Goal: Transaction & Acquisition: Obtain resource

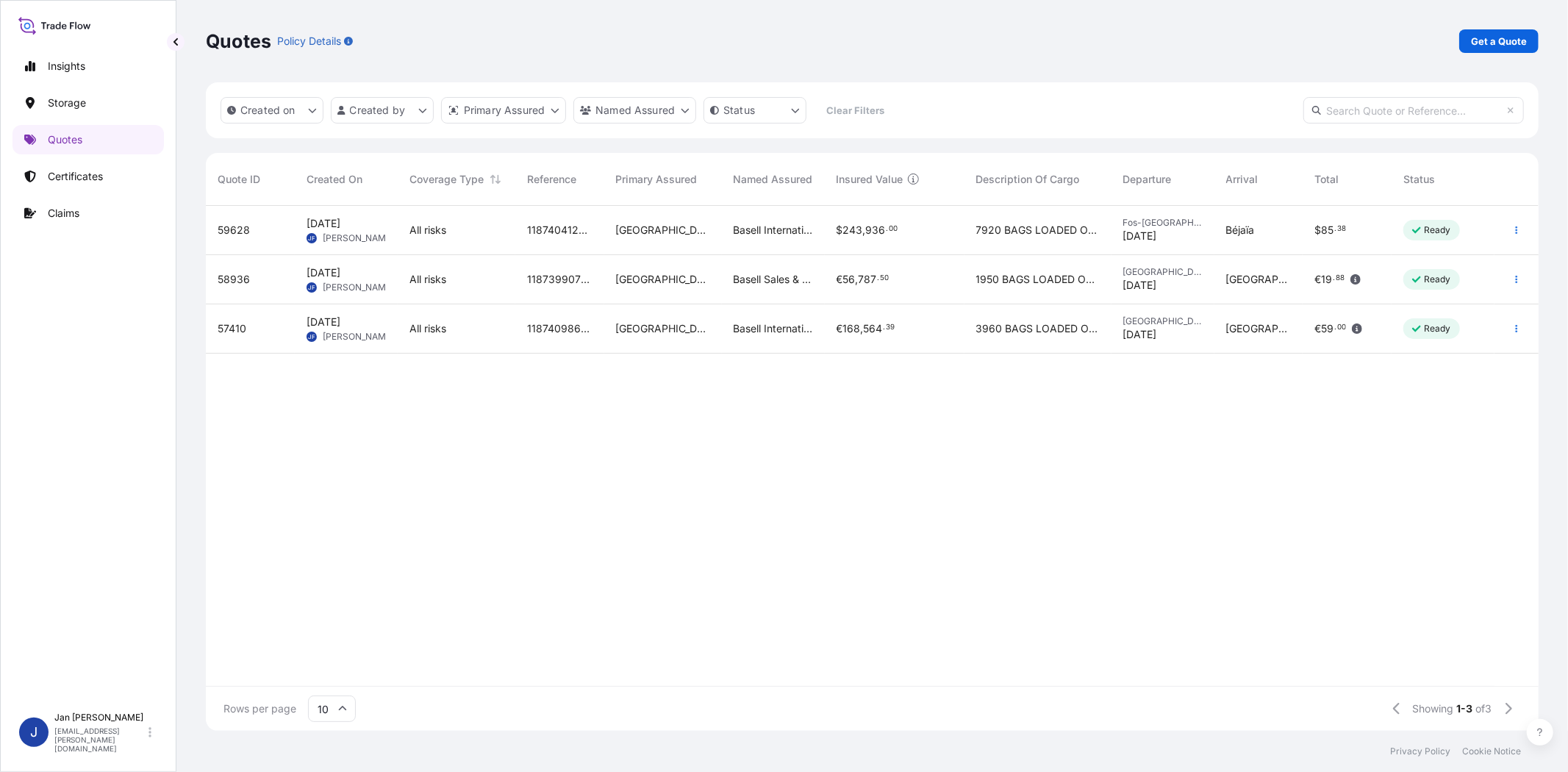
scroll to position [521, 1320]
click at [1499, 50] on link "Get a Quote" at bounding box center [1498, 41] width 79 height 24
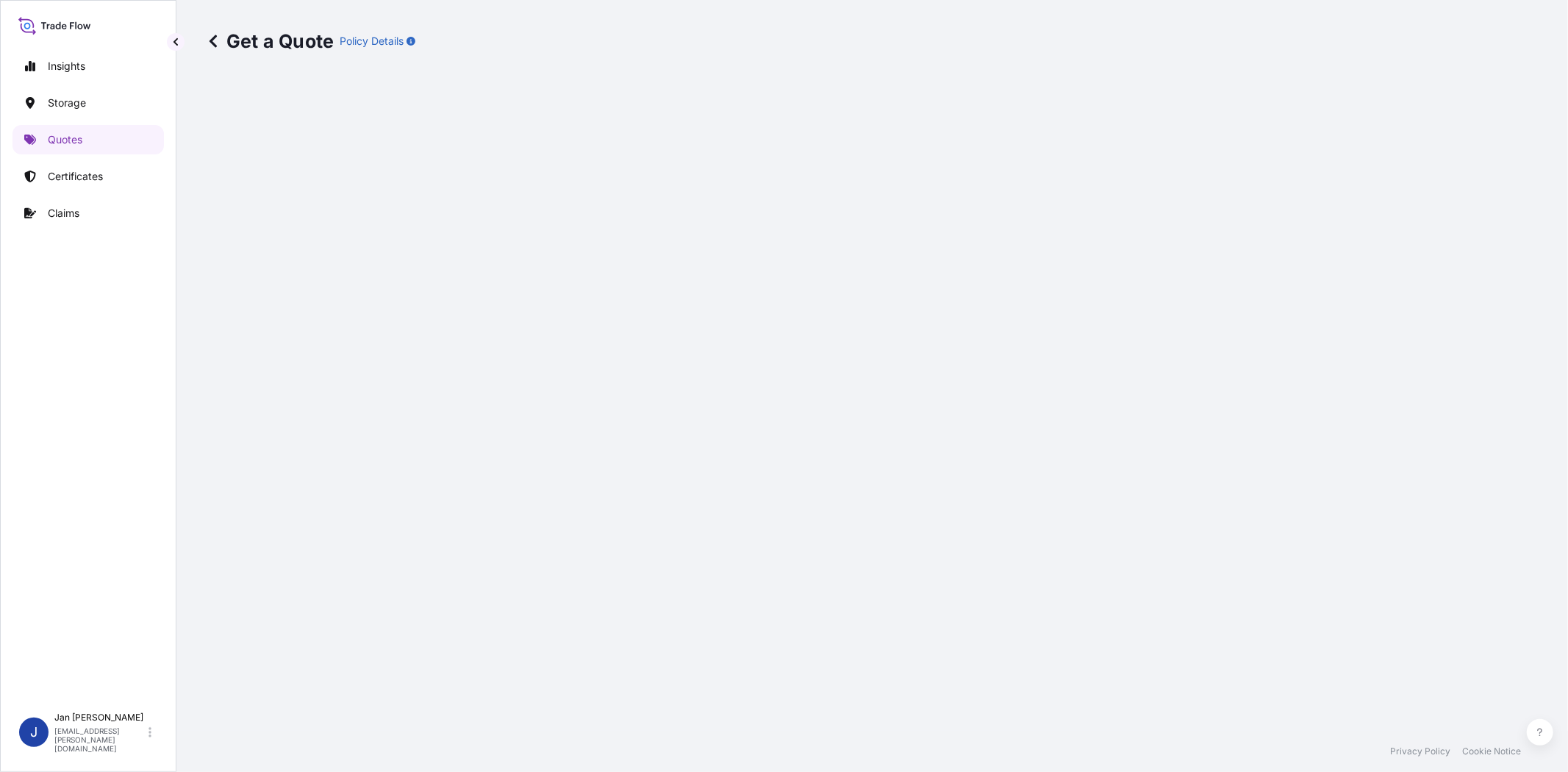
select select "Water"
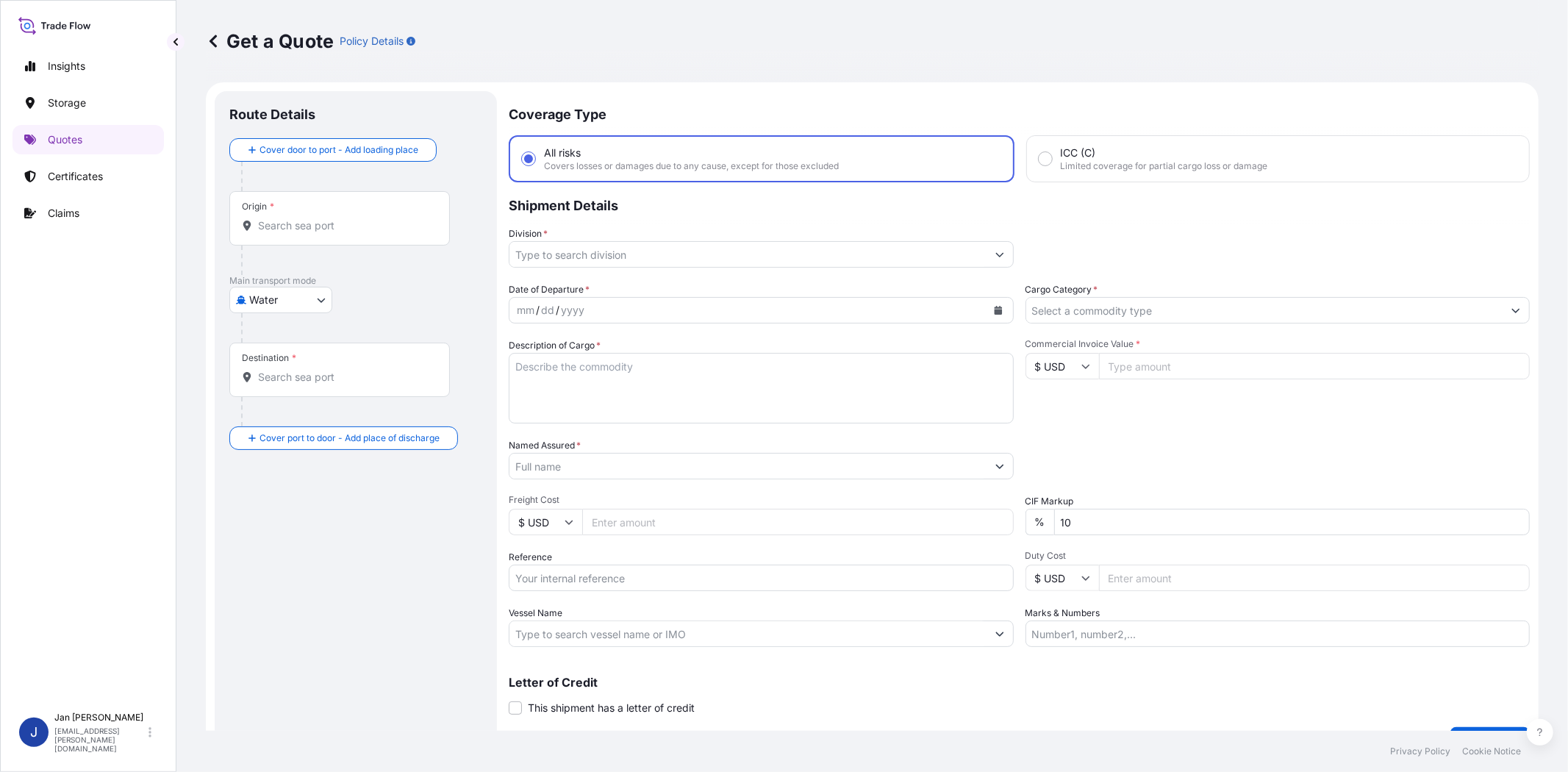
scroll to position [24, 0]
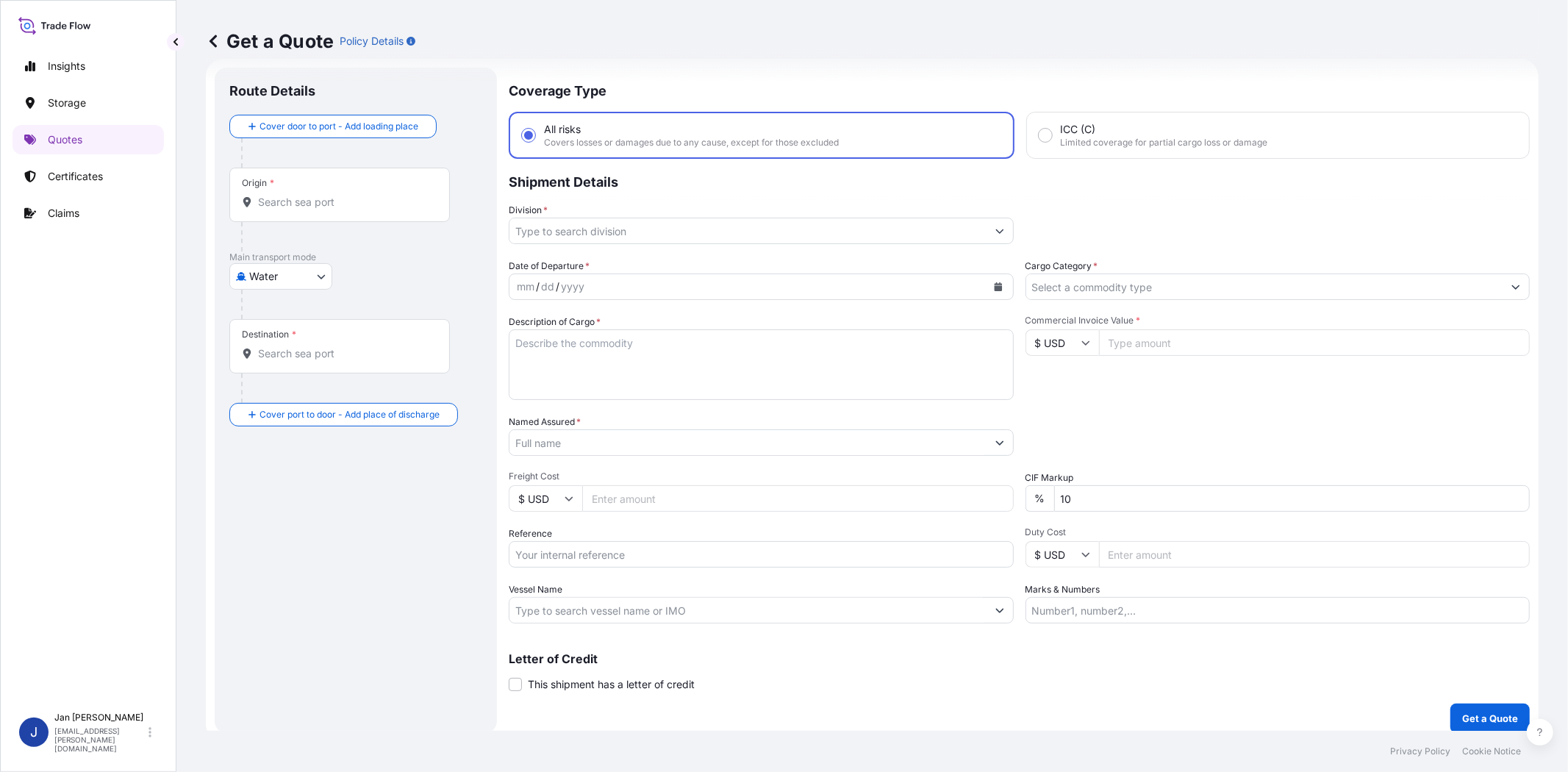
click at [669, 555] on input "Reference" at bounding box center [761, 554] width 505 height 27
paste input "1187410019 // 5013114810 5013158326 304222727"
type input "1187410019 // 5013114810 5013158326 304222727"
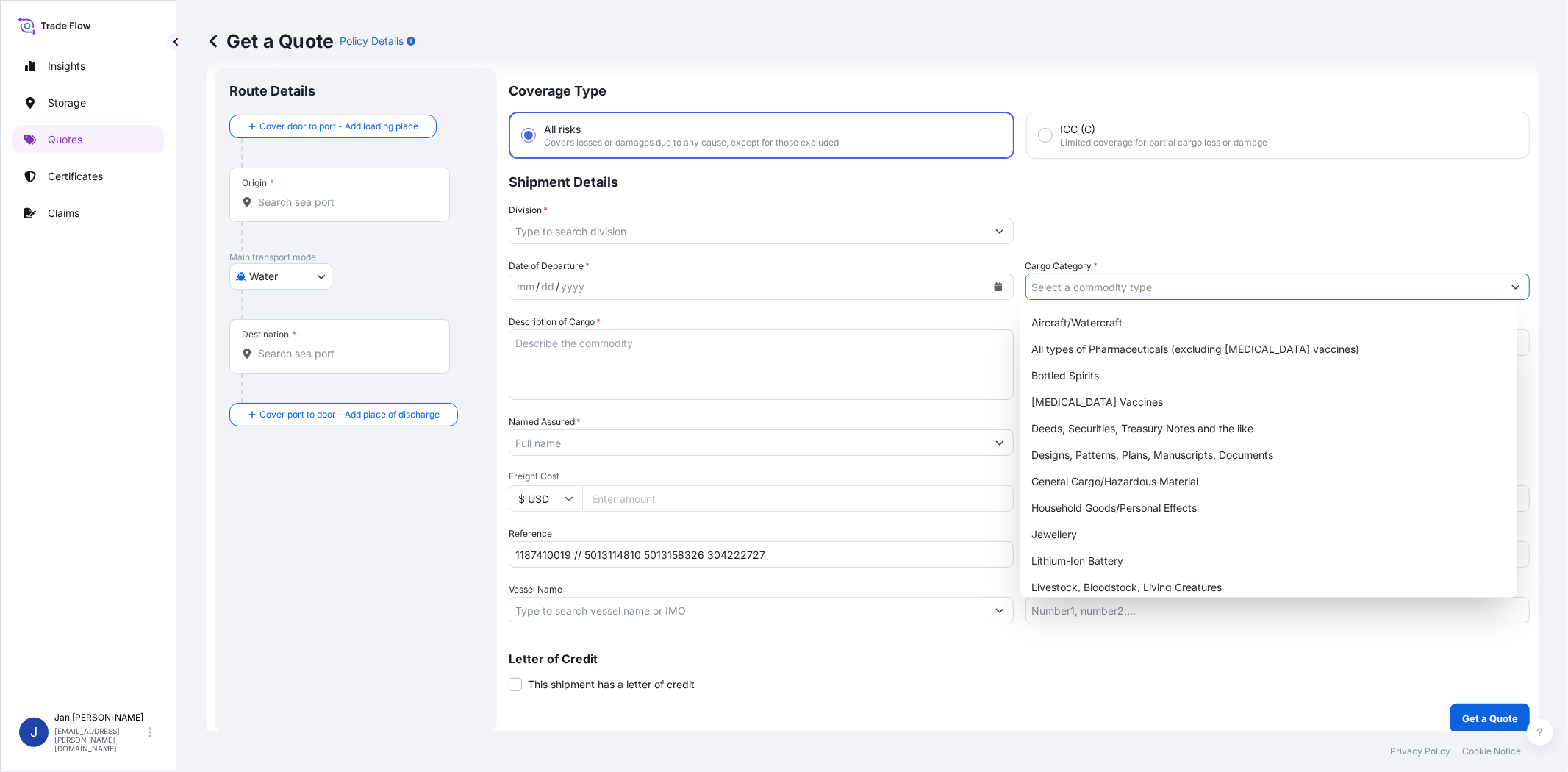
click at [1195, 280] on input "Cargo Category *" at bounding box center [1265, 286] width 477 height 27
click at [1152, 489] on div "General Cargo/Hazardous Material" at bounding box center [1267, 481] width 485 height 27
type input "General Cargo/Hazardous Material"
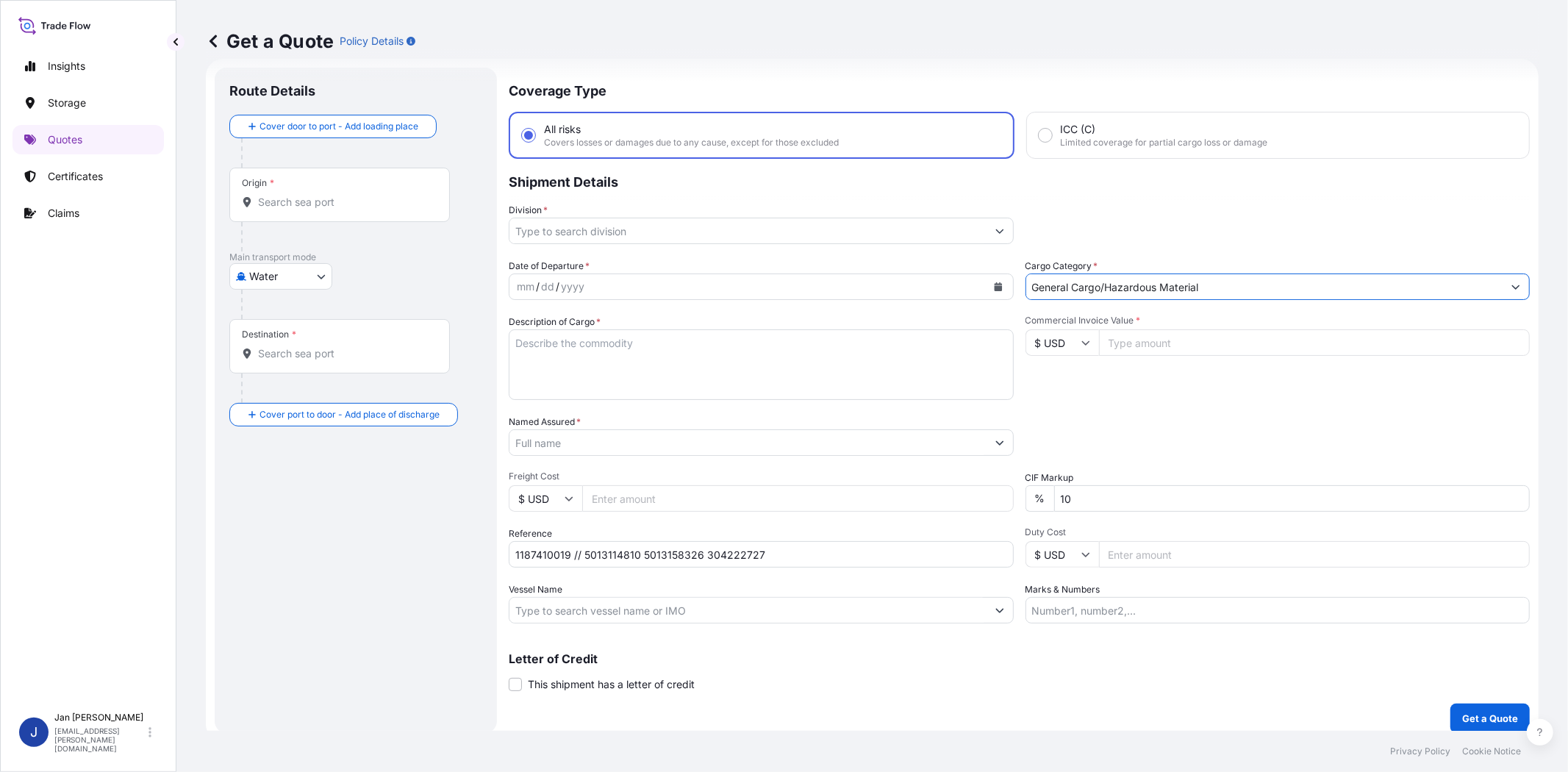
click at [783, 236] on input "Division *" at bounding box center [748, 231] width 477 height 27
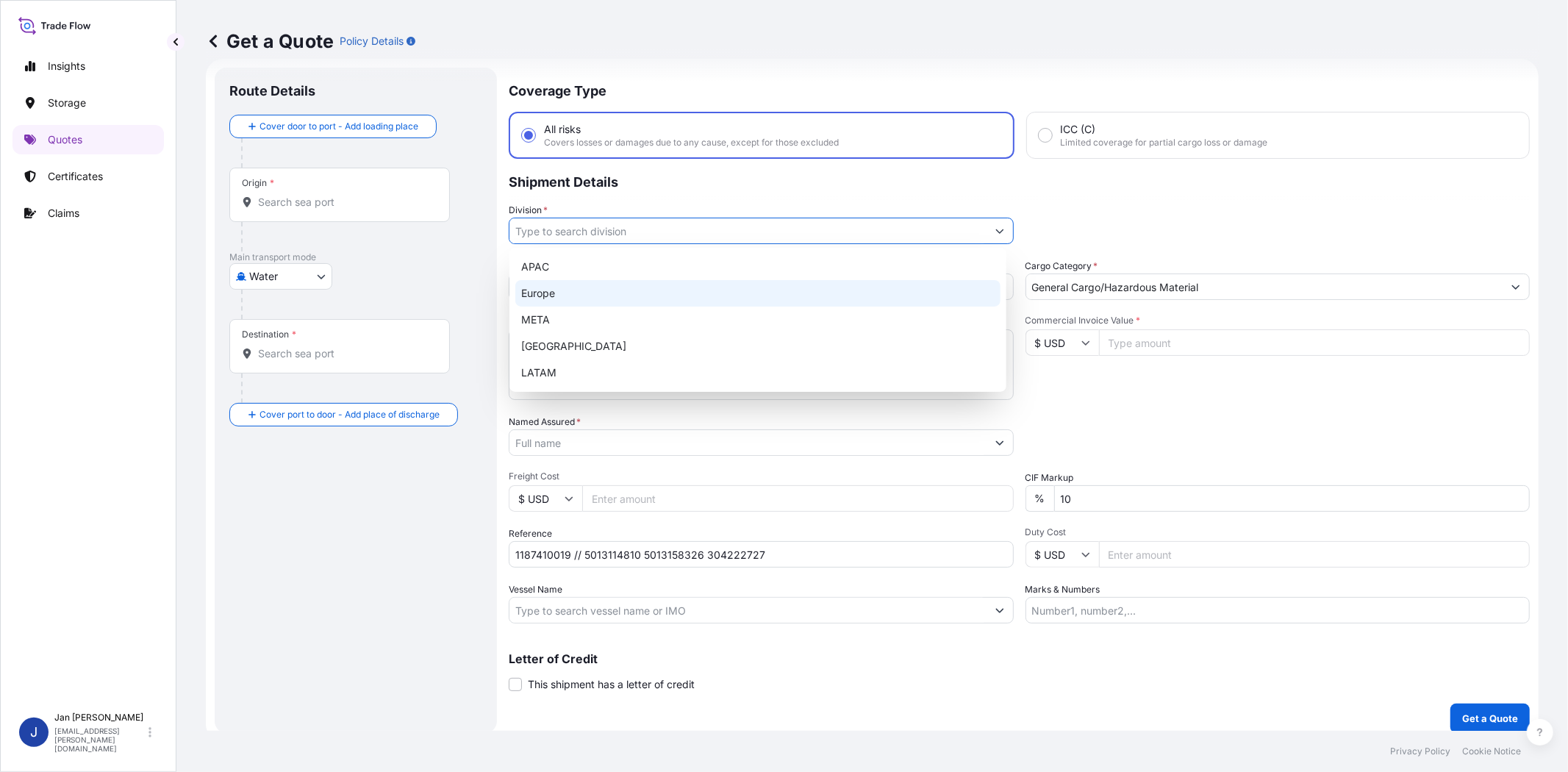
click at [738, 303] on div "Europe" at bounding box center [757, 293] width 485 height 27
type input "Europe"
click at [786, 284] on div "Europe" at bounding box center [757, 293] width 485 height 27
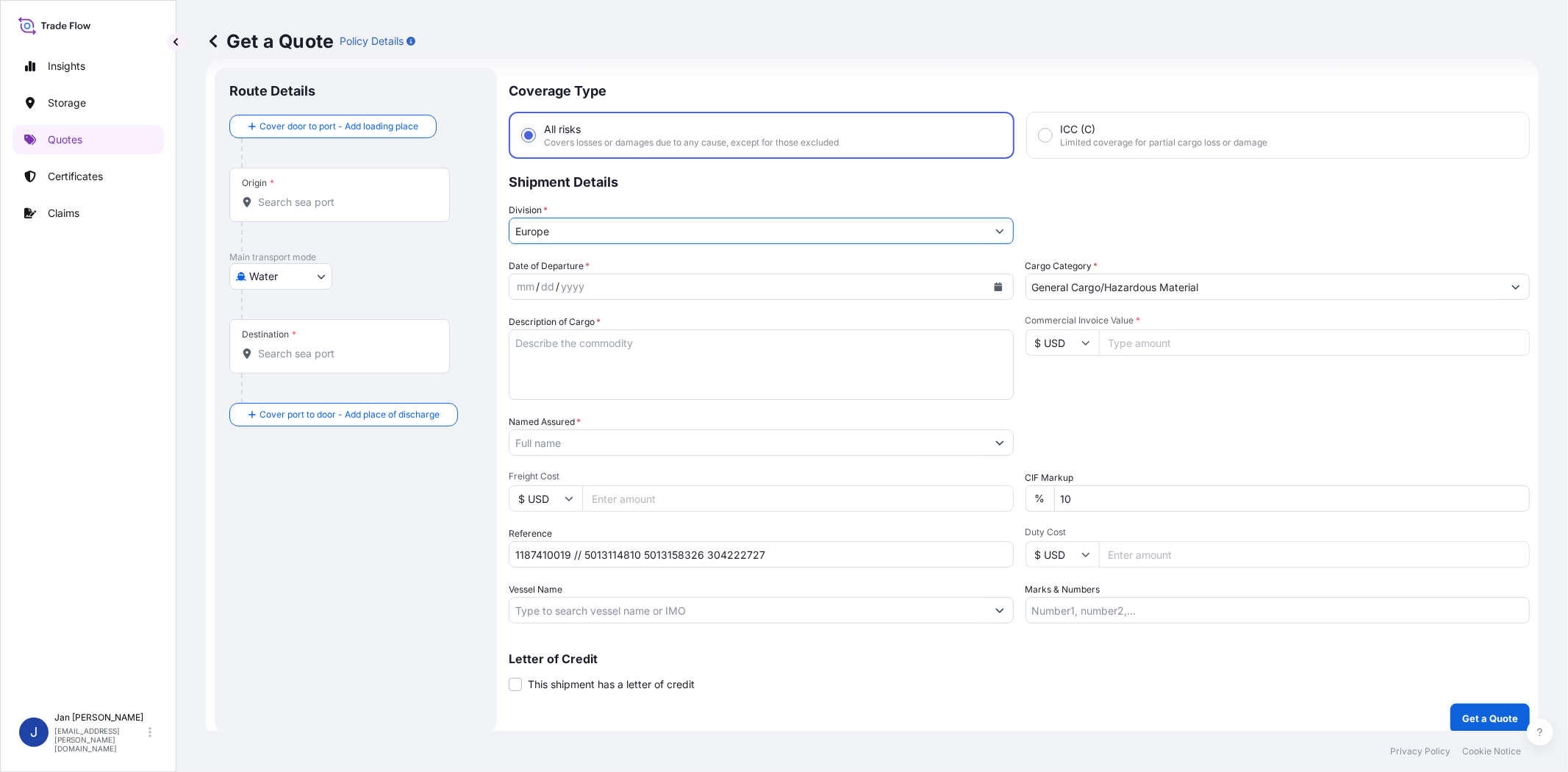
click at [1130, 370] on div "Commercial Invoice Value * $ USD" at bounding box center [1277, 357] width 505 height 86
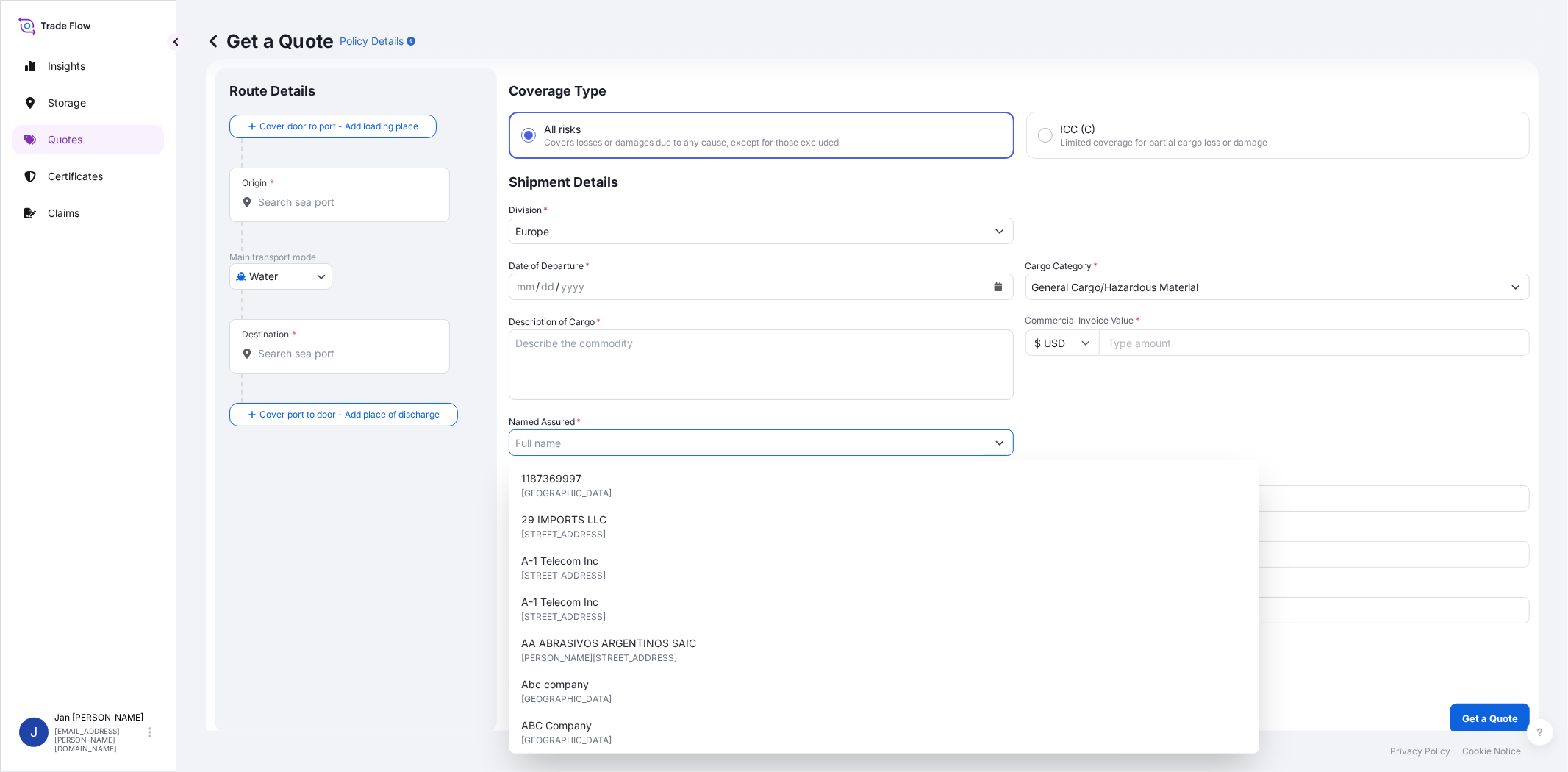
click at [626, 438] on input "Named Assured *" at bounding box center [748, 443] width 477 height 27
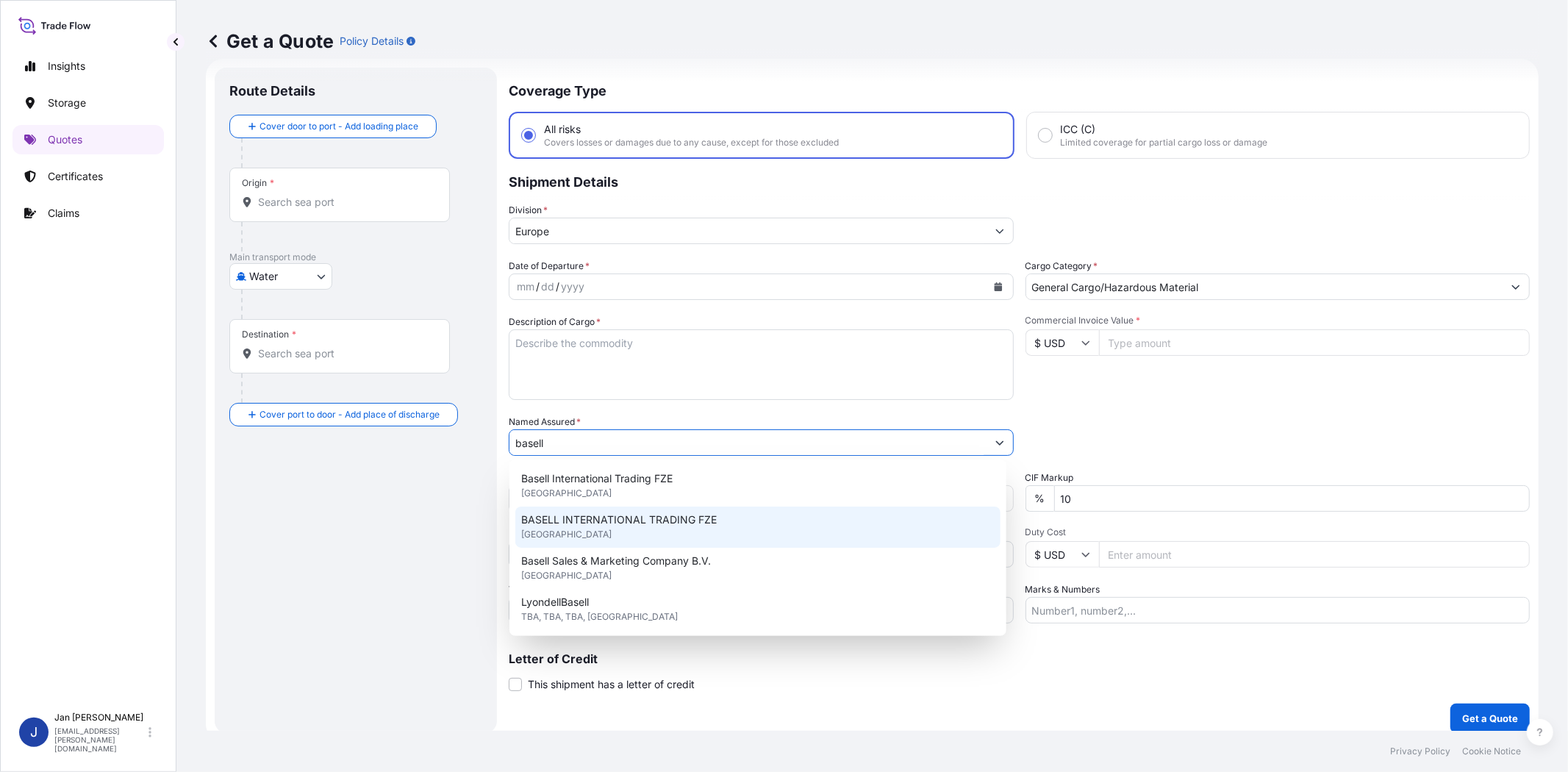
click at [667, 514] on span "BASELL INTERNATIONAL TRADING FZE" at bounding box center [619, 520] width 196 height 15
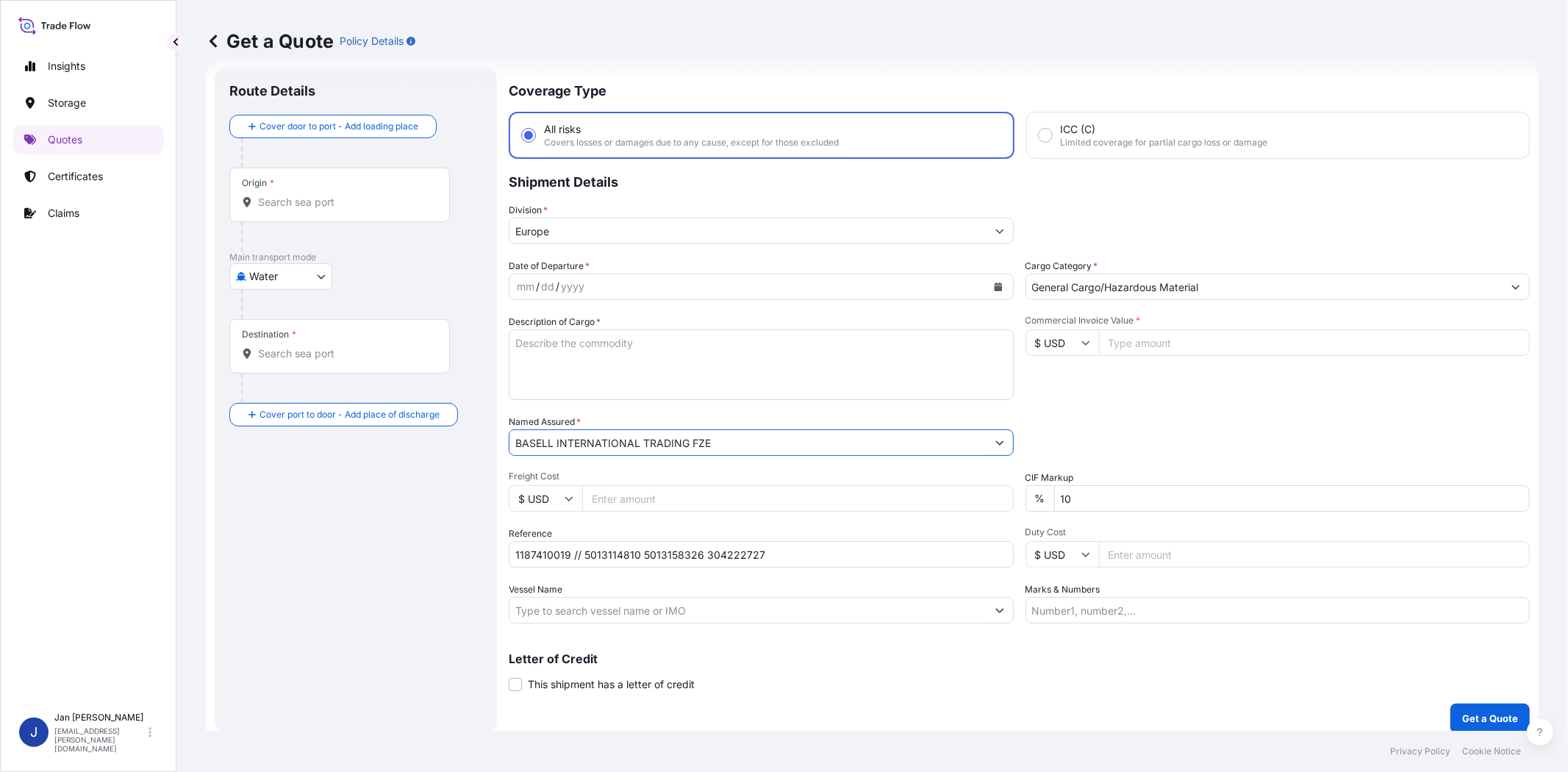
type input "BASELL INTERNATIONAL TRADING FZE"
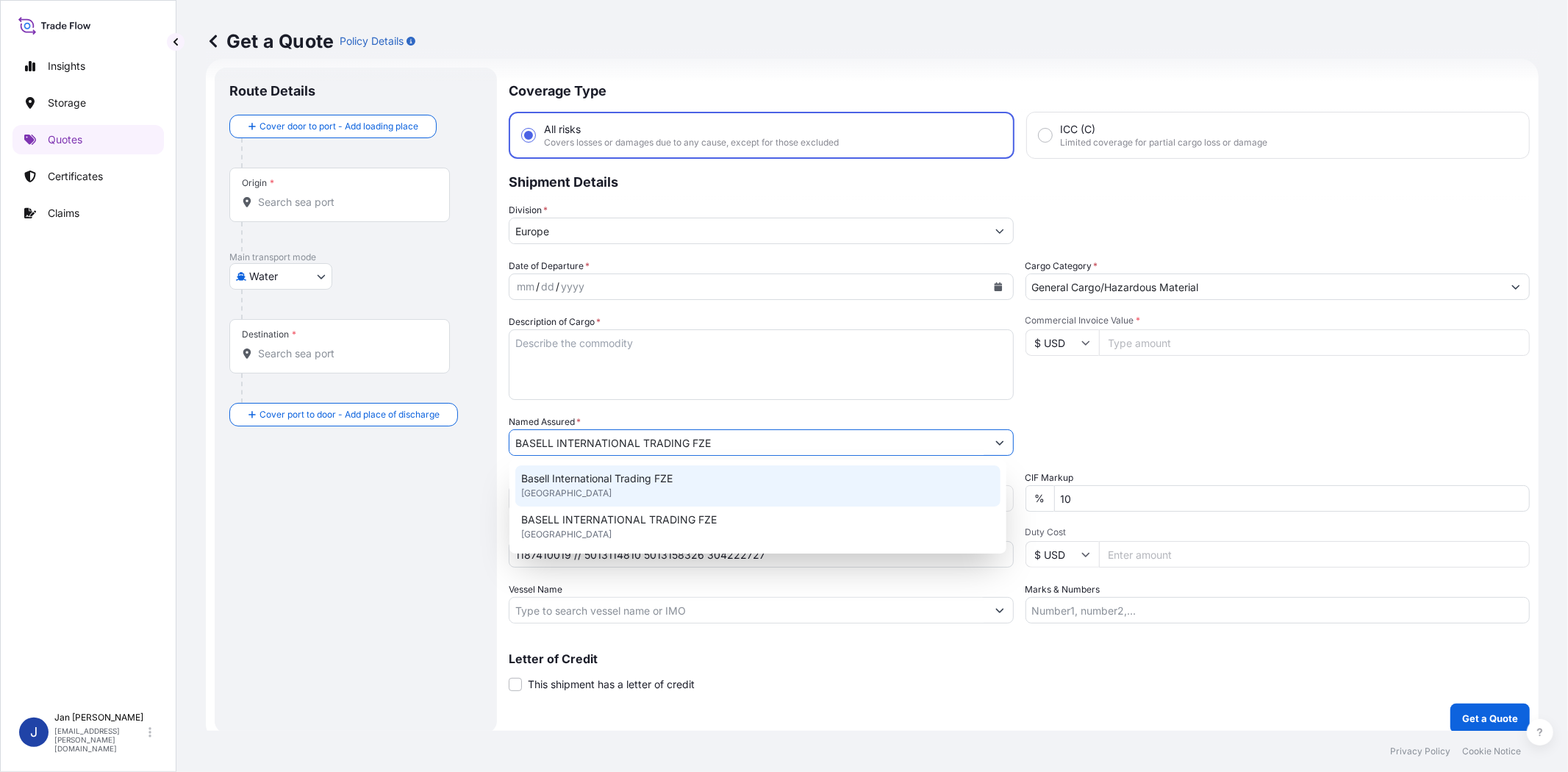
click at [1117, 406] on div "Date of Departure * mm / dd / yyyy Cargo Category * General Cargo/Hazardous Mat…" at bounding box center [1019, 441] width 1021 height 364
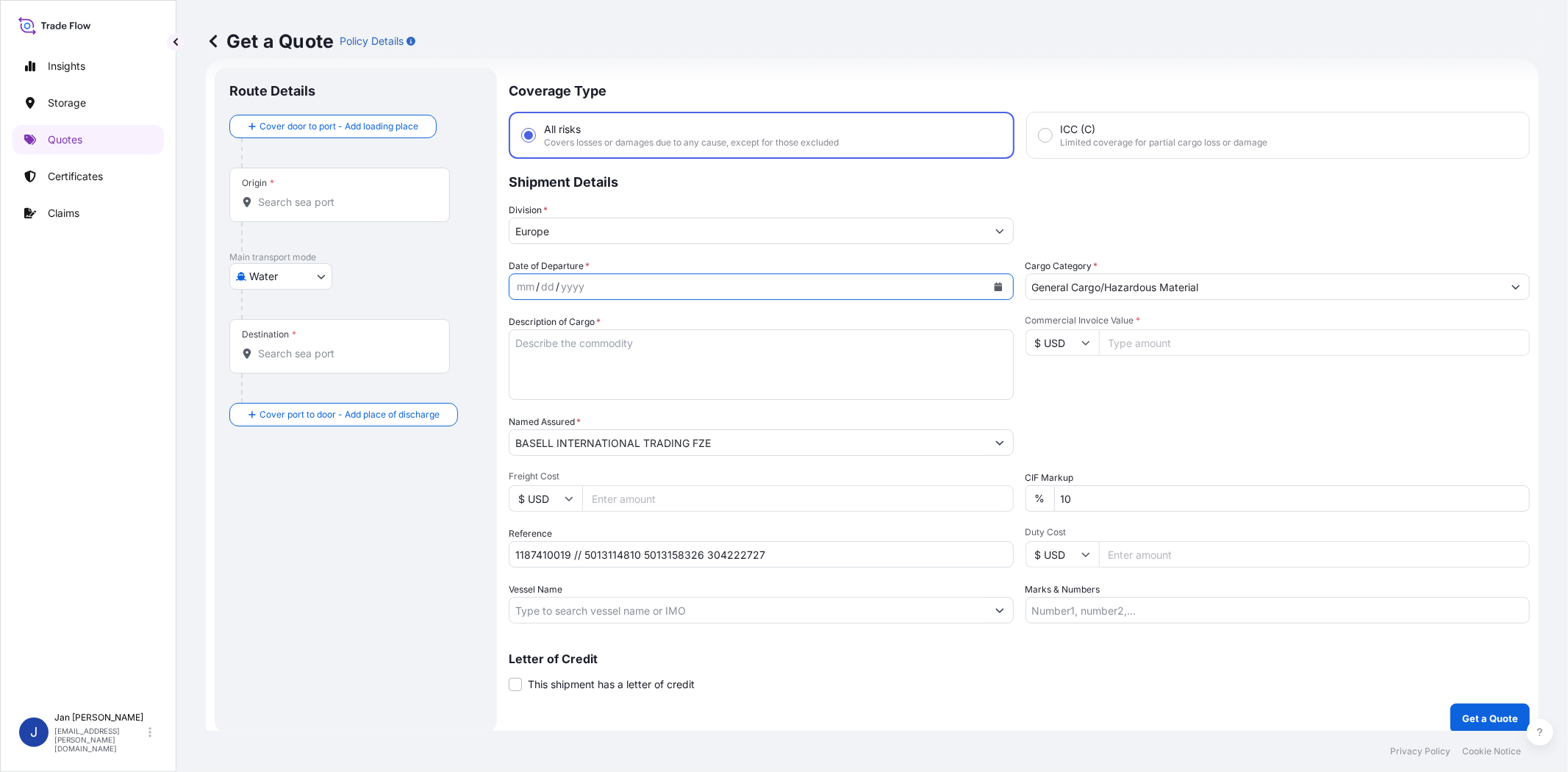
click at [993, 288] on icon "Calendar" at bounding box center [997, 287] width 8 height 9
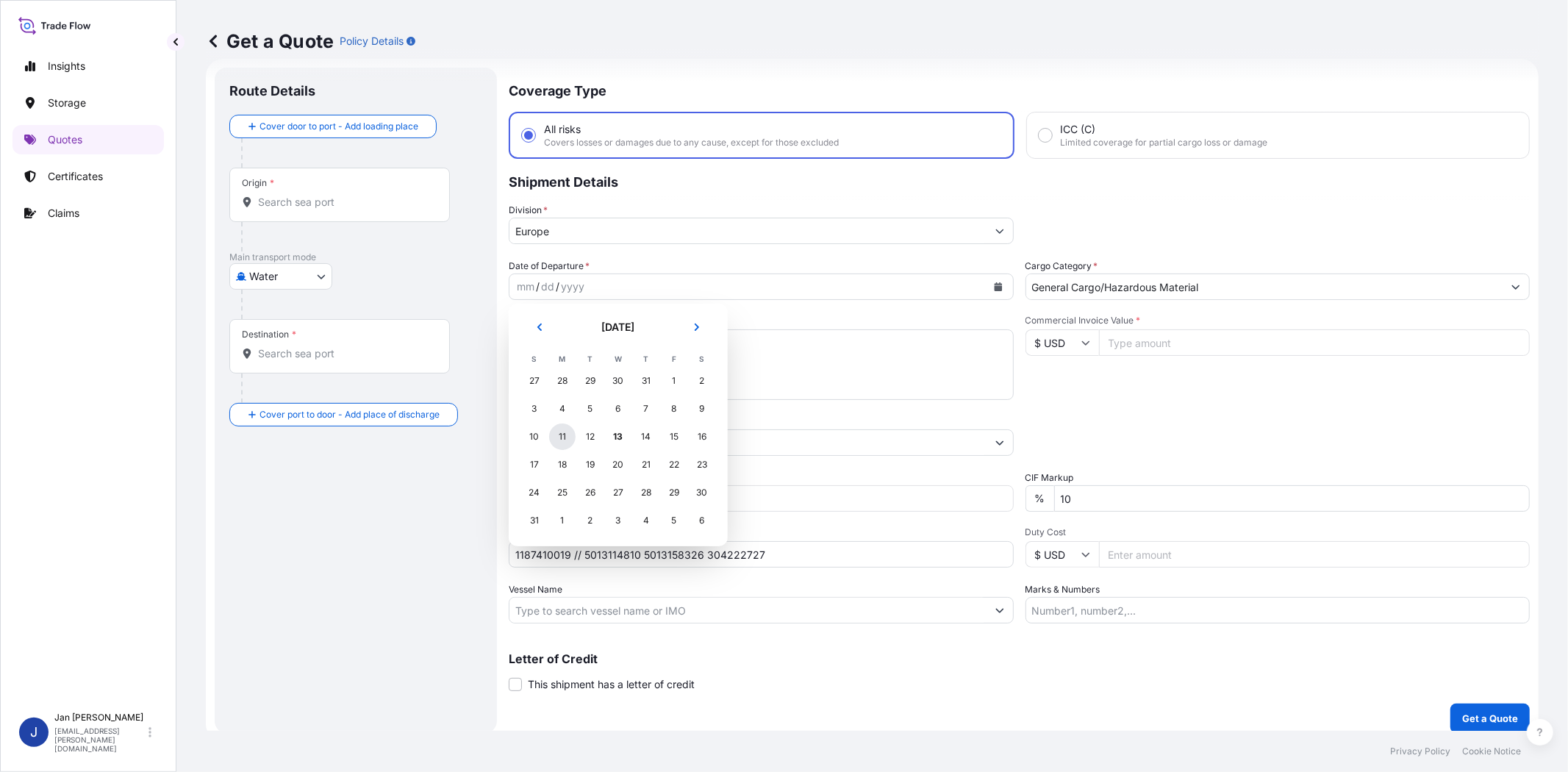
click at [559, 440] on div "11" at bounding box center [562, 436] width 27 height 27
click at [1123, 384] on div "Commercial Invoice Value * $ USD" at bounding box center [1277, 357] width 505 height 86
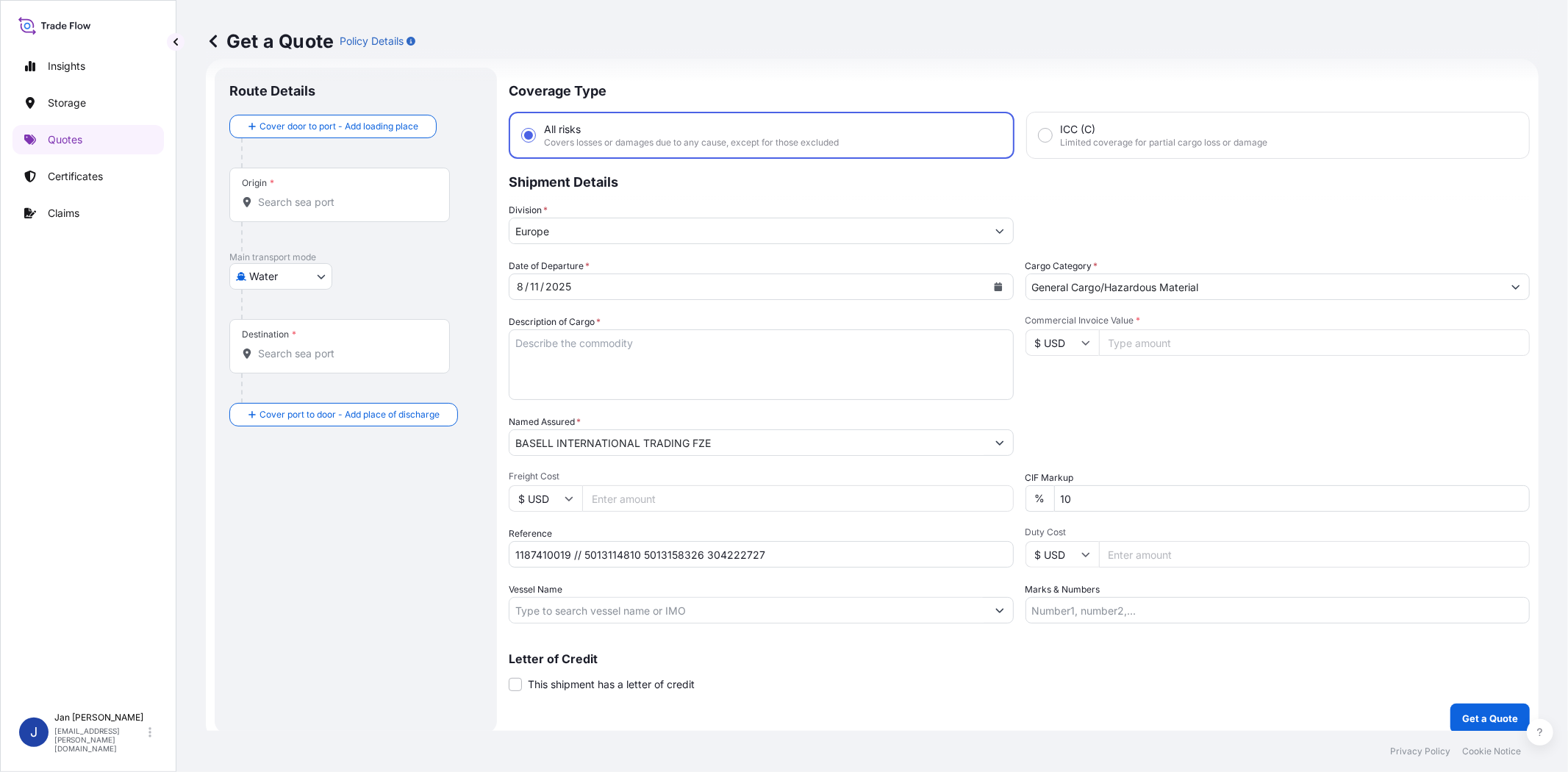
click at [1142, 351] on input "Commercial Invoice Value *" at bounding box center [1314, 342] width 431 height 27
paste input "50453.70"
type input "50453.70"
click at [1042, 348] on input "$ USD" at bounding box center [1062, 342] width 74 height 27
drag, startPoint x: 1041, startPoint y: 377, endPoint x: 1128, endPoint y: 380, distance: 87.1
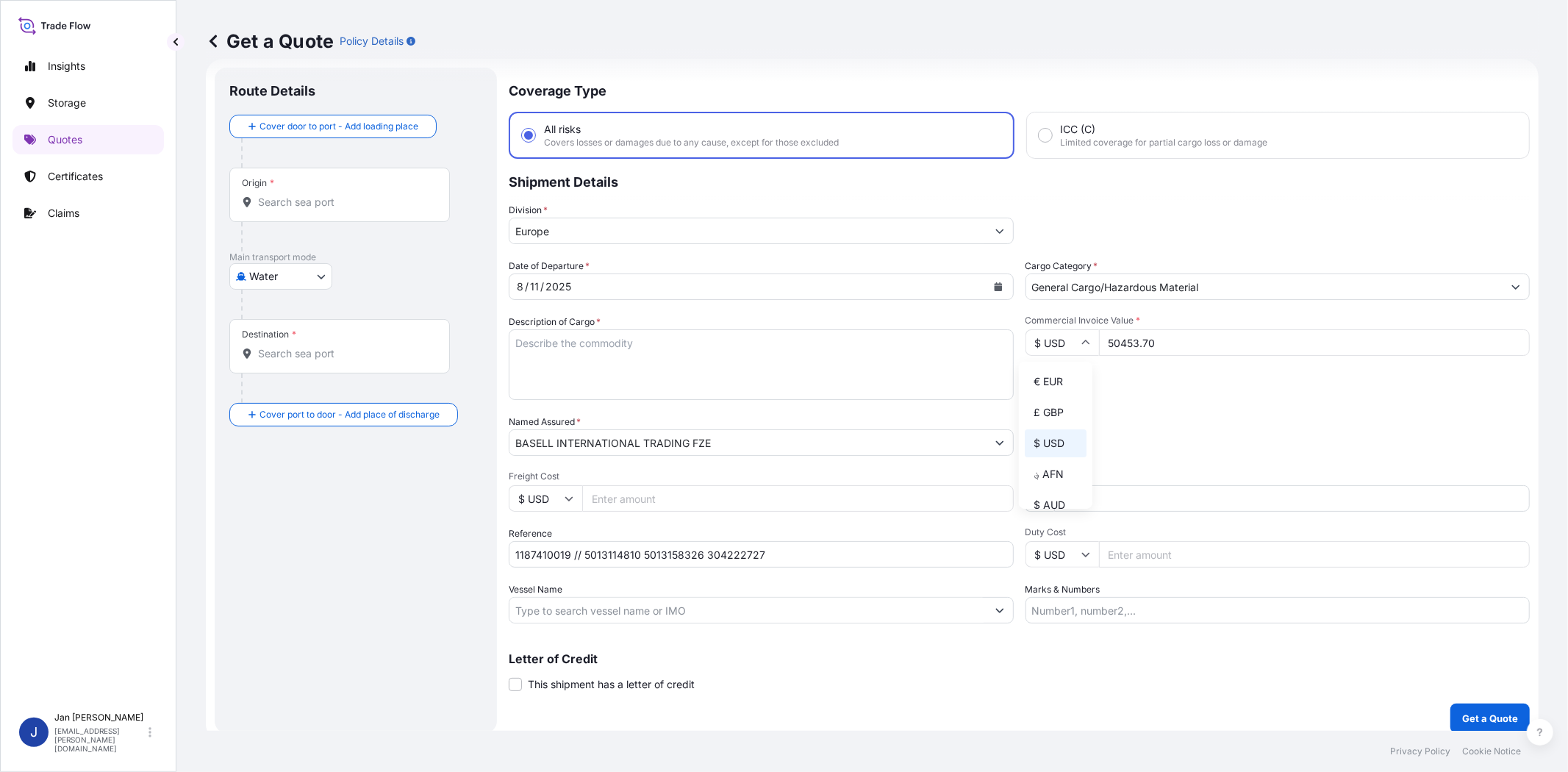
click at [1040, 378] on div "€ EUR" at bounding box center [1055, 382] width 62 height 28
type input "€ EUR"
click at [1129, 380] on div "Commercial Invoice Value * € EUR 50453.70" at bounding box center [1277, 357] width 505 height 86
click at [870, 606] on input "Vessel Name" at bounding box center [748, 610] width 477 height 27
paste input "COSCO [GEOGRAPHIC_DATA]"
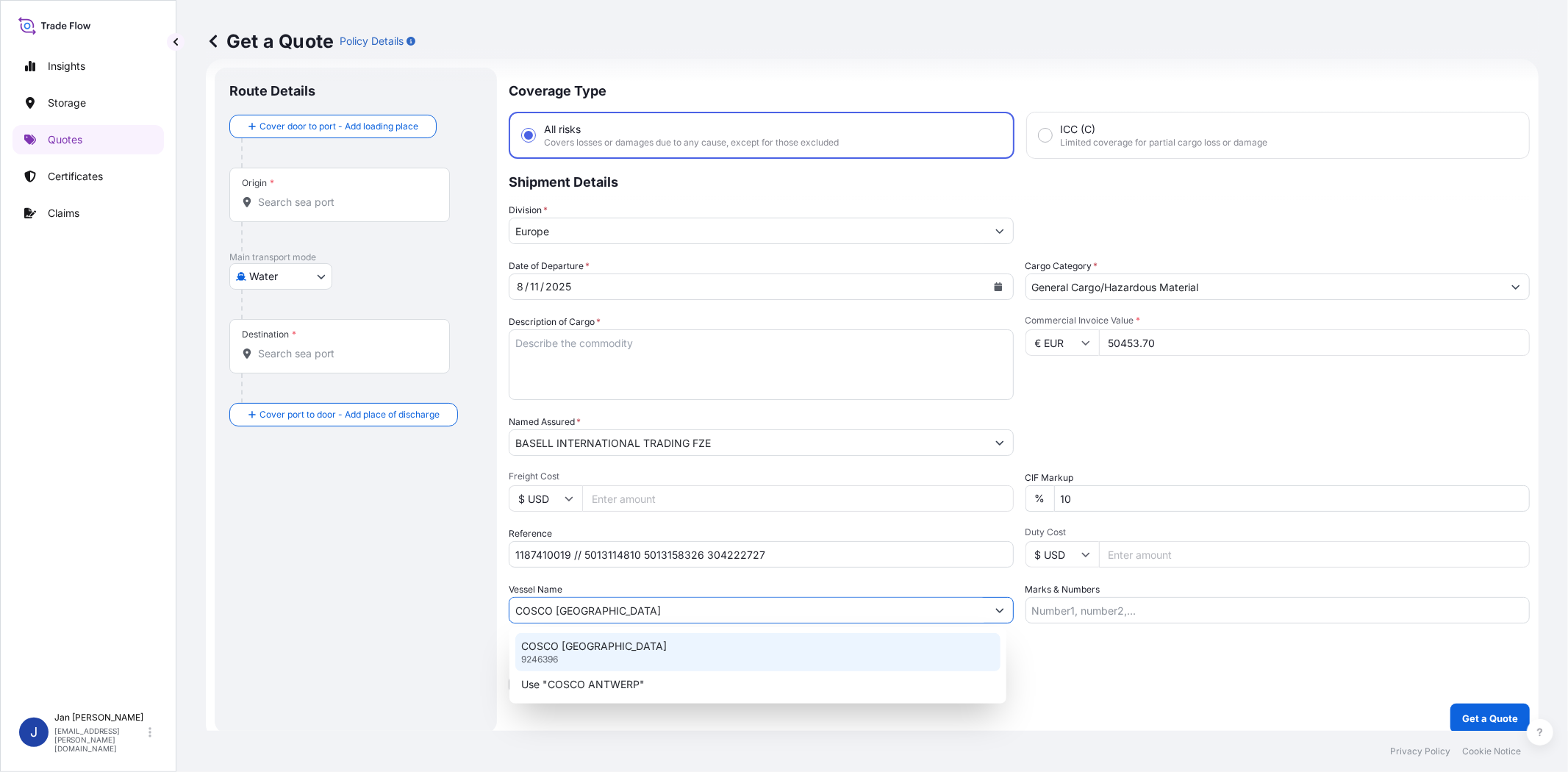
click at [681, 653] on div "COSCO ANTWERP 9246396" at bounding box center [757, 652] width 485 height 39
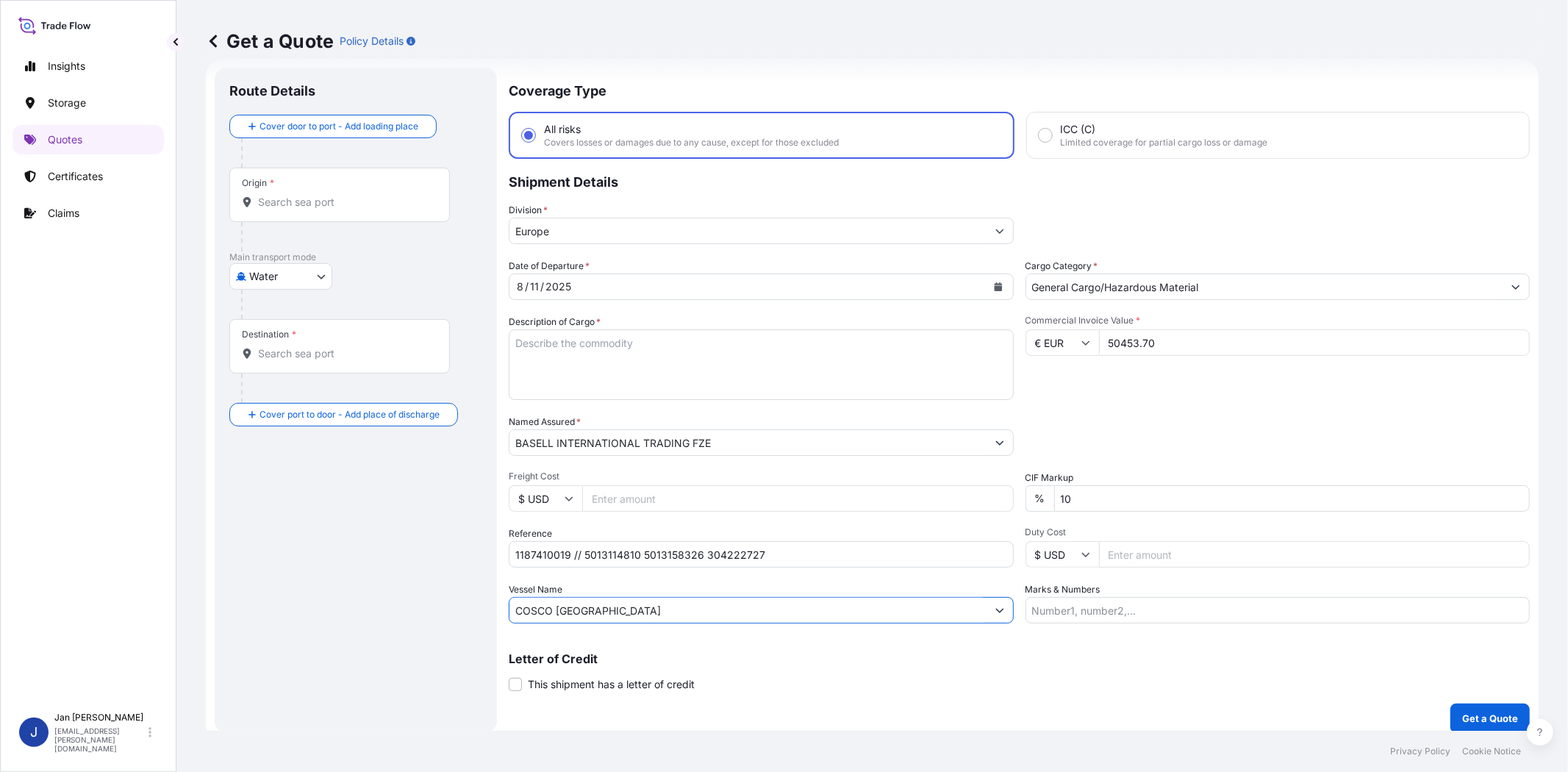
type input "COSCO [GEOGRAPHIC_DATA]"
click at [384, 200] on input "Origin *" at bounding box center [345, 202] width 174 height 15
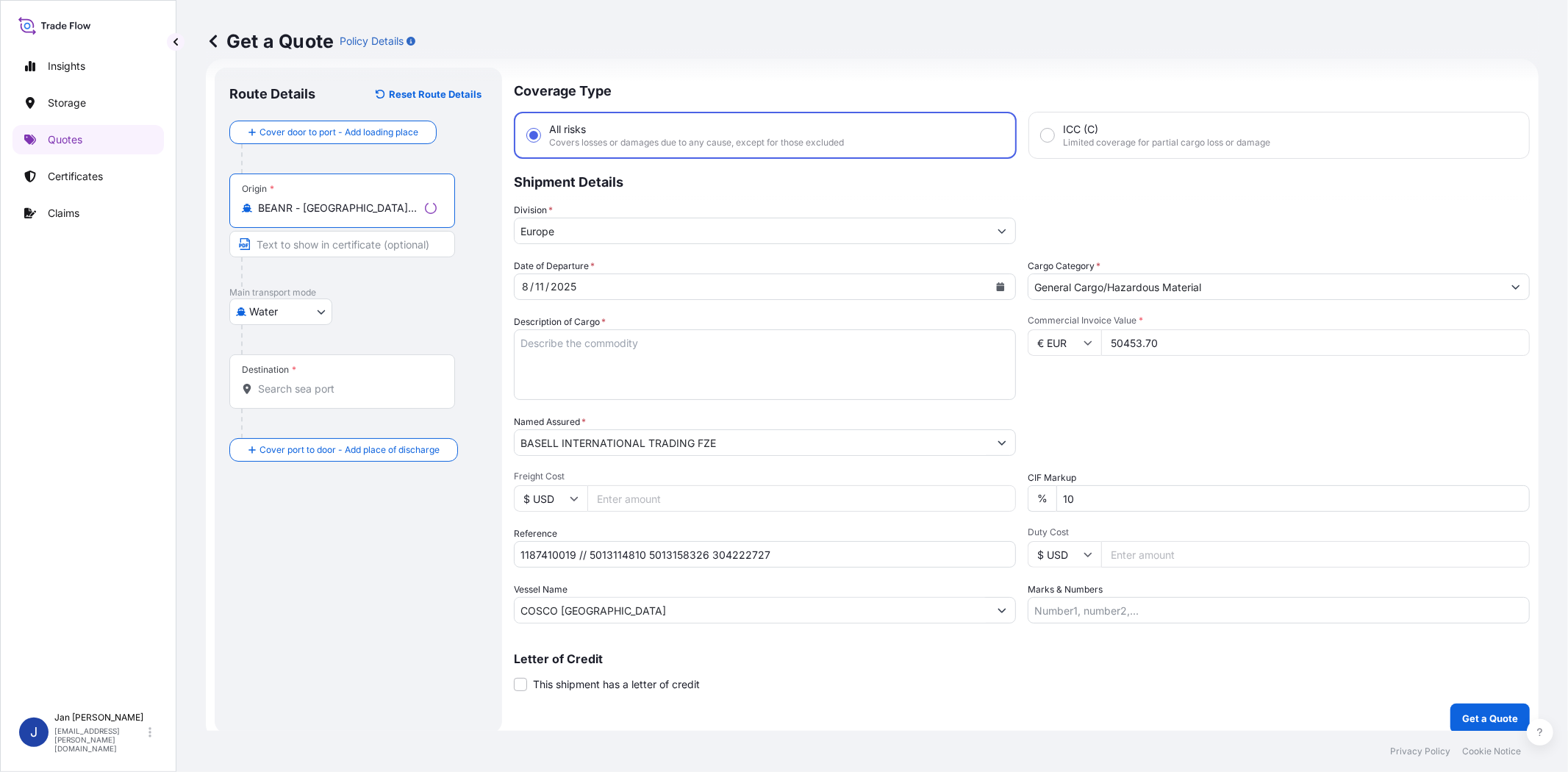
type input "BEANR - [GEOGRAPHIC_DATA], [GEOGRAPHIC_DATA]"
click at [368, 398] on div "Destination *" at bounding box center [341, 381] width 225 height 54
click at [368, 397] on input "Destination *" at bounding box center [348, 389] width 178 height 15
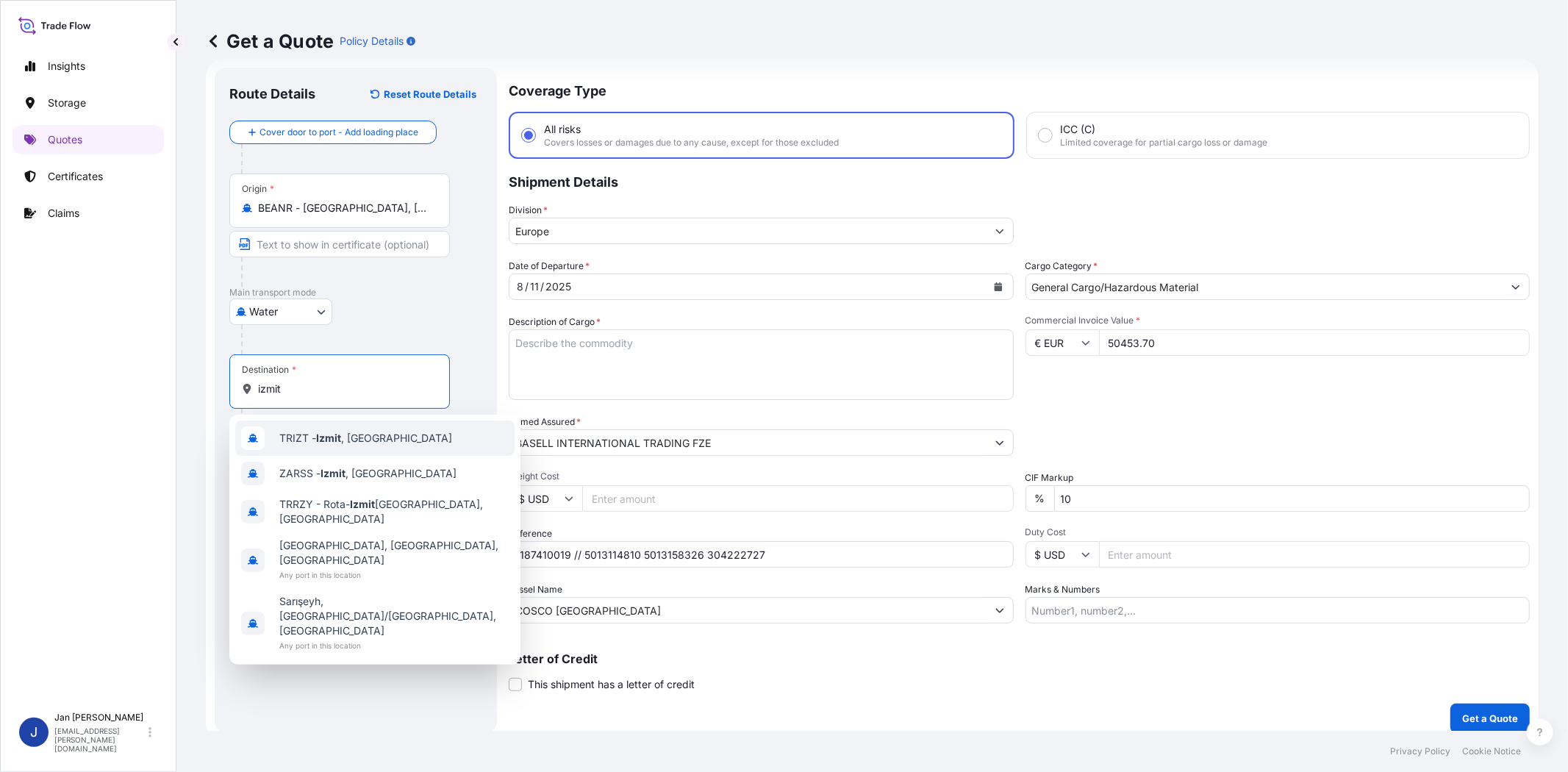
click at [375, 441] on span "TRIZT - [GEOGRAPHIC_DATA] , [GEOGRAPHIC_DATA]" at bounding box center [366, 438] width 173 height 15
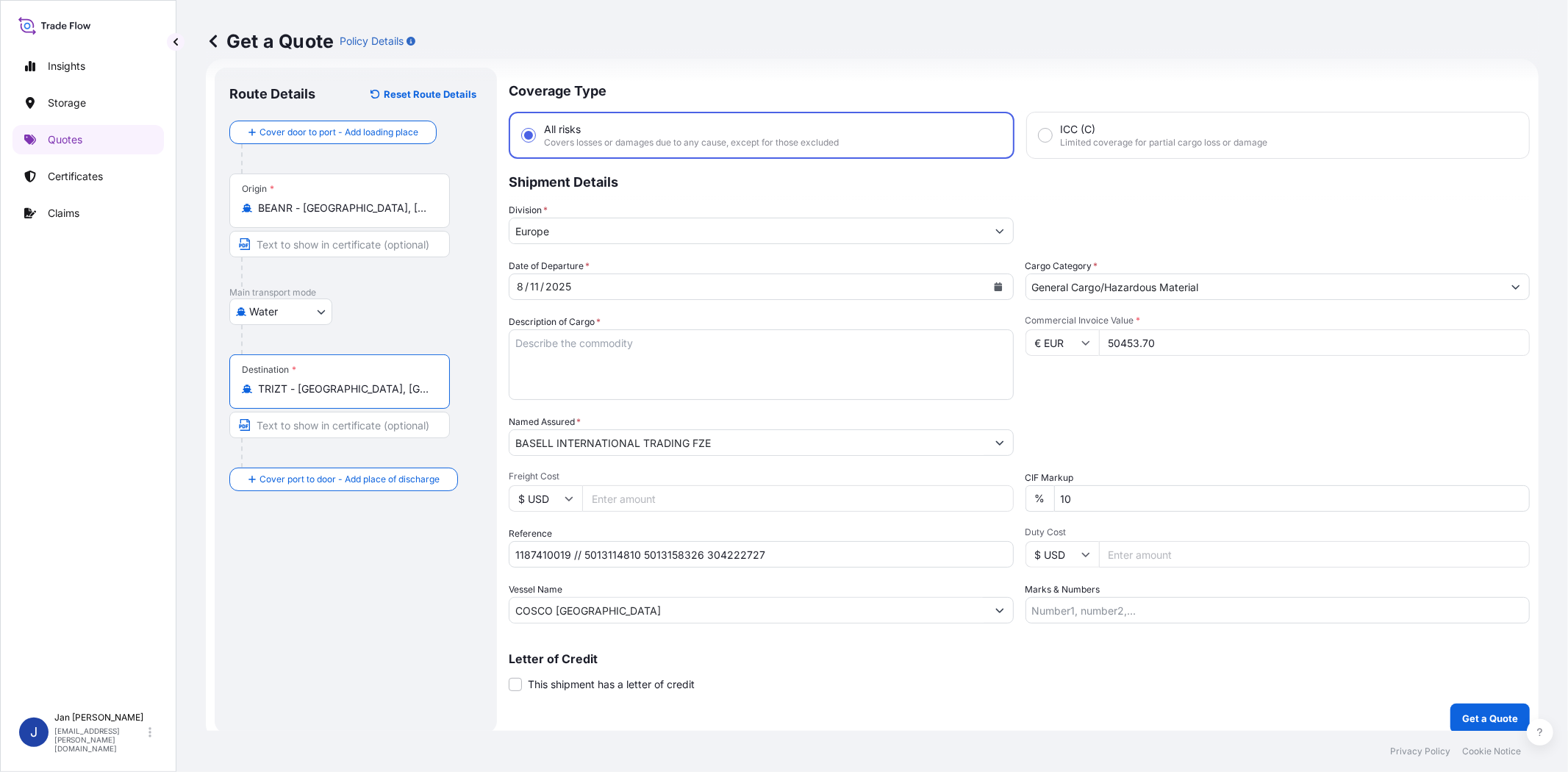
type input "TRIZT - [GEOGRAPHIC_DATA], [GEOGRAPHIC_DATA]"
click at [378, 569] on div "Route Details Reset Route Details Cover door to port - Add loading place Place …" at bounding box center [358, 400] width 258 height 636
click at [941, 350] on textarea "Description of Cargo *" at bounding box center [761, 364] width 505 height 71
paste textarea "BULK UNPACKED LOADED INTO 2 20' DRY VAN LUPOLEN GX 5038"
click at [517, 340] on textarea "BULK UNPACKED LOADED INTO 2 20' DRY VAN LUPOLEN GX 5038" at bounding box center [761, 364] width 505 height 71
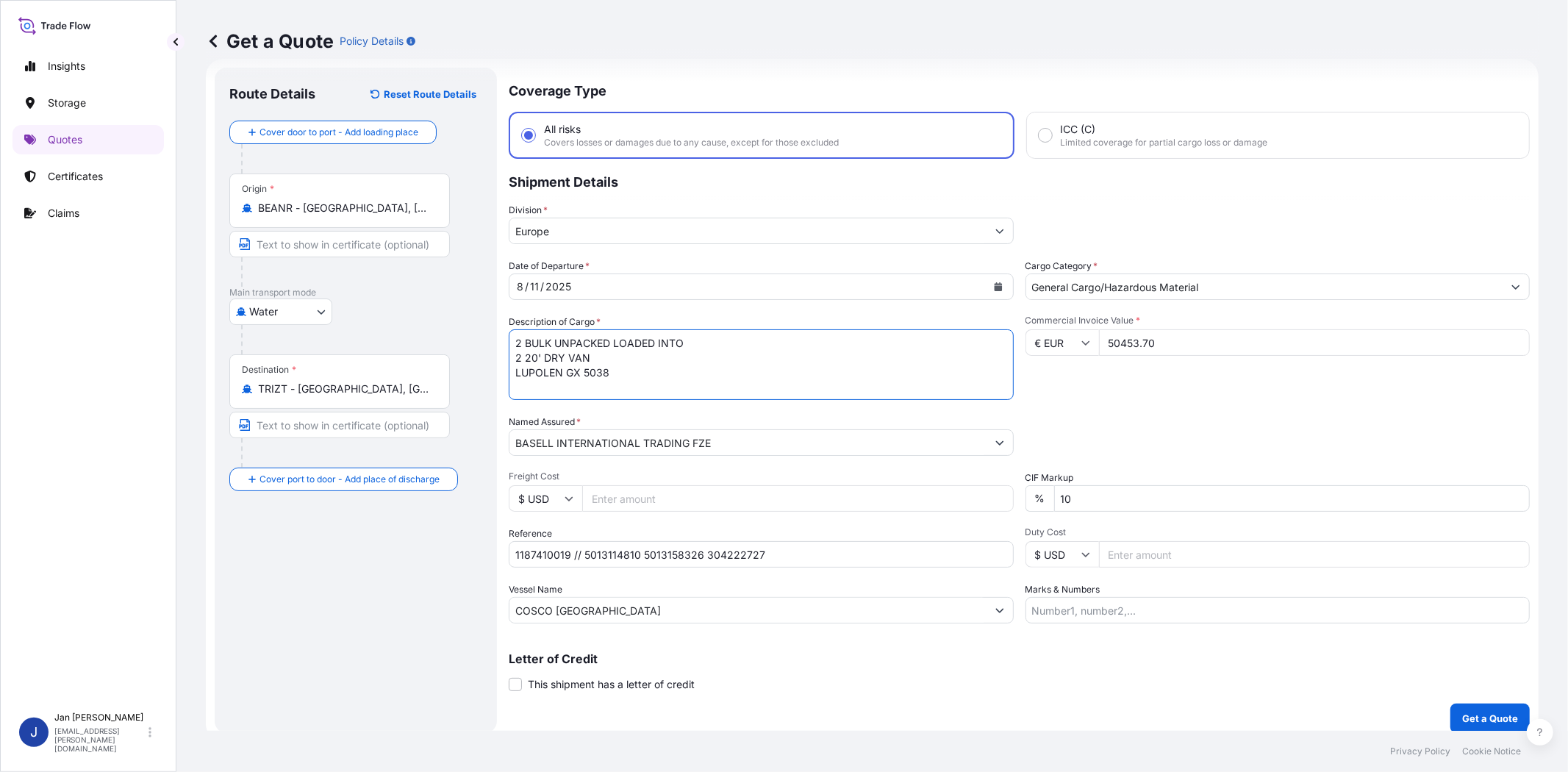
type textarea "2 BULK UNPACKED LOADED INTO 2 20' DRY VAN LUPOLEN GX 5038"
click at [1042, 415] on div "Packing Category Type to search a container mode Please select a primary mode o…" at bounding box center [1277, 435] width 505 height 41
click at [1116, 429] on div "Packing Category Type to search a container mode Please select a primary mode o…" at bounding box center [1277, 435] width 505 height 41
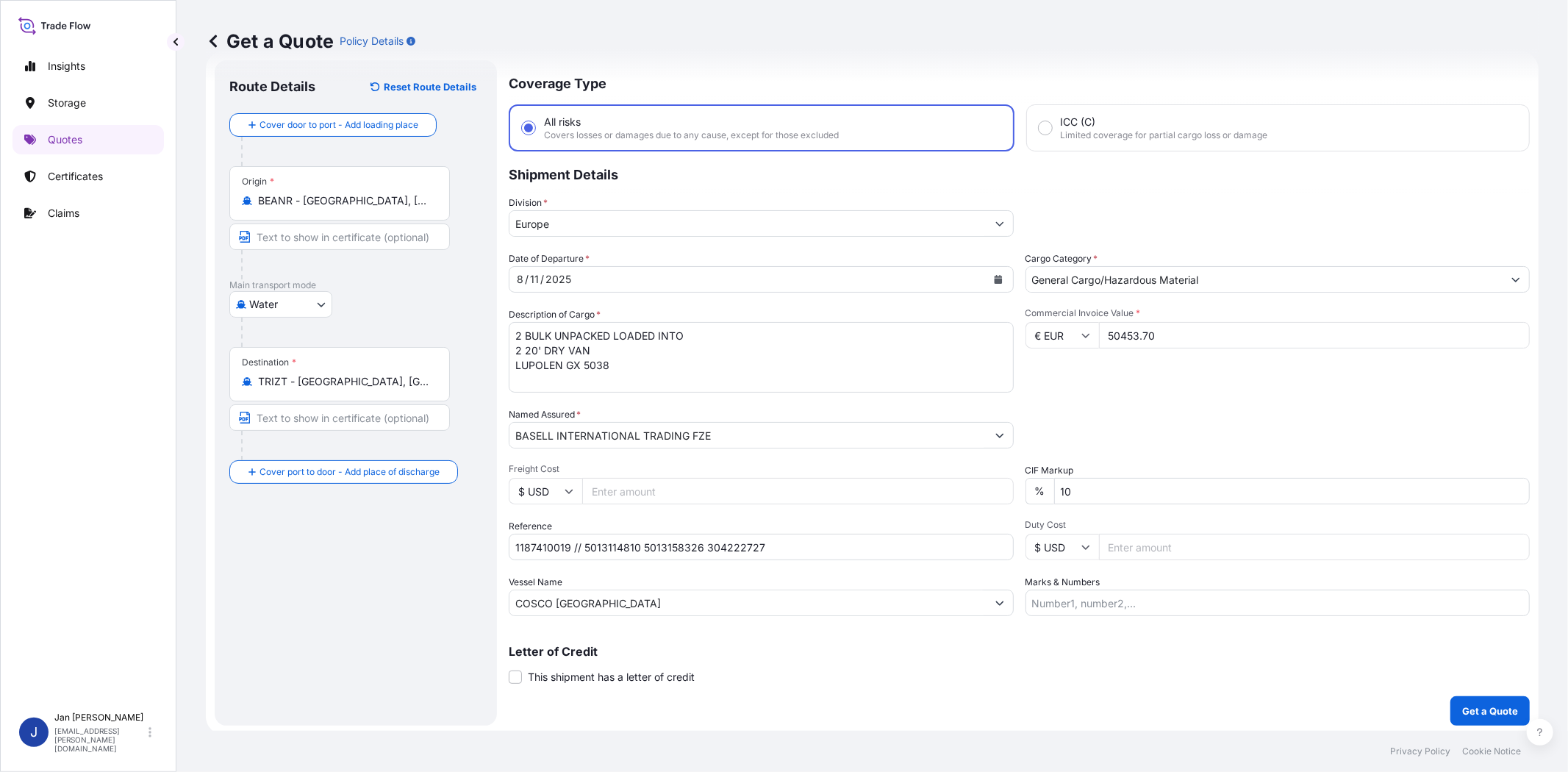
scroll to position [32, 0]
click at [1509, 712] on button "Get a Quote" at bounding box center [1490, 709] width 79 height 29
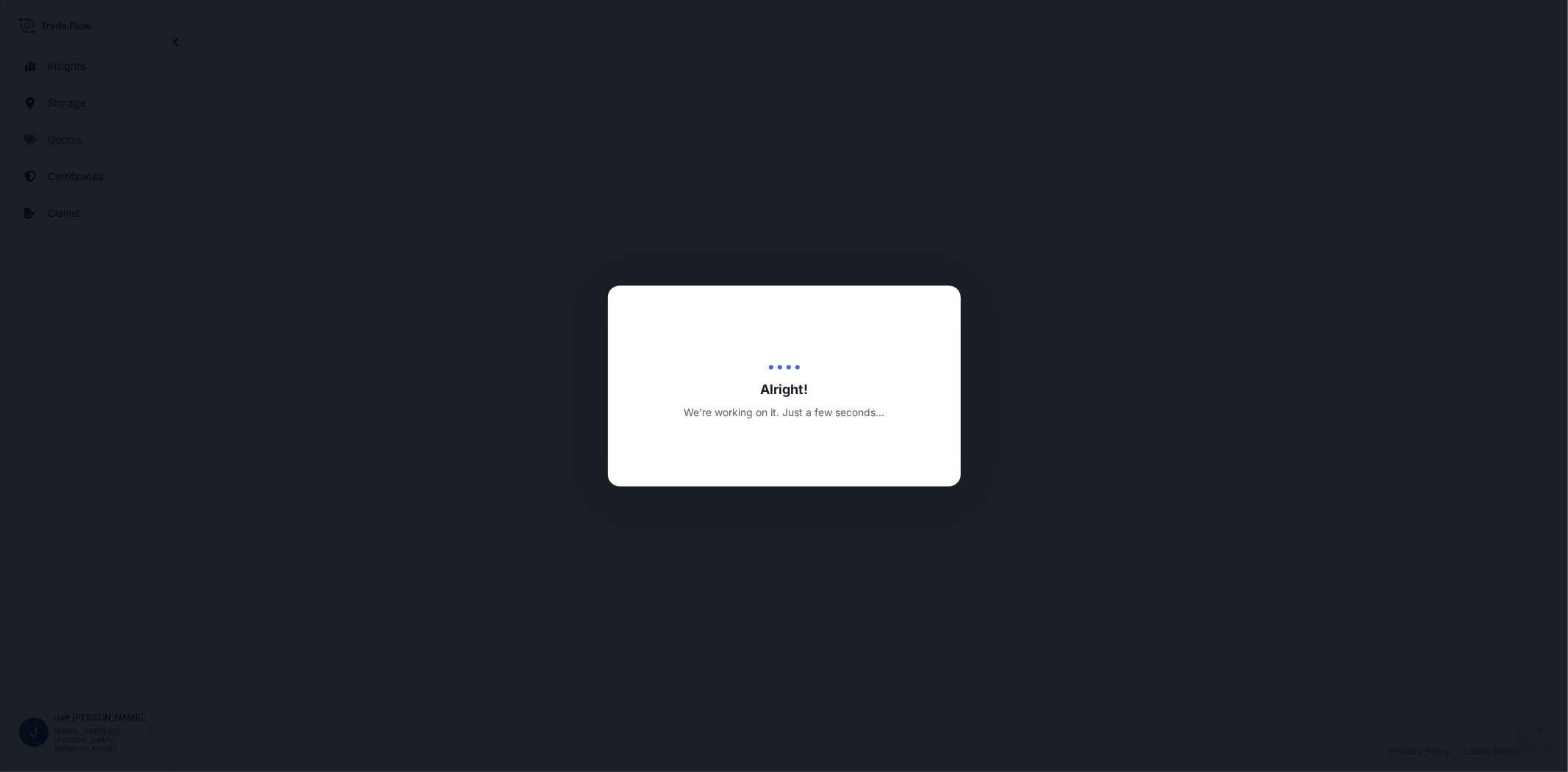
select select "Water"
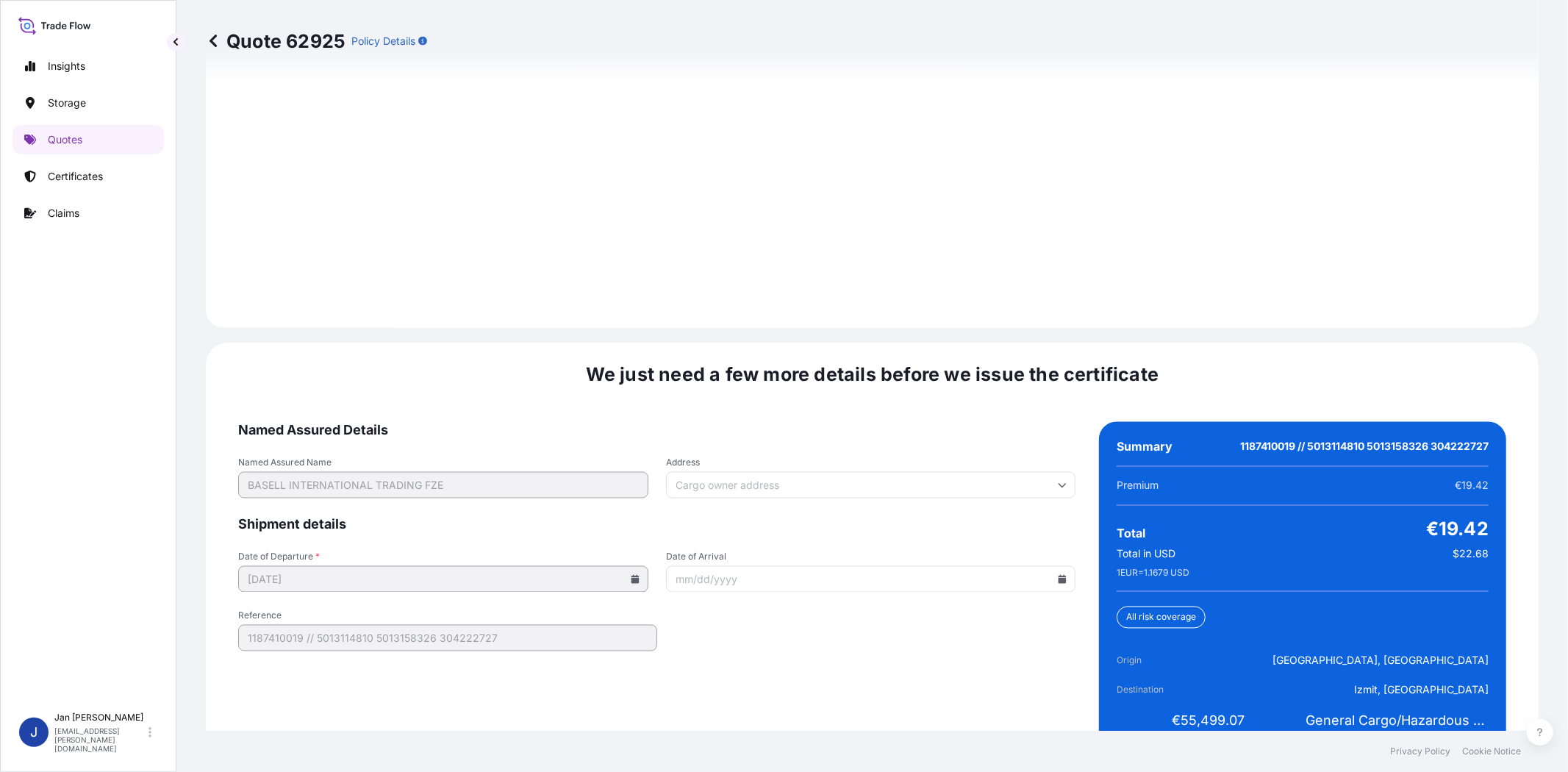
scroll to position [2030, 0]
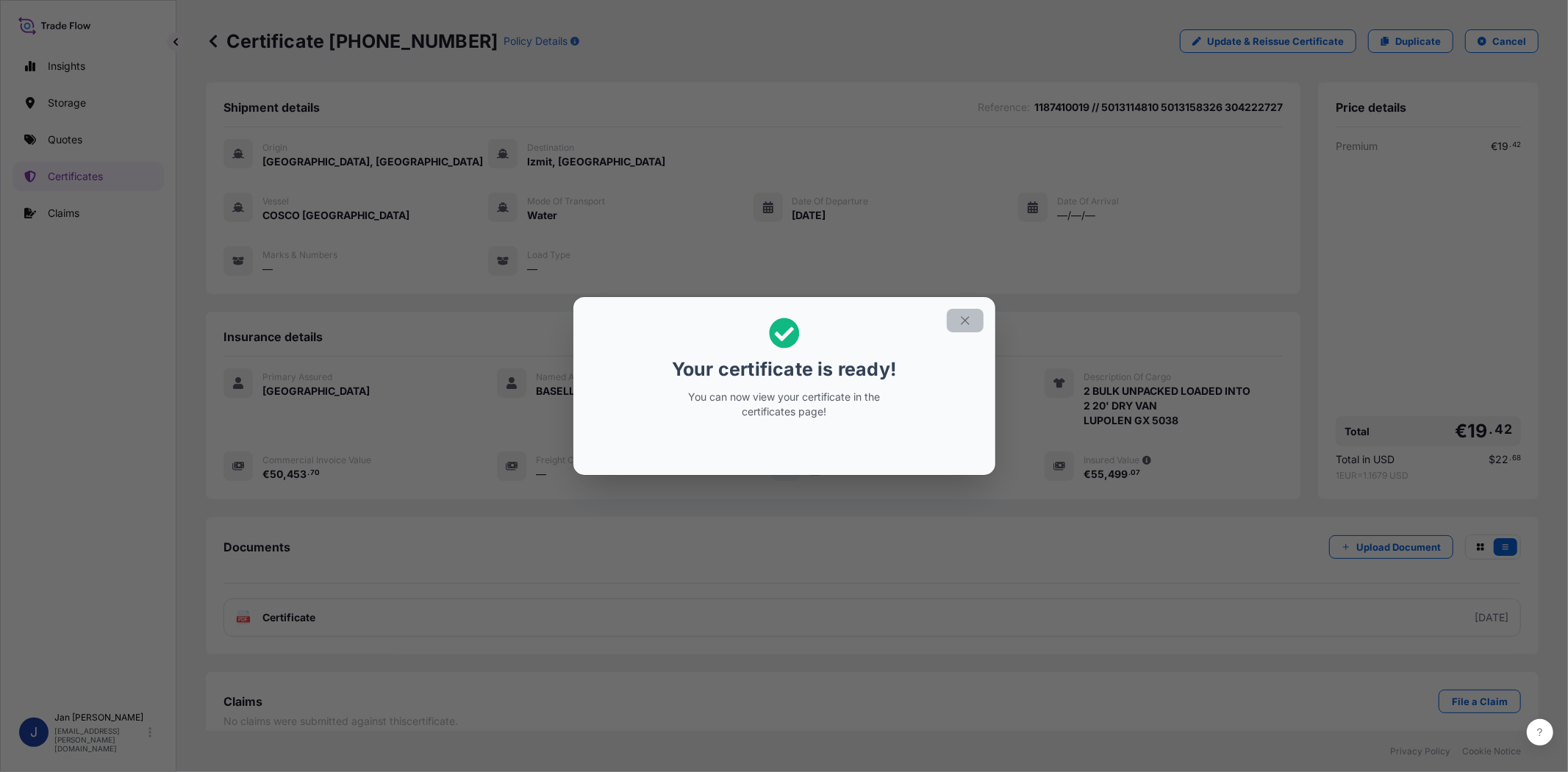
click at [961, 319] on icon "button" at bounding box center [965, 320] width 13 height 13
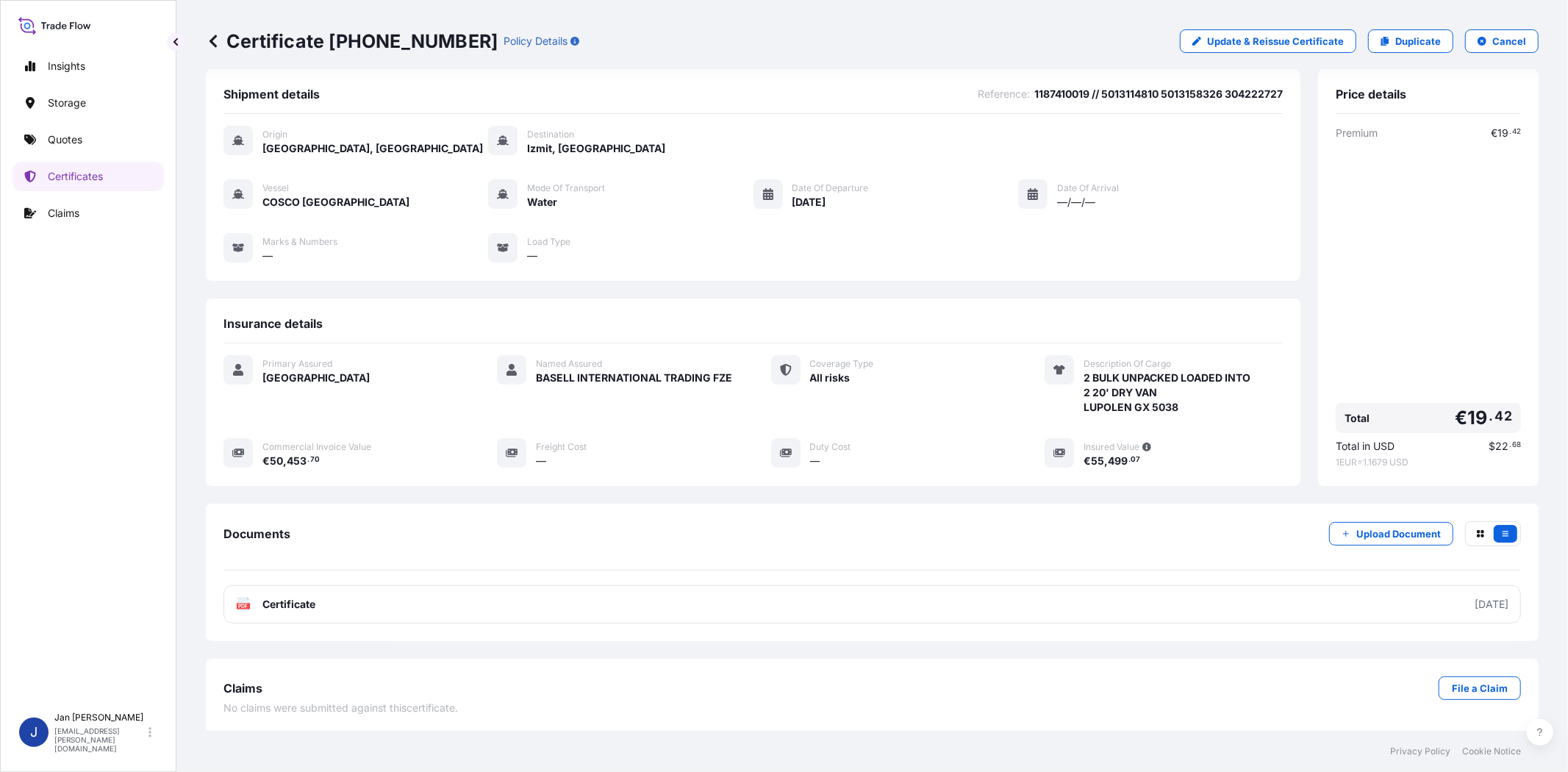
scroll to position [17, 0]
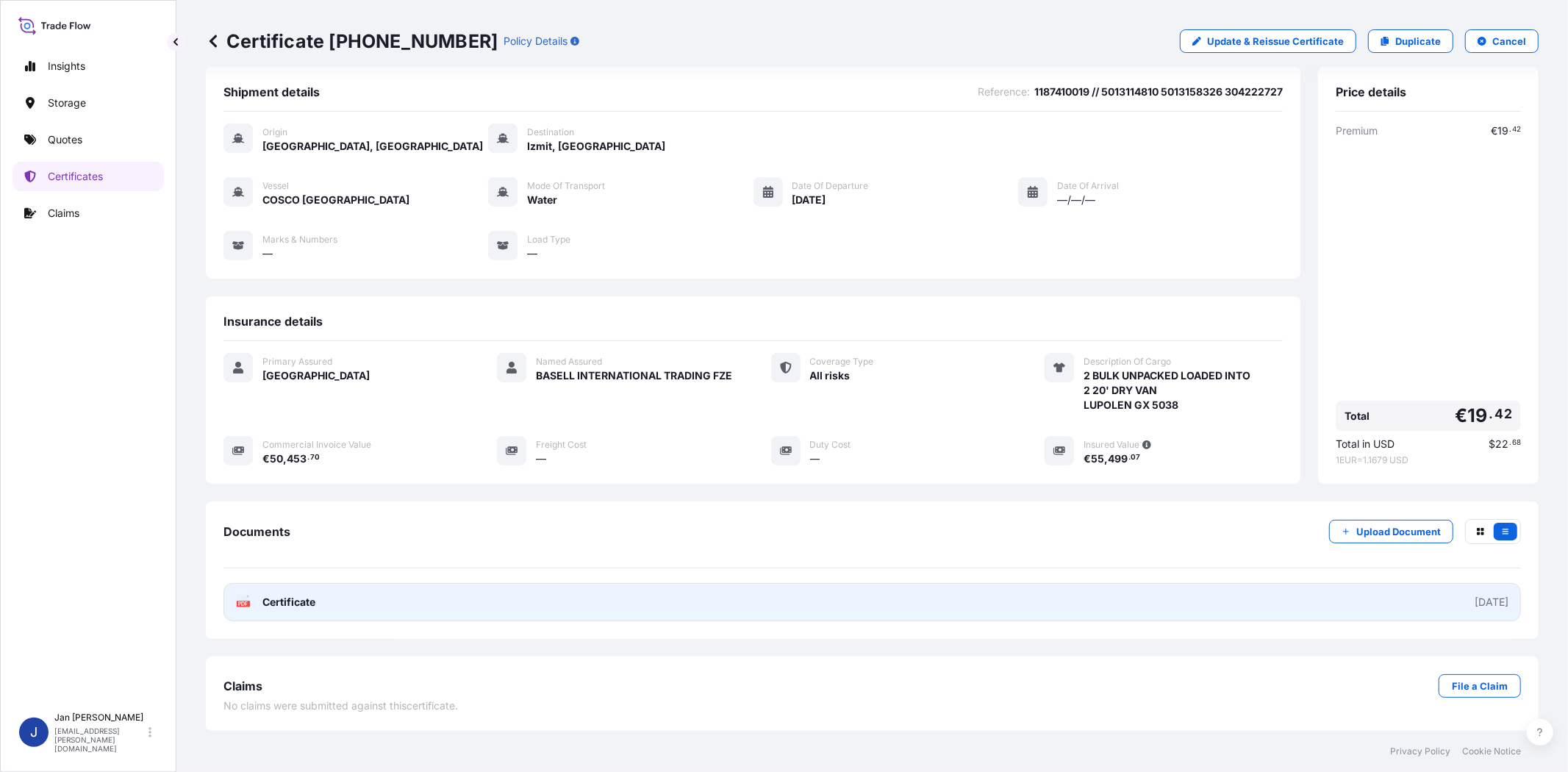
click at [247, 592] on link "PDF Certificate [DATE]" at bounding box center [872, 603] width 1298 height 39
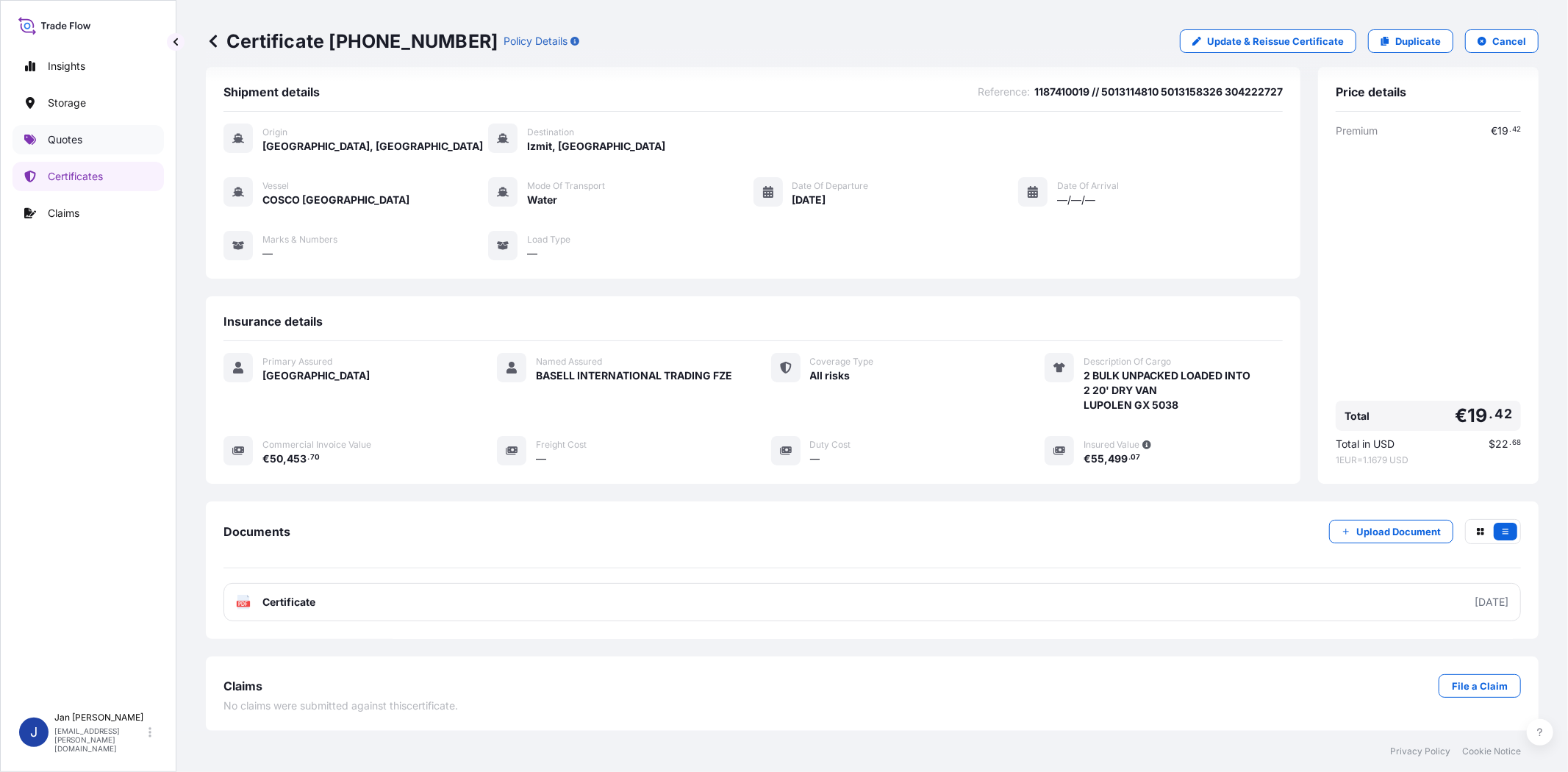
click at [55, 142] on p "Quotes" at bounding box center [65, 140] width 35 height 15
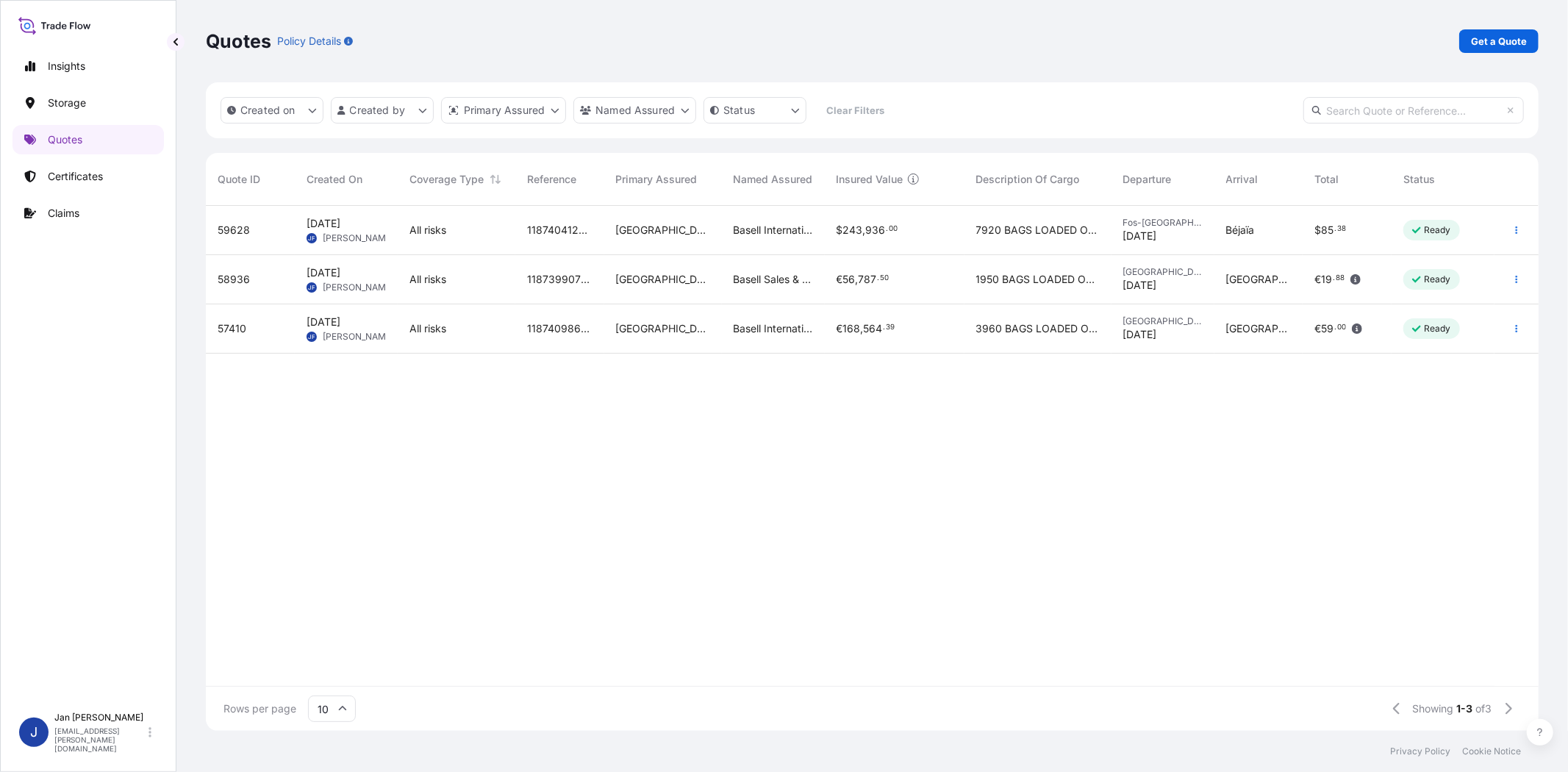
scroll to position [521, 1320]
click at [1488, 35] on p "Get a Quote" at bounding box center [1498, 41] width 56 height 15
select select "Water"
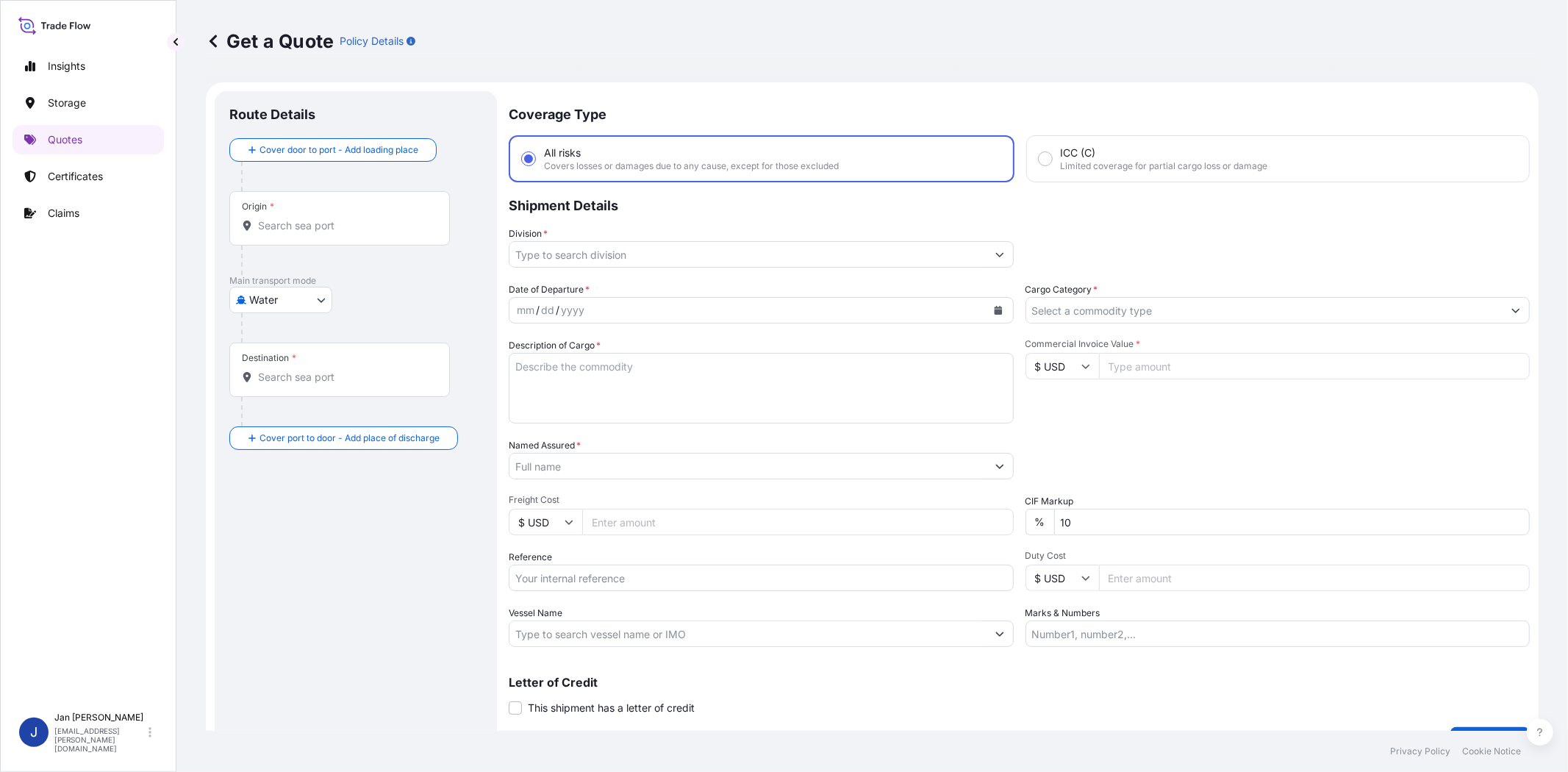
scroll to position [24, 0]
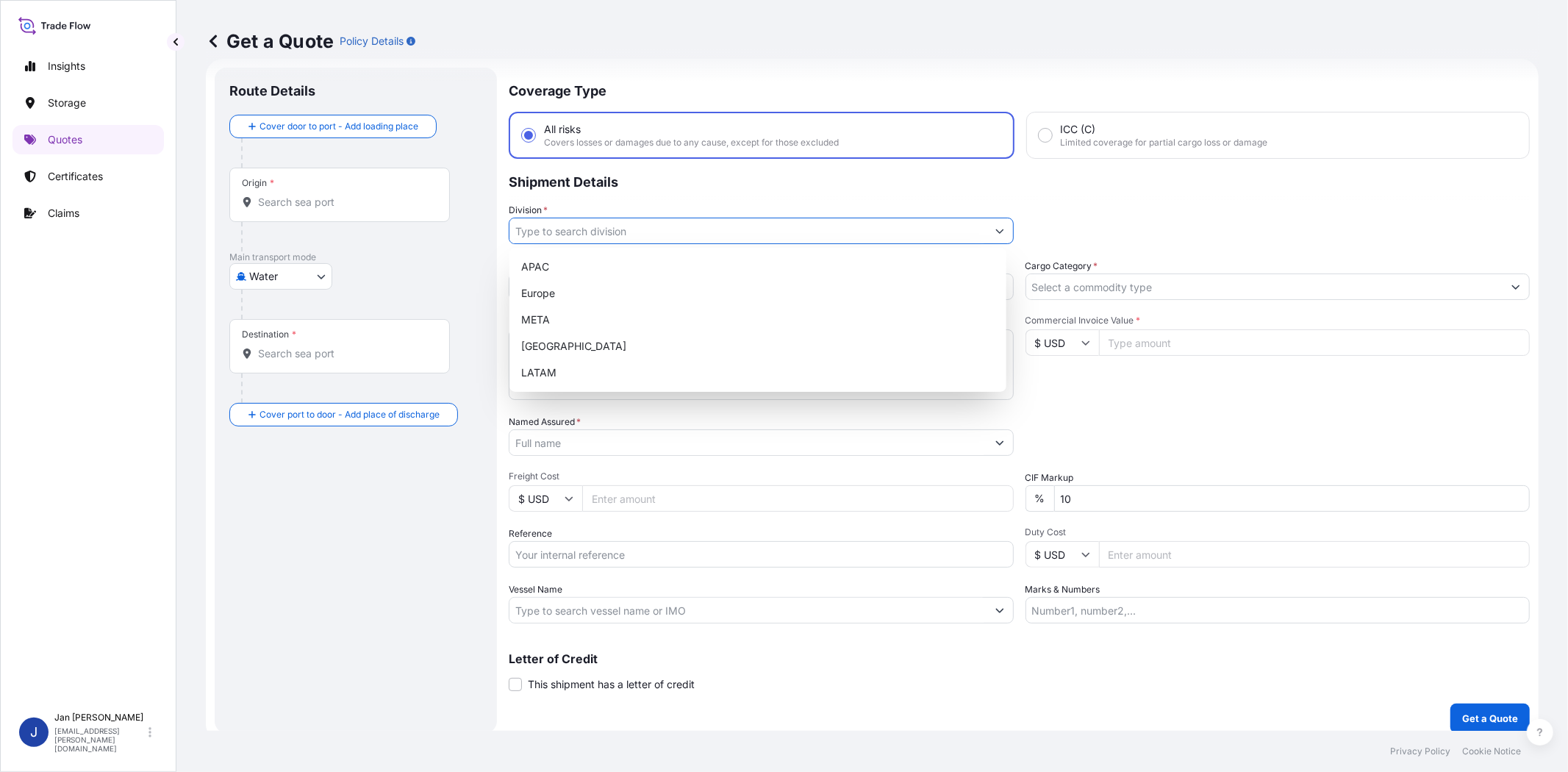
click at [660, 231] on input "Division *" at bounding box center [748, 231] width 477 height 27
click at [656, 296] on div "Europe" at bounding box center [757, 293] width 485 height 27
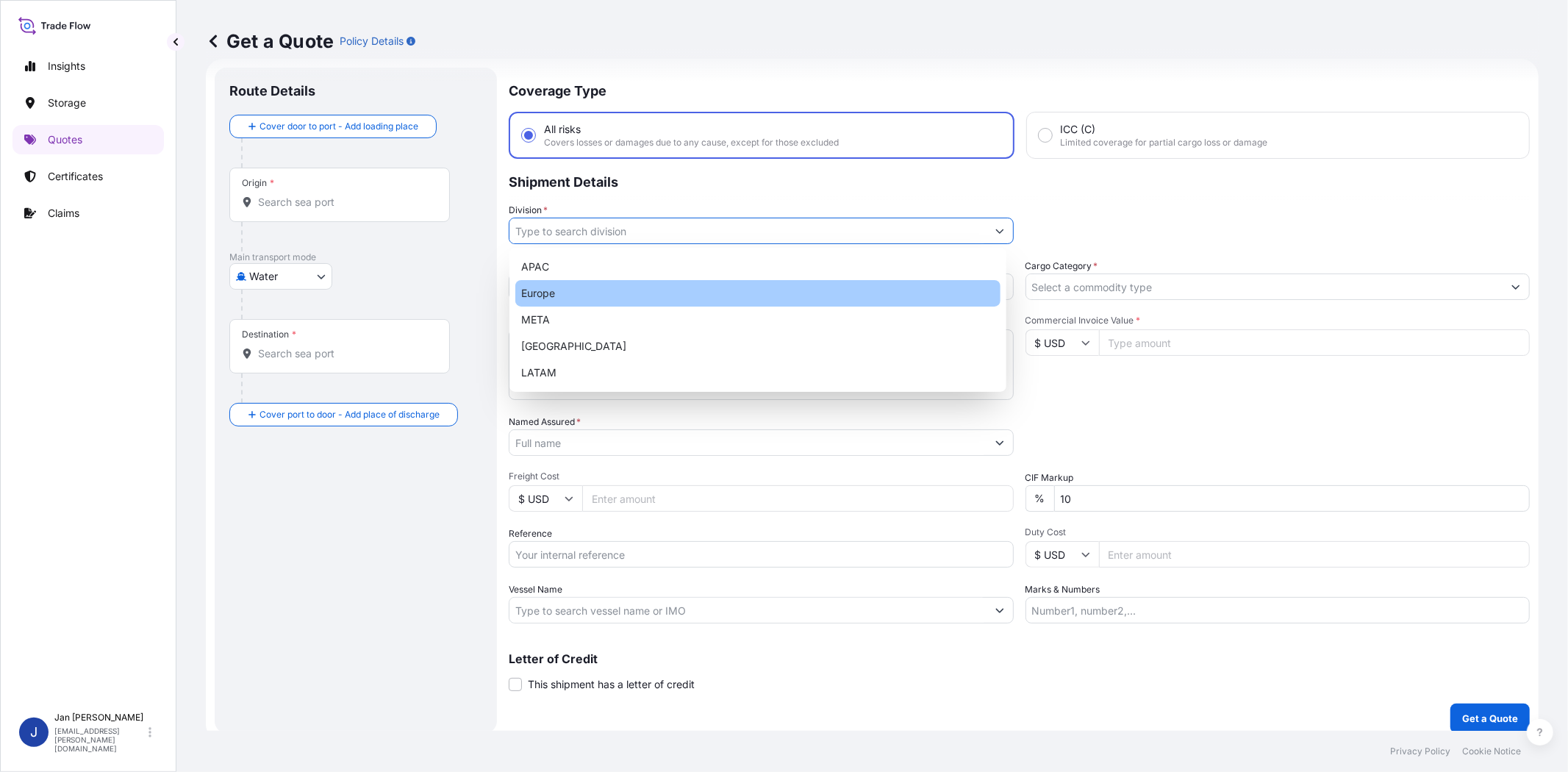
type input "Europe"
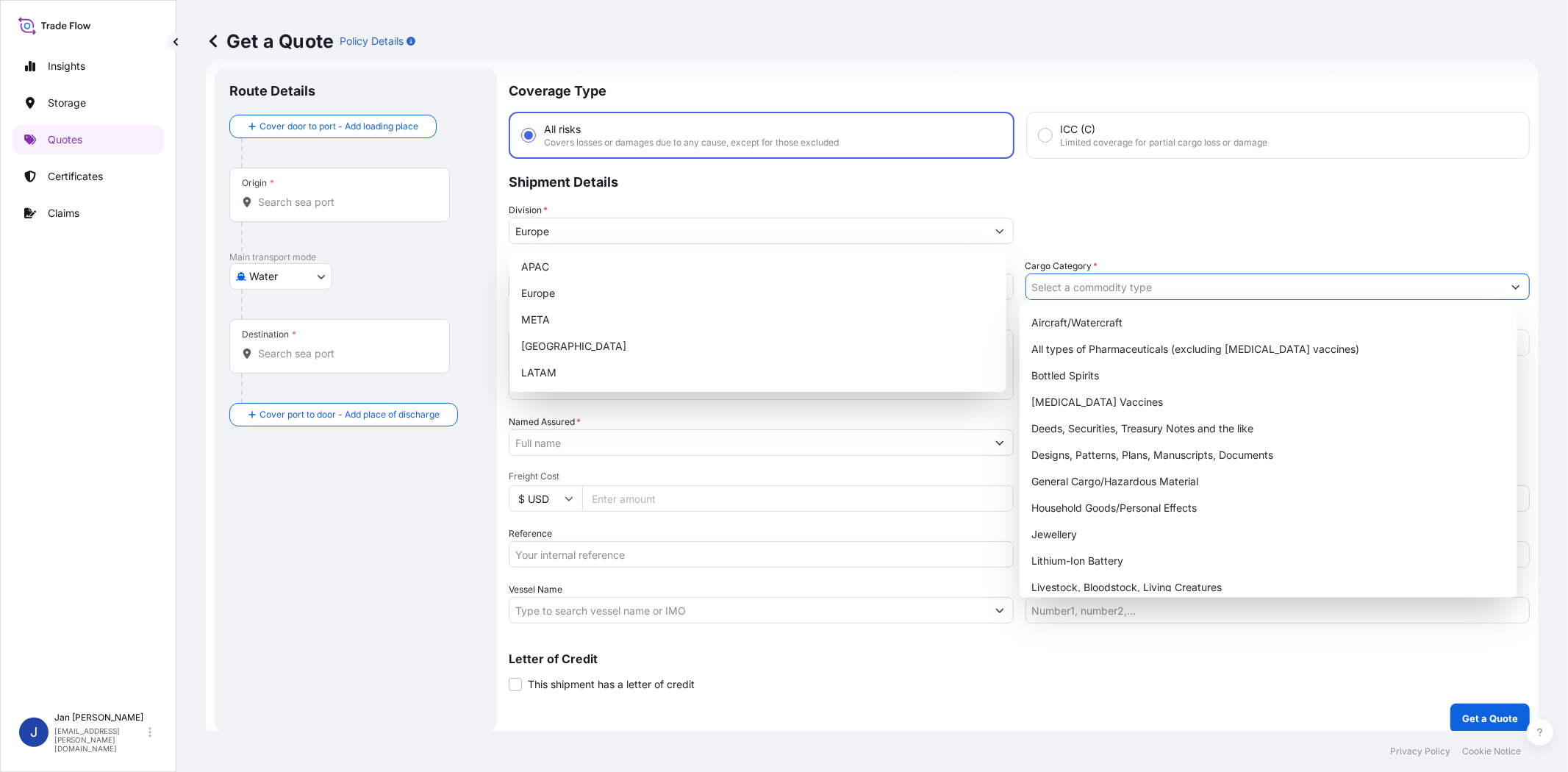
click at [1104, 294] on input "Cargo Category *" at bounding box center [1265, 286] width 477 height 27
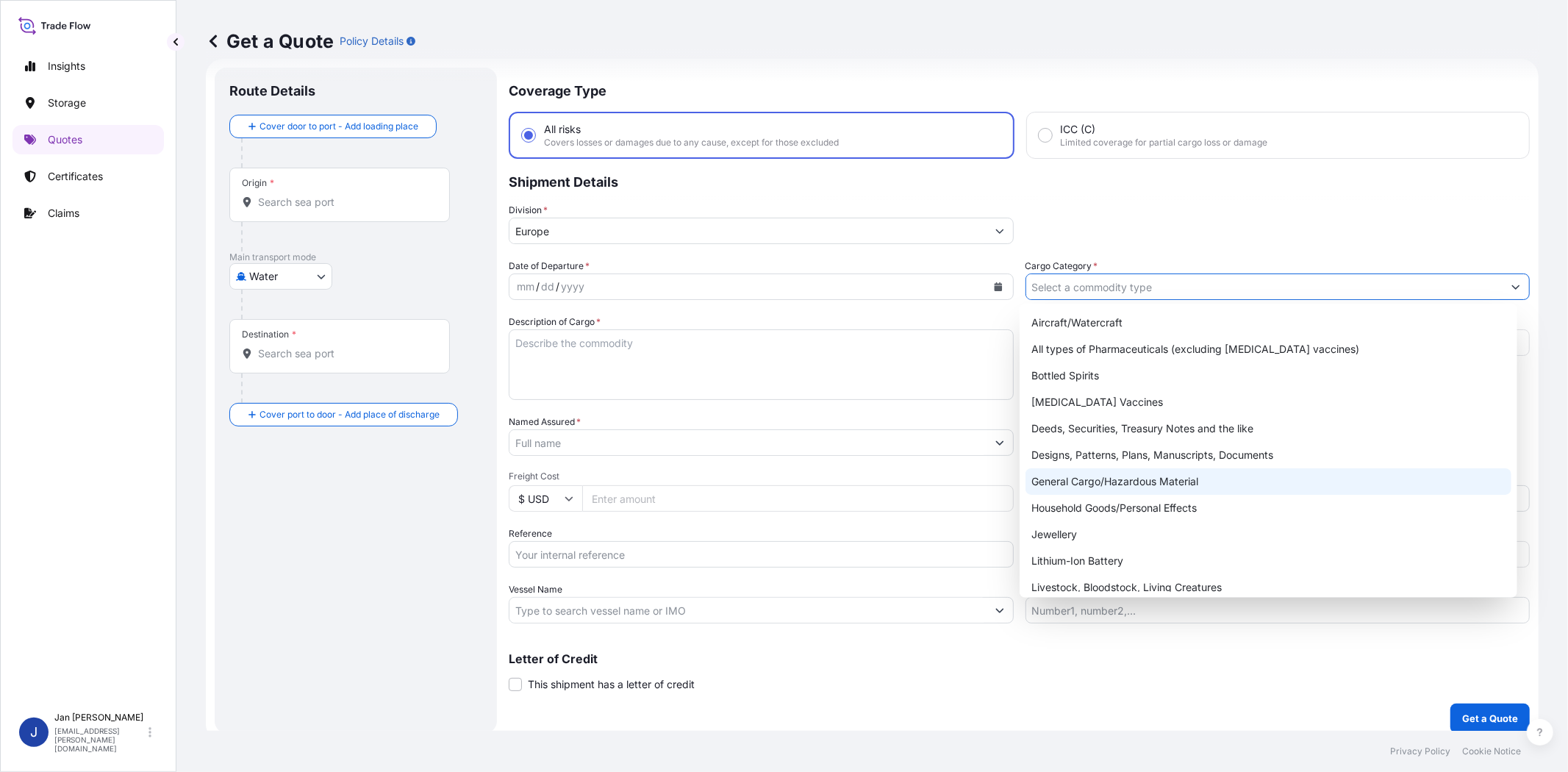
click at [1111, 475] on div "General Cargo/Hazardous Material" at bounding box center [1267, 481] width 485 height 27
type input "General Cargo/Hazardous Material"
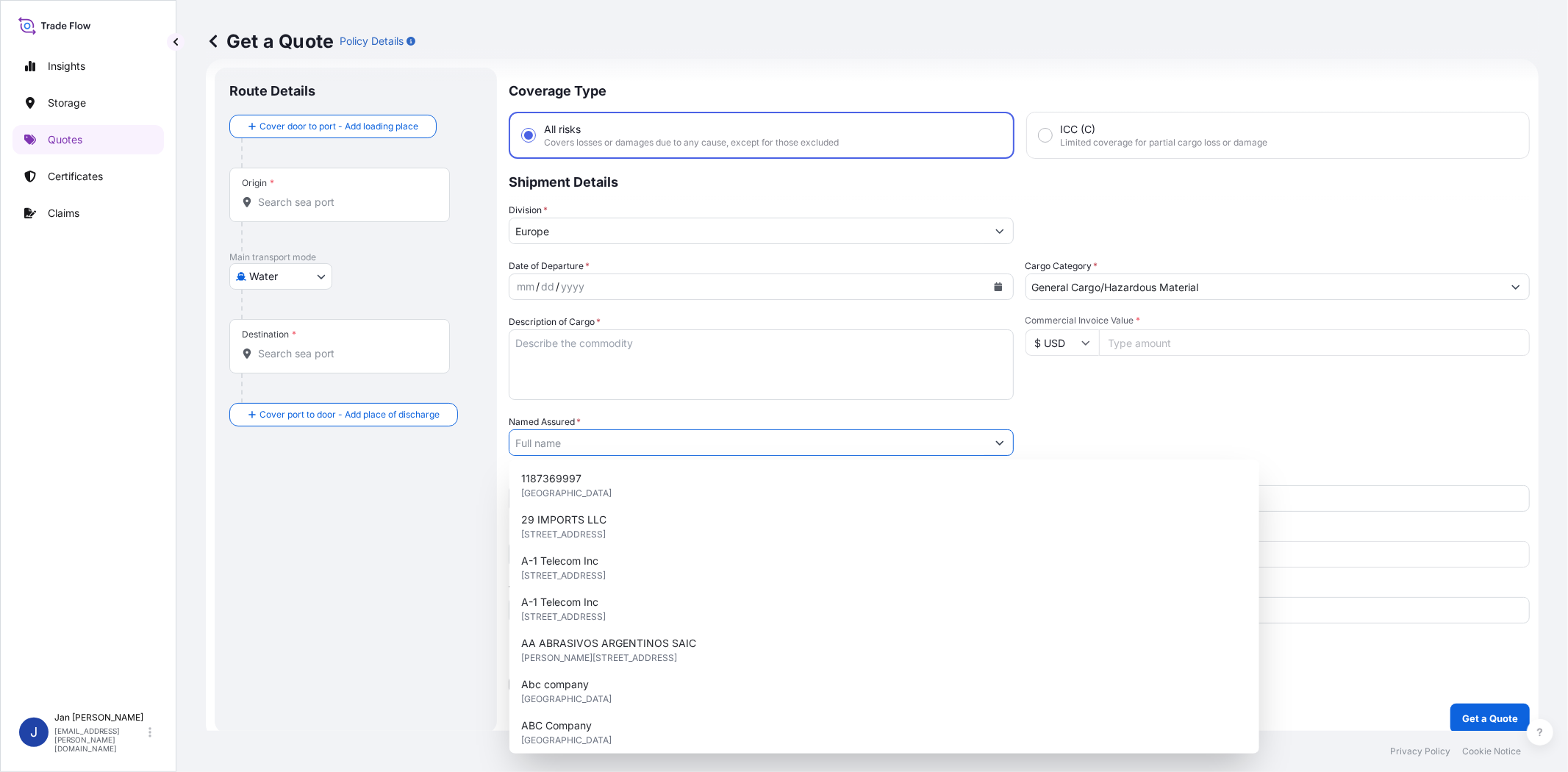
click at [798, 440] on input "Named Assured *" at bounding box center [748, 443] width 477 height 27
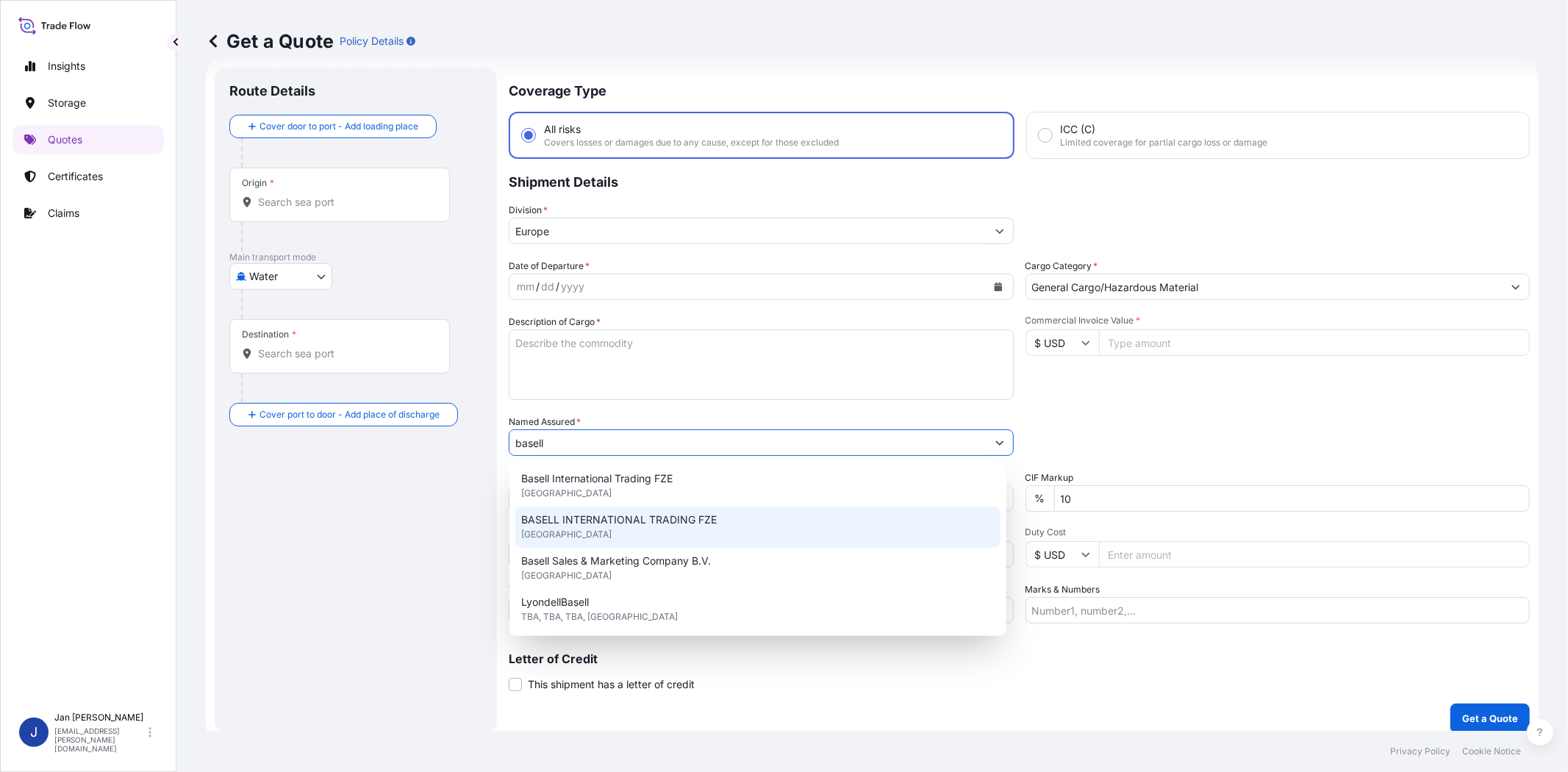
click at [688, 524] on span "BASELL INTERNATIONAL TRADING FZE" at bounding box center [619, 520] width 196 height 15
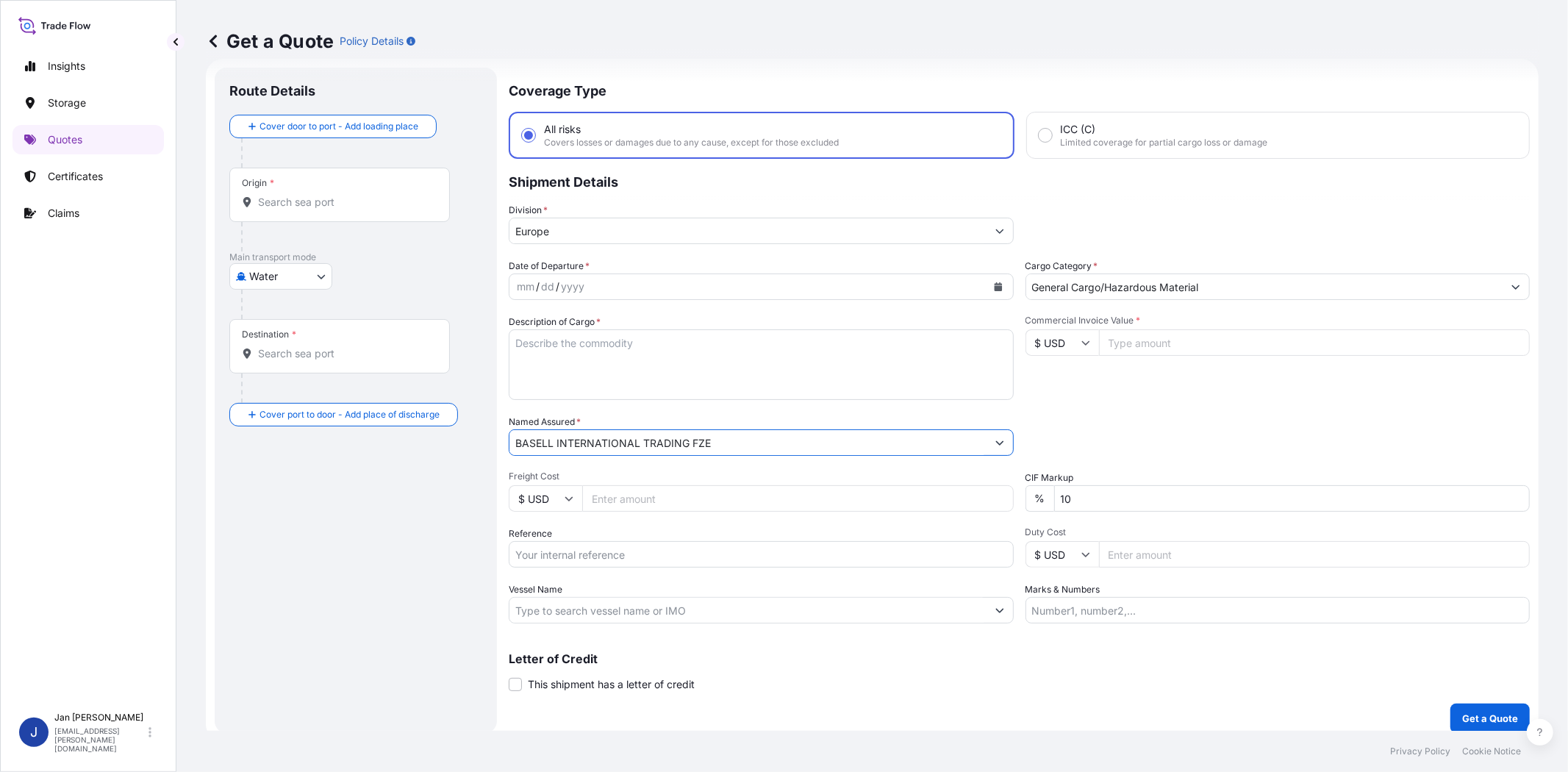
type input "BASELL INTERNATIONAL TRADING FZE"
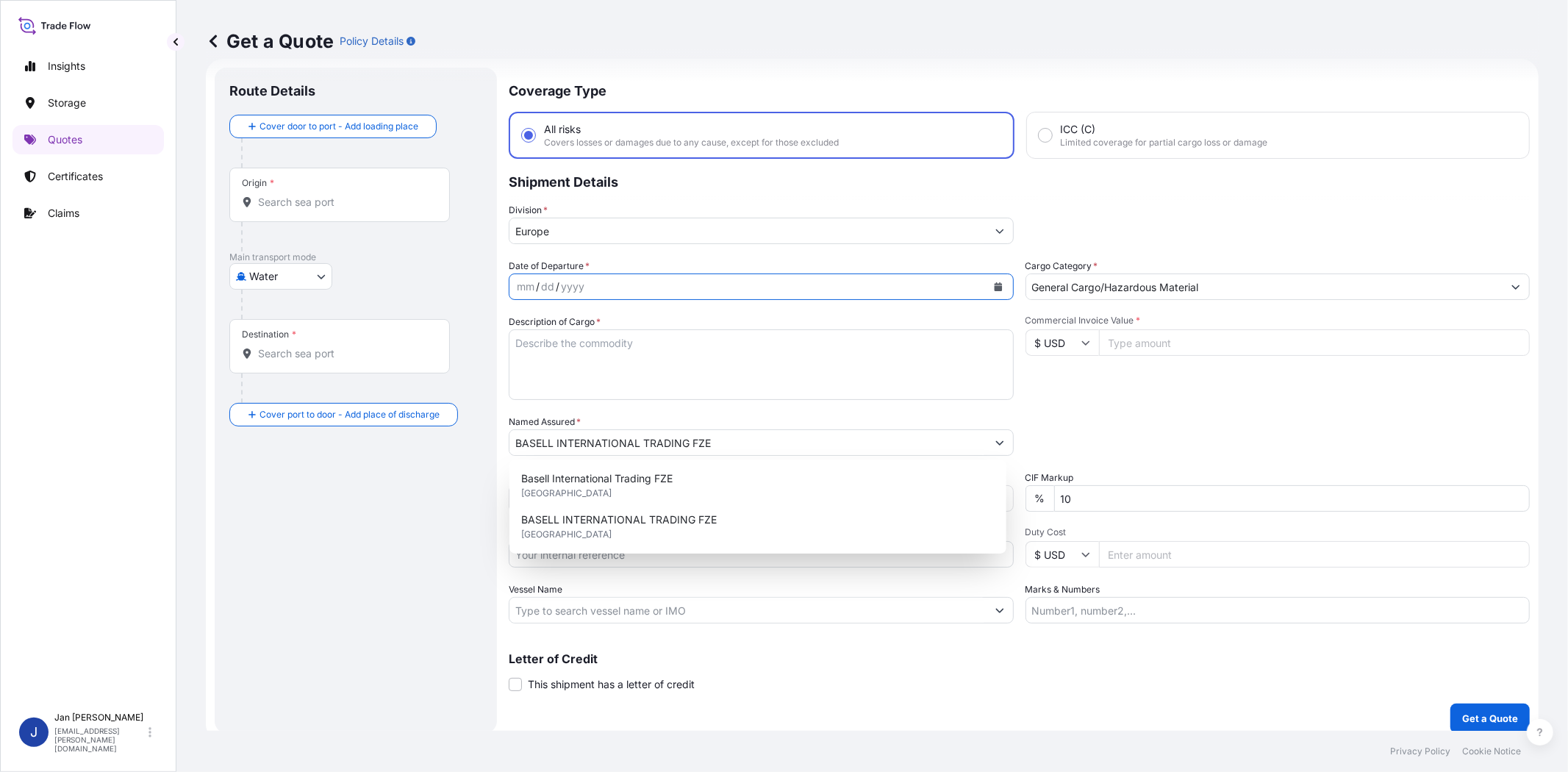
click at [990, 278] on button "Calendar" at bounding box center [998, 287] width 24 height 24
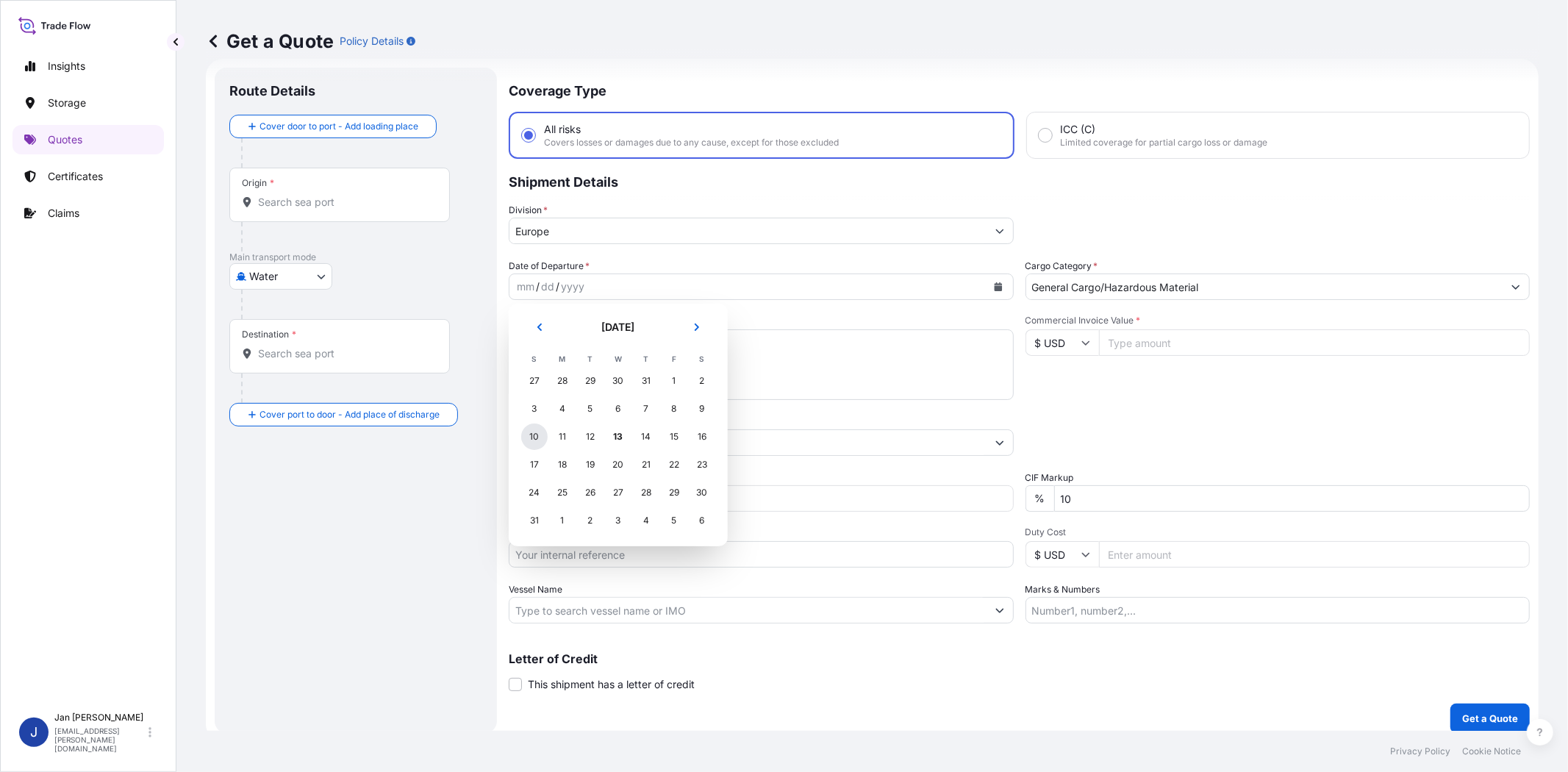
click at [535, 436] on div "10" at bounding box center [534, 436] width 27 height 27
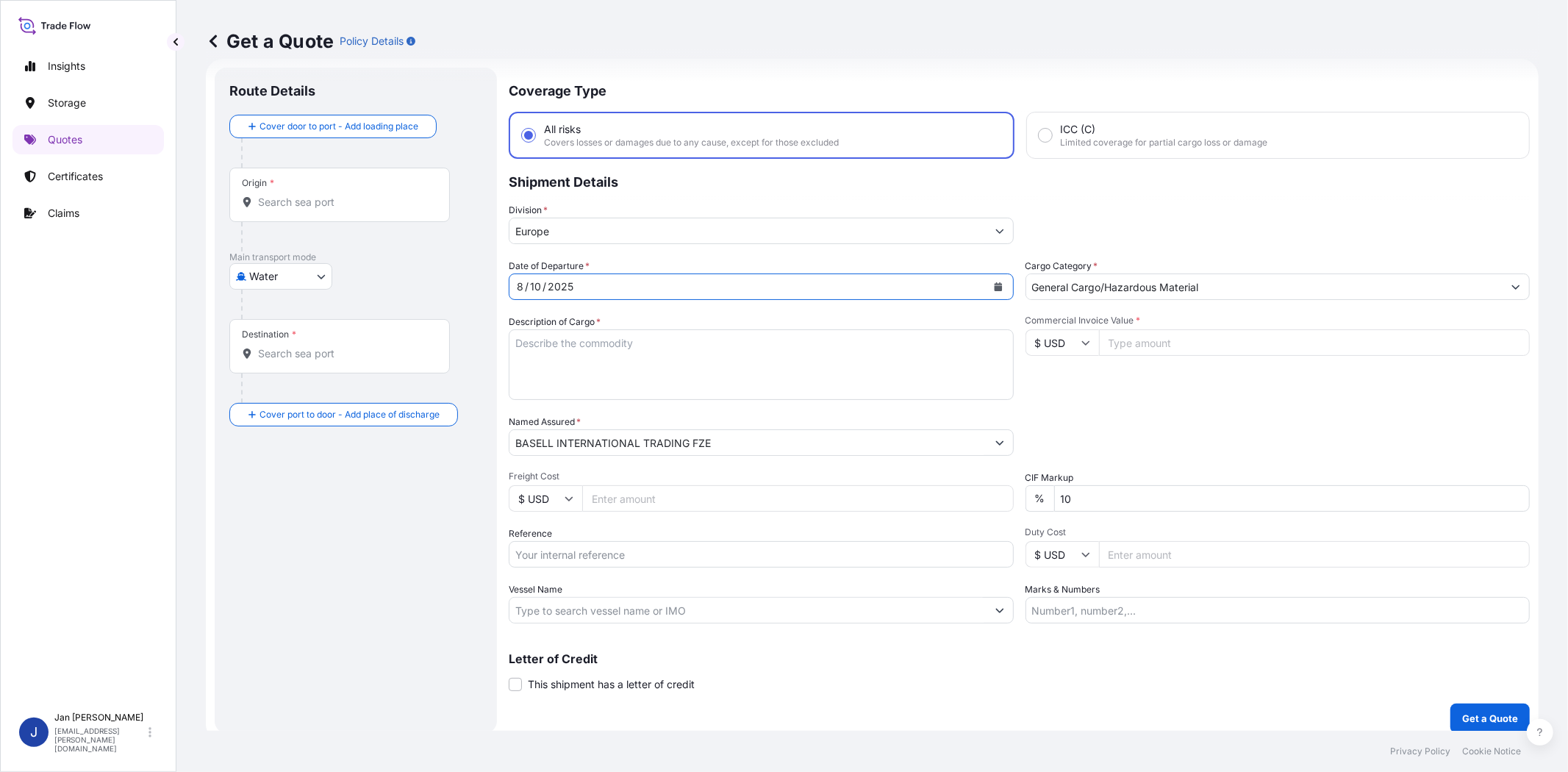
click at [1083, 447] on div "Packing Category Type to search a container mode Please select a primary mode o…" at bounding box center [1277, 435] width 505 height 41
click at [1139, 354] on div "Commercial Invoice Value * $ USD" at bounding box center [1277, 357] width 505 height 86
click at [1139, 347] on input "Commercial Invoice Value *" at bounding box center [1314, 342] width 431 height 27
paste input "29614.00"
type input "29614.00"
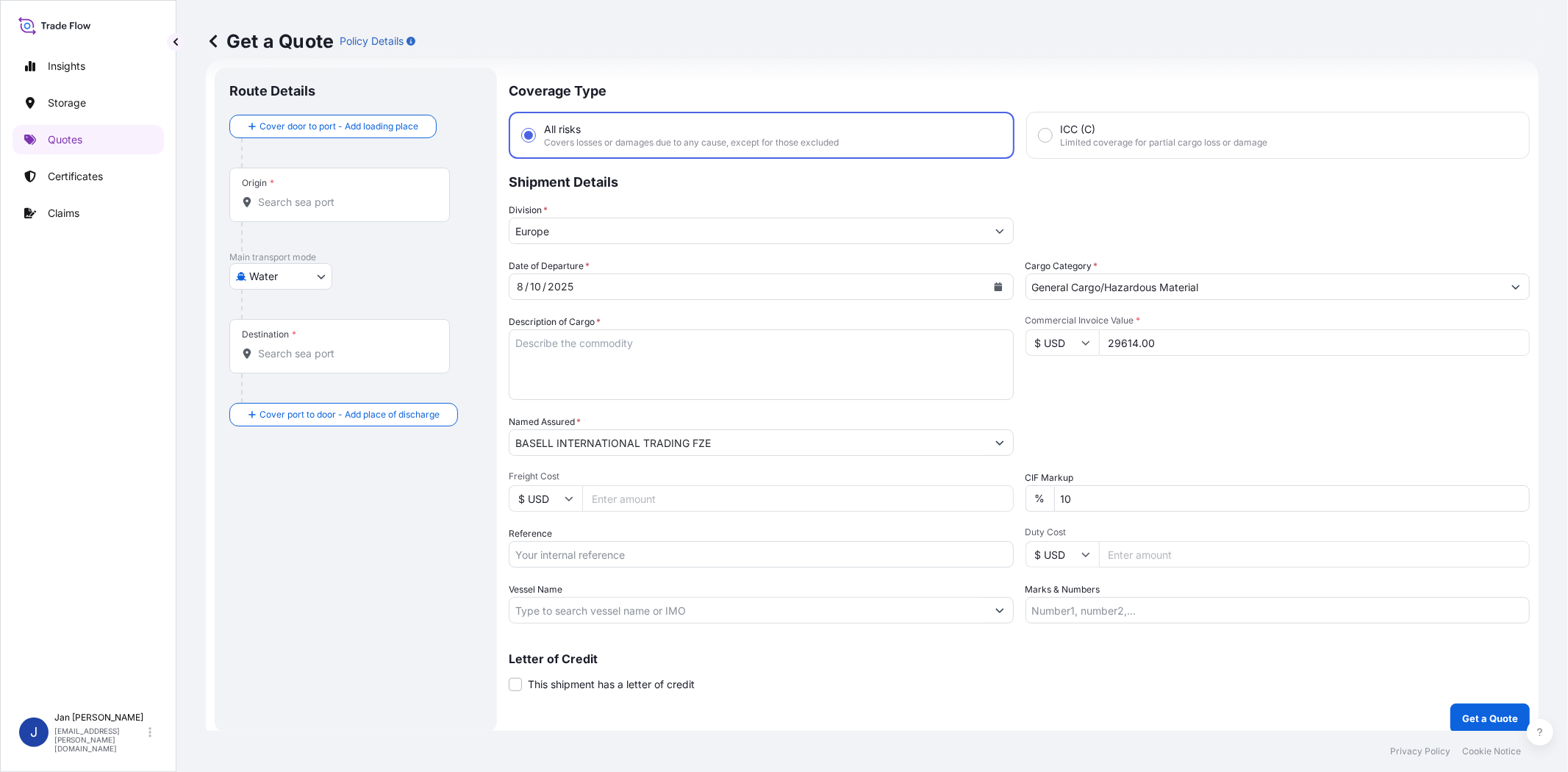
click at [1115, 386] on div "Commercial Invoice Value * $ USD 29614.00" at bounding box center [1277, 357] width 505 height 86
click at [854, 616] on input "Vessel Name" at bounding box center [748, 610] width 477 height 27
paste input "[PERSON_NAME]"
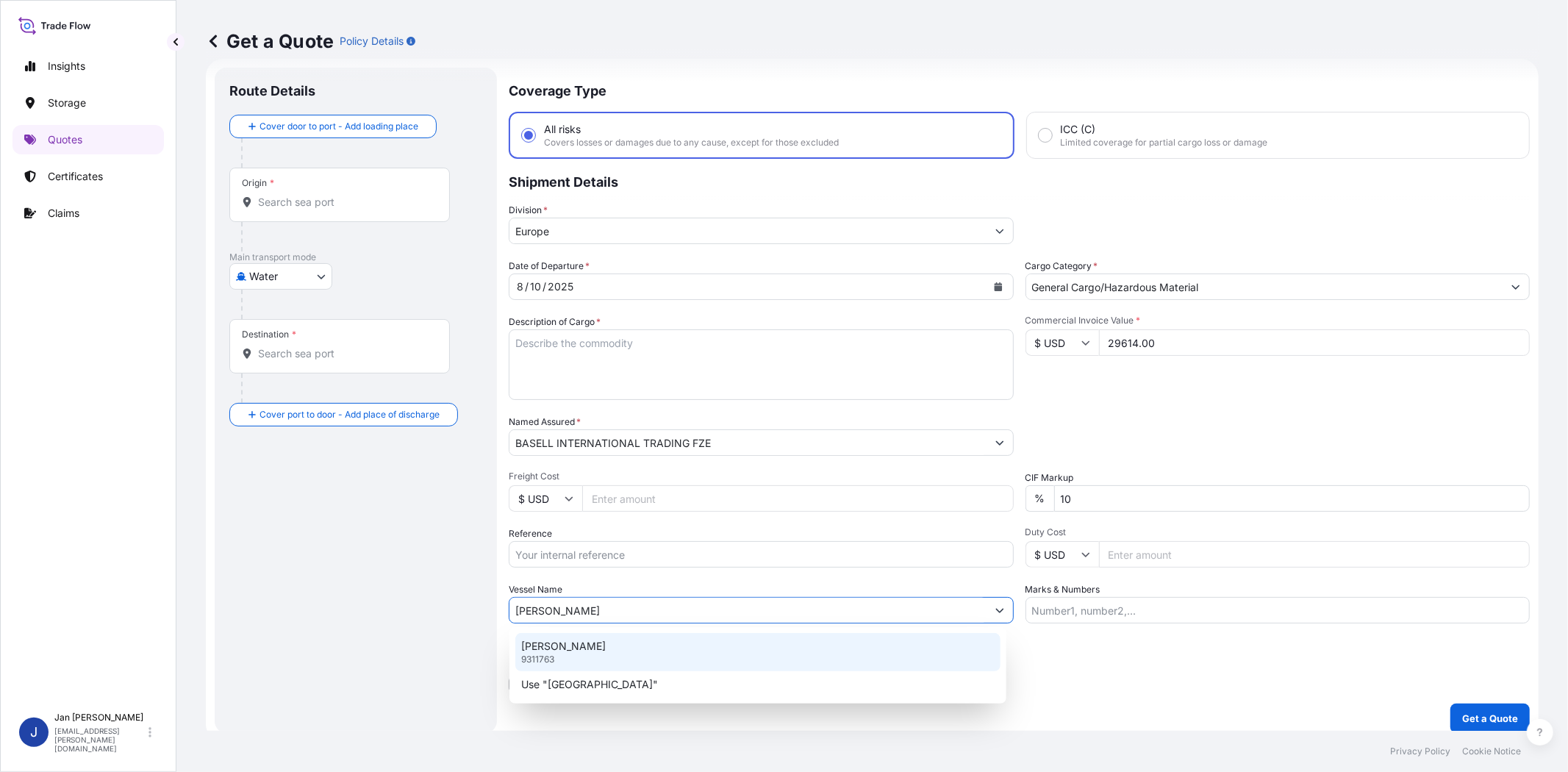
click at [677, 660] on div "[PERSON_NAME] 9311763" at bounding box center [757, 652] width 485 height 39
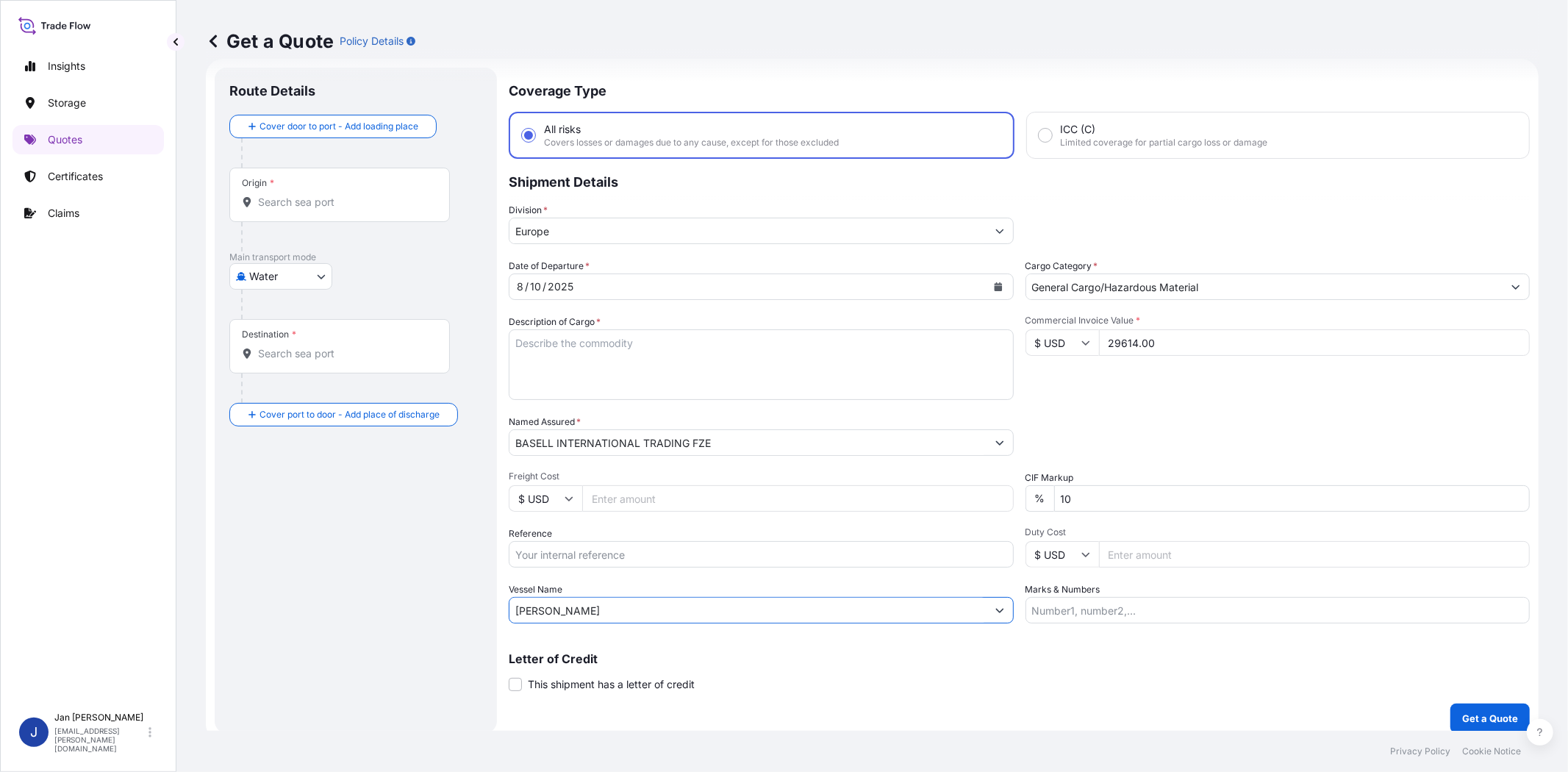
type input "[PERSON_NAME]"
click at [1189, 398] on div "Date of Departure * [DATE] Cargo Category * General Cargo/Hazardous Material De…" at bounding box center [1019, 441] width 1021 height 364
click at [379, 202] on input "Origin *" at bounding box center [345, 202] width 174 height 15
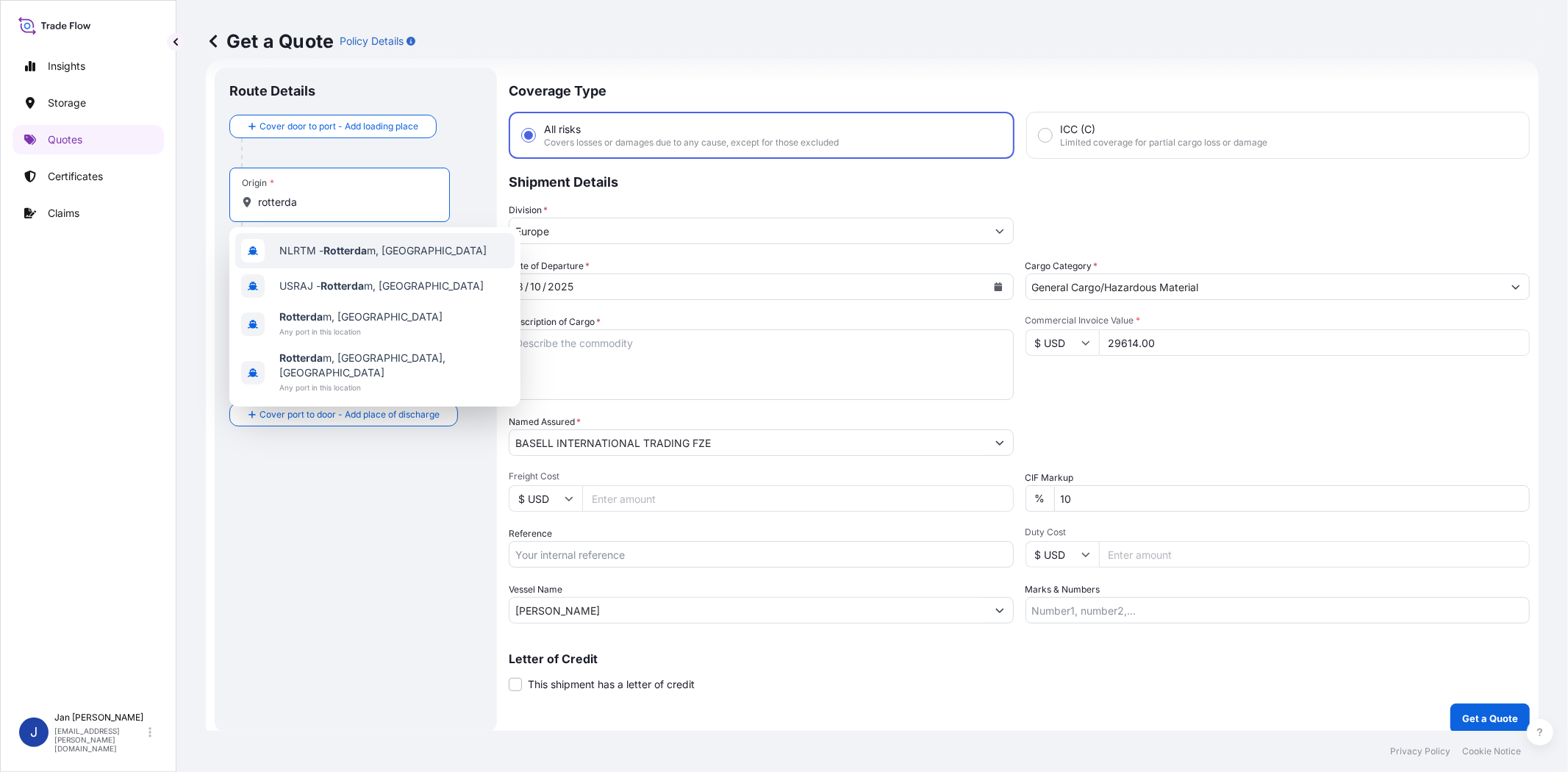
click at [320, 250] on span "NLRTM - Rotterda m, [GEOGRAPHIC_DATA]" at bounding box center [383, 251] width 207 height 15
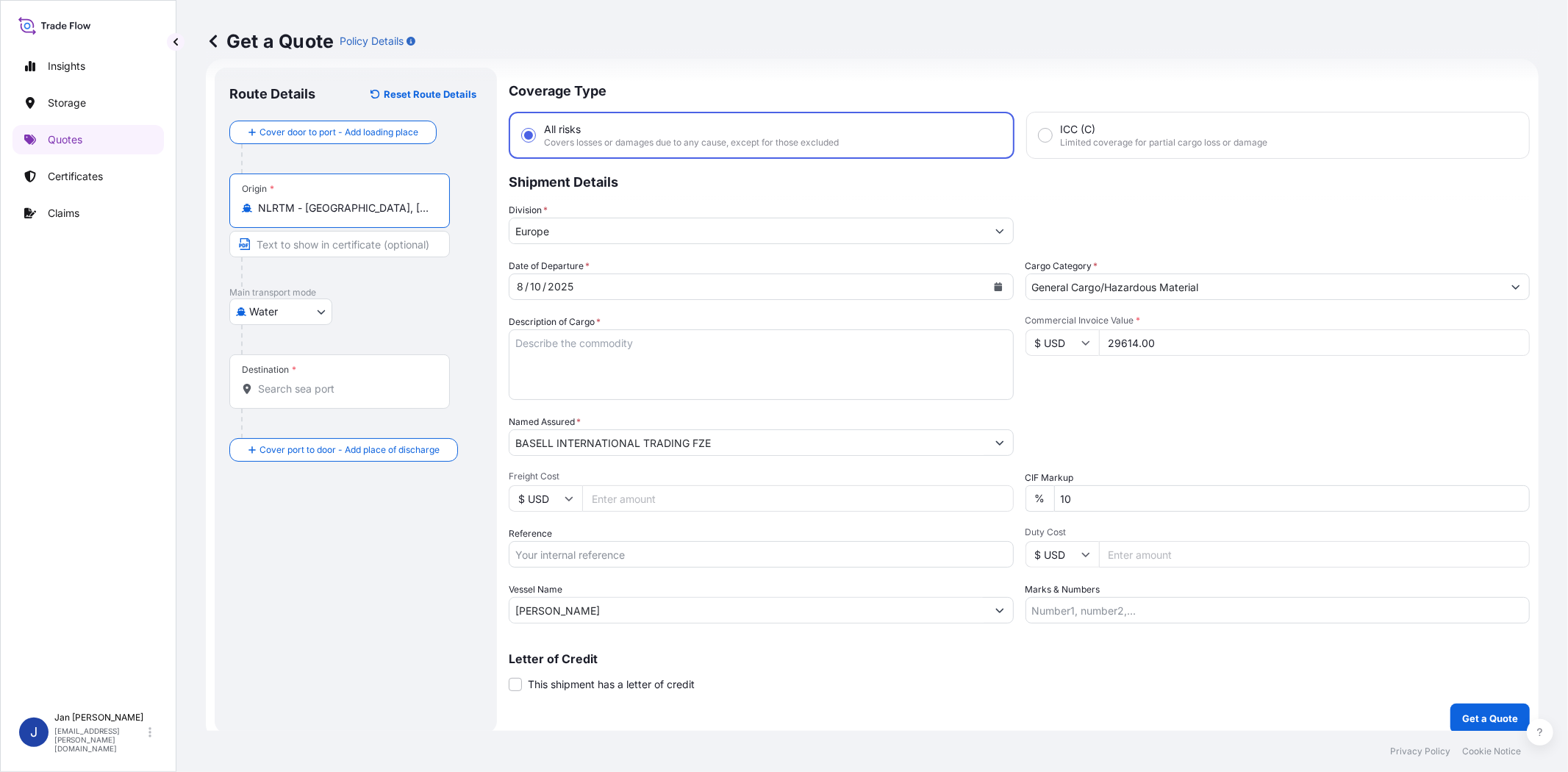
type input "NLRTM - [GEOGRAPHIC_DATA], [GEOGRAPHIC_DATA]"
click at [342, 380] on div "Destination *" at bounding box center [341, 381] width 225 height 54
click at [342, 382] on input "Destination *" at bounding box center [348, 389] width 178 height 15
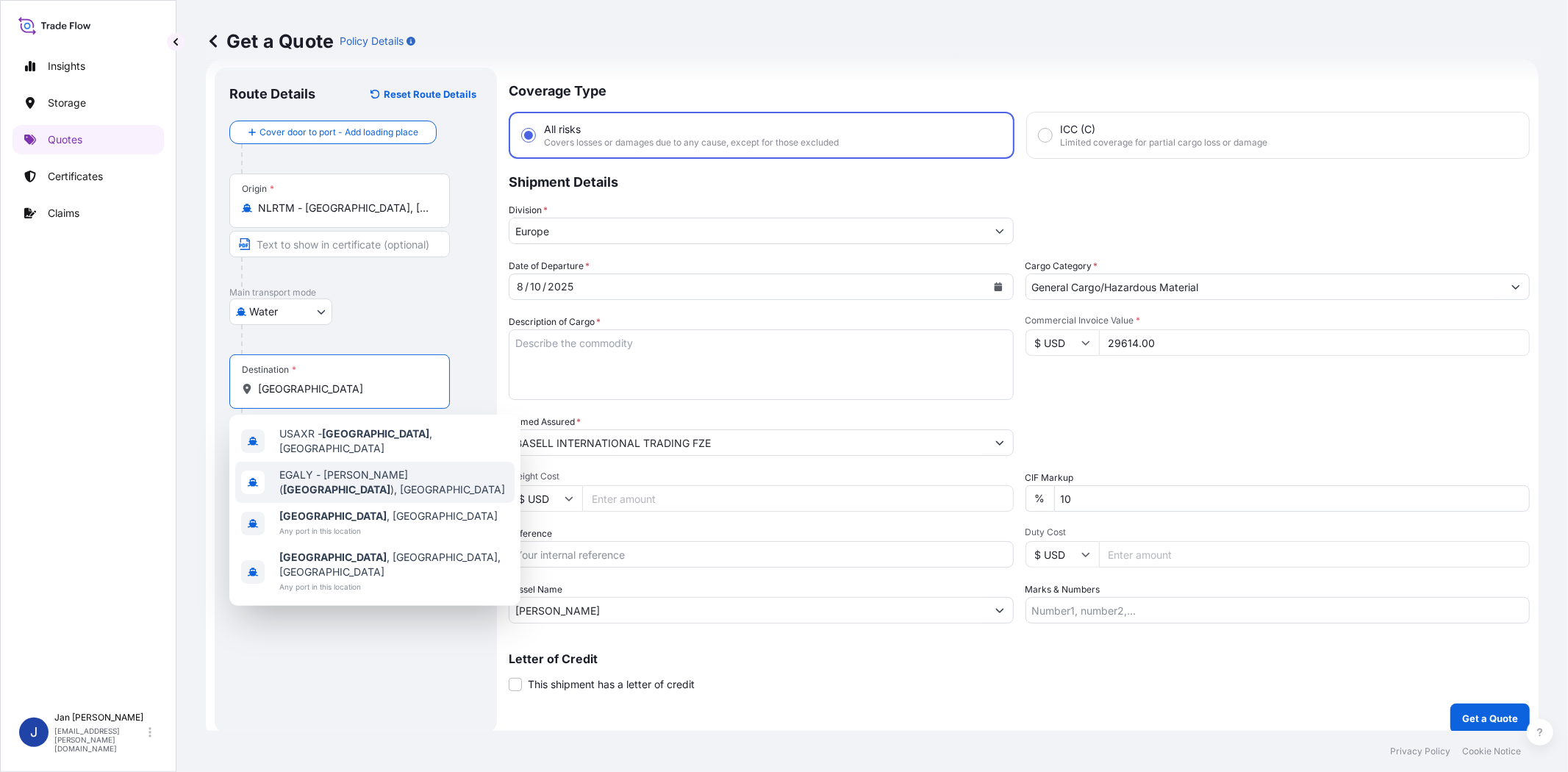
click at [375, 481] on div "[PERSON_NAME] ( [GEOGRAPHIC_DATA] ), [GEOGRAPHIC_DATA]" at bounding box center [375, 482] width 280 height 41
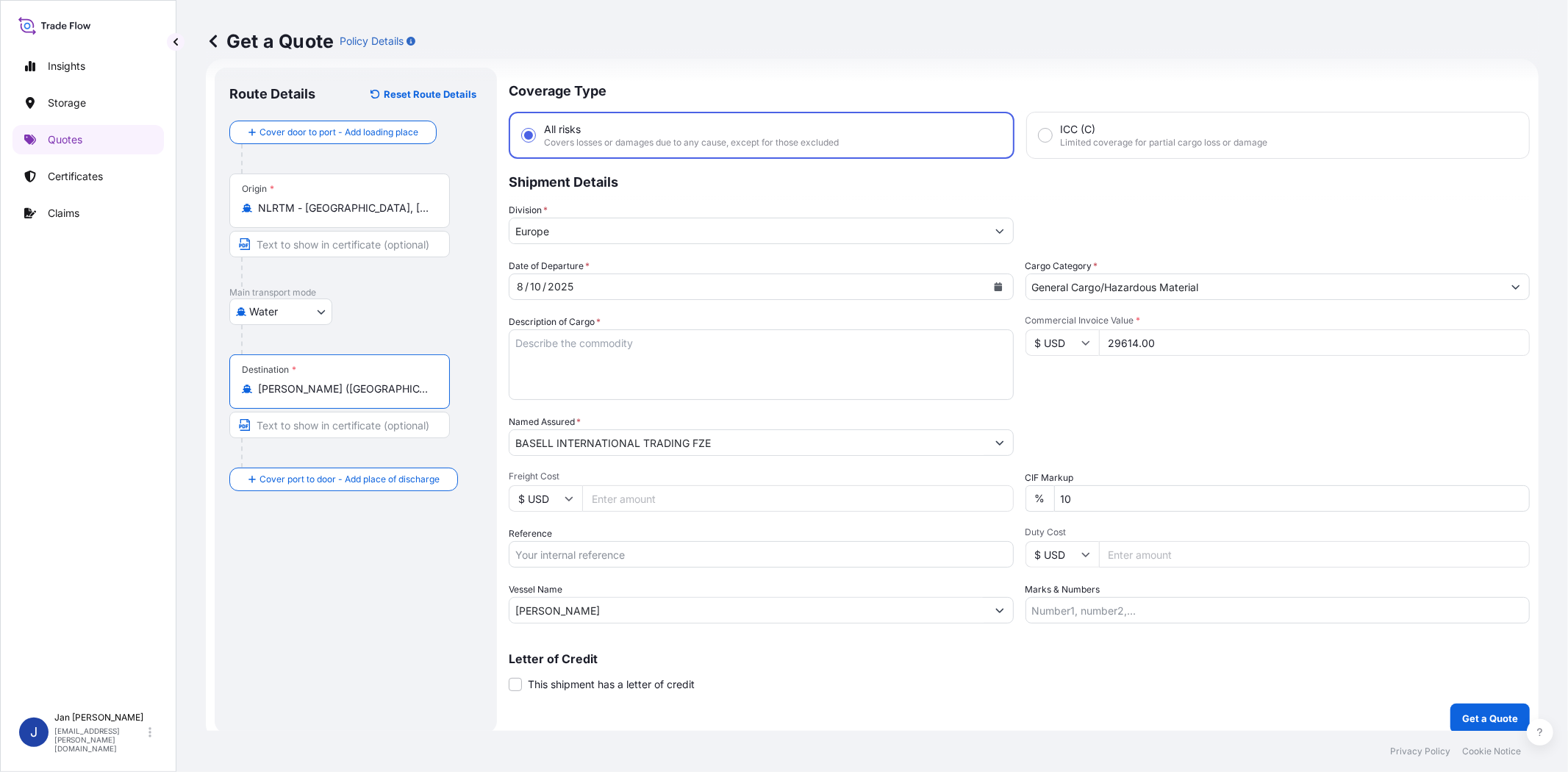
type input "[PERSON_NAME] ([GEOGRAPHIC_DATA]), [GEOGRAPHIC_DATA]"
click at [461, 255] on div "Origin * NLRTM - [GEOGRAPHIC_DATA], [GEOGRAPHIC_DATA]" at bounding box center [355, 230] width 253 height 113
click at [636, 557] on input "Reference" at bounding box center [761, 554] width 505 height 27
paste input "1187418548 // 5013156622 5013174374 304235853 8109092801 4900877060"
type input "1187418548 // 5013156622 5013174374 304235853 8109092801 4900877060"
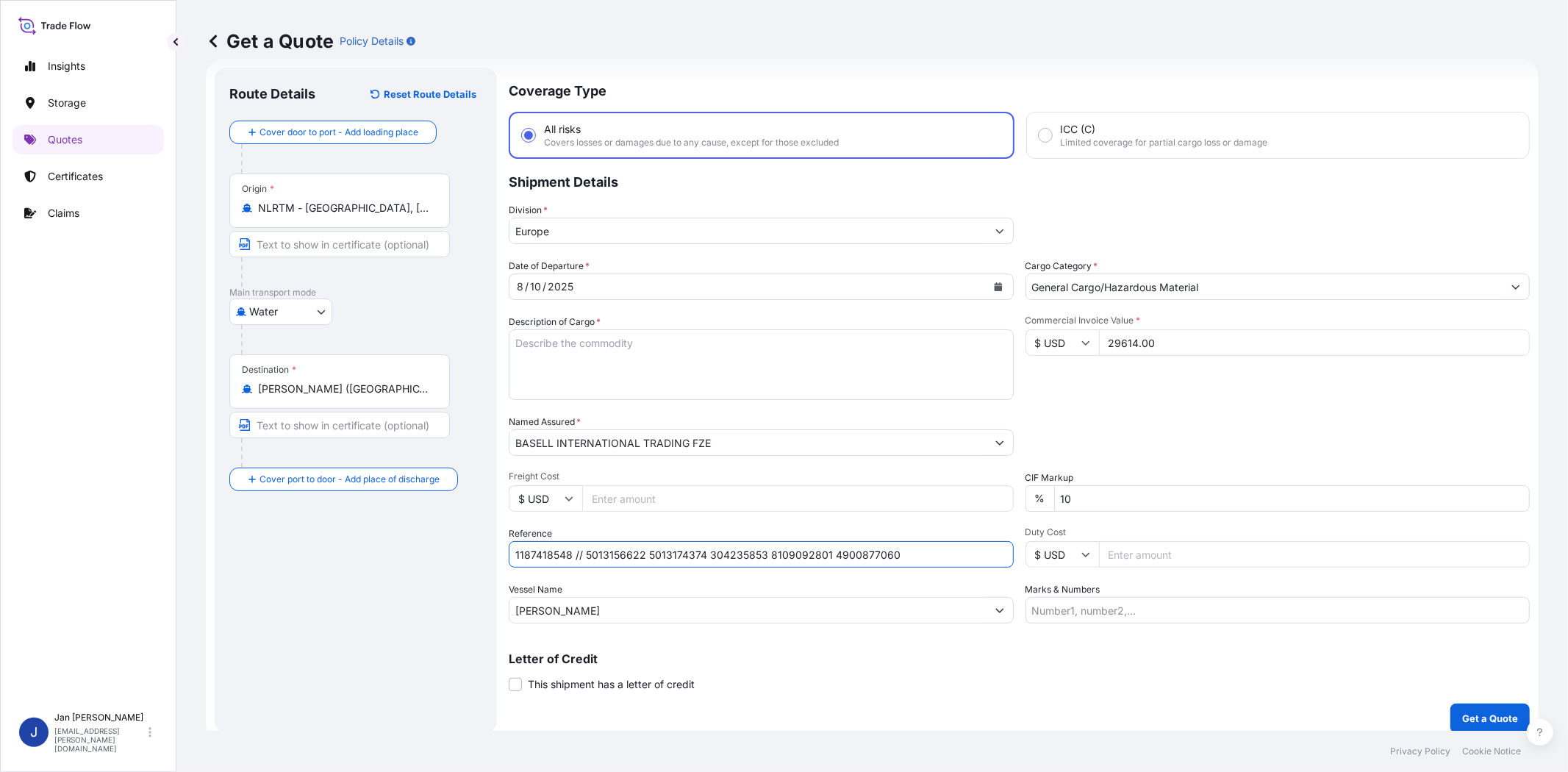
click at [1176, 387] on div "Commercial Invoice Value * $ USD 29614.00" at bounding box center [1277, 357] width 505 height 86
click at [805, 350] on textarea "Description of Cargo *" at bounding box center [761, 364] width 505 height 71
paste textarea "BAGS LOADED ONTO 8 PALLETS LOADED INTO 1 20' CONTAINER(S) ADFLEX Z101H"
click at [517, 342] on textarea "BAGS LOADED ONTO 8 PALLETS LOADED INTO 1 20' CONTAINER(S) ADFLEX Z101H" at bounding box center [761, 364] width 505 height 71
type textarea "440 BAGS LOADED ONTO 8 PALLETS LOADED INTO 1 20' CONTAINER(S) ADFLEX Z101H"
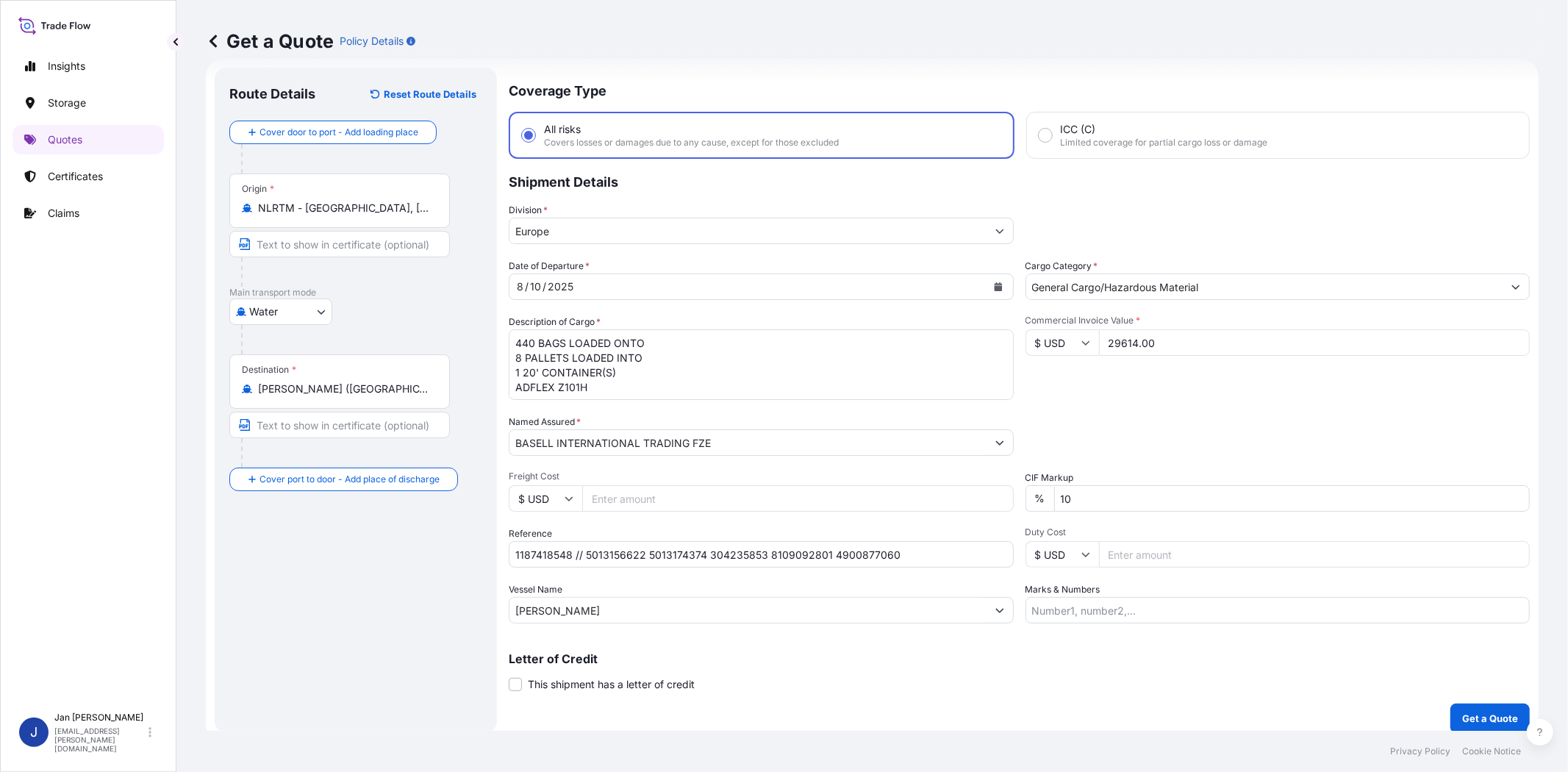
click at [810, 369] on textarea "440 BAGS LOADED ONTO 8 PALLETS LOADED INTO 1 20' CONTAINER(S) ADFLEX Z101H" at bounding box center [761, 364] width 505 height 71
click at [1073, 606] on input "Marks & Numbers" at bounding box center [1277, 610] width 505 height 27
paste input "ACID: 5626273832025060086 EGYPTIAN IMPORTER TAX ID: 562627383 FOREIGN EXPORTER …"
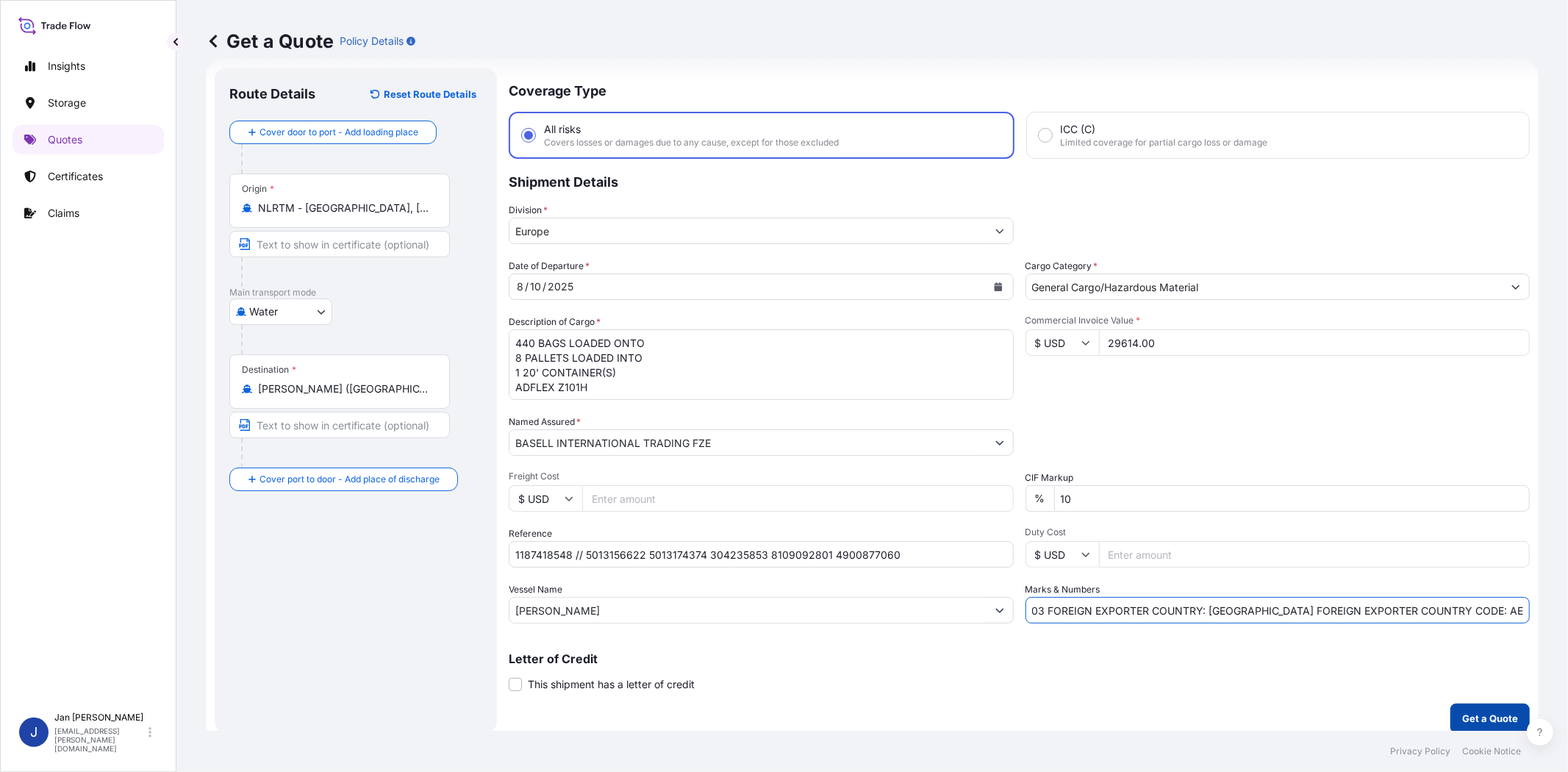
type input "ACID: 5626273832025060086 EGYPTIAN IMPORTER TAX ID: 562627383 FOREIGN EXPORTER …"
click at [1486, 712] on p "Get a Quote" at bounding box center [1490, 719] width 56 height 15
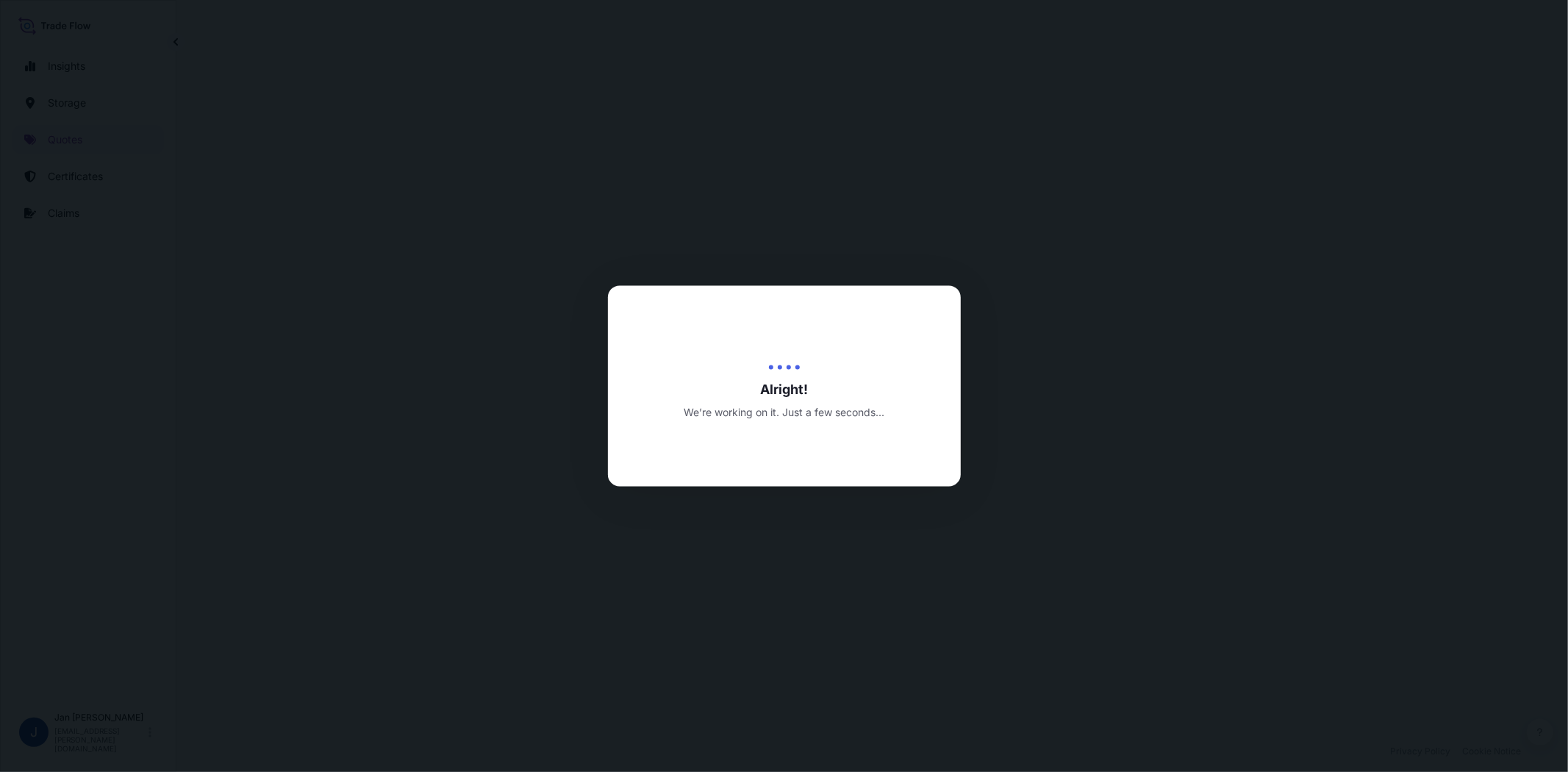
select select "Water"
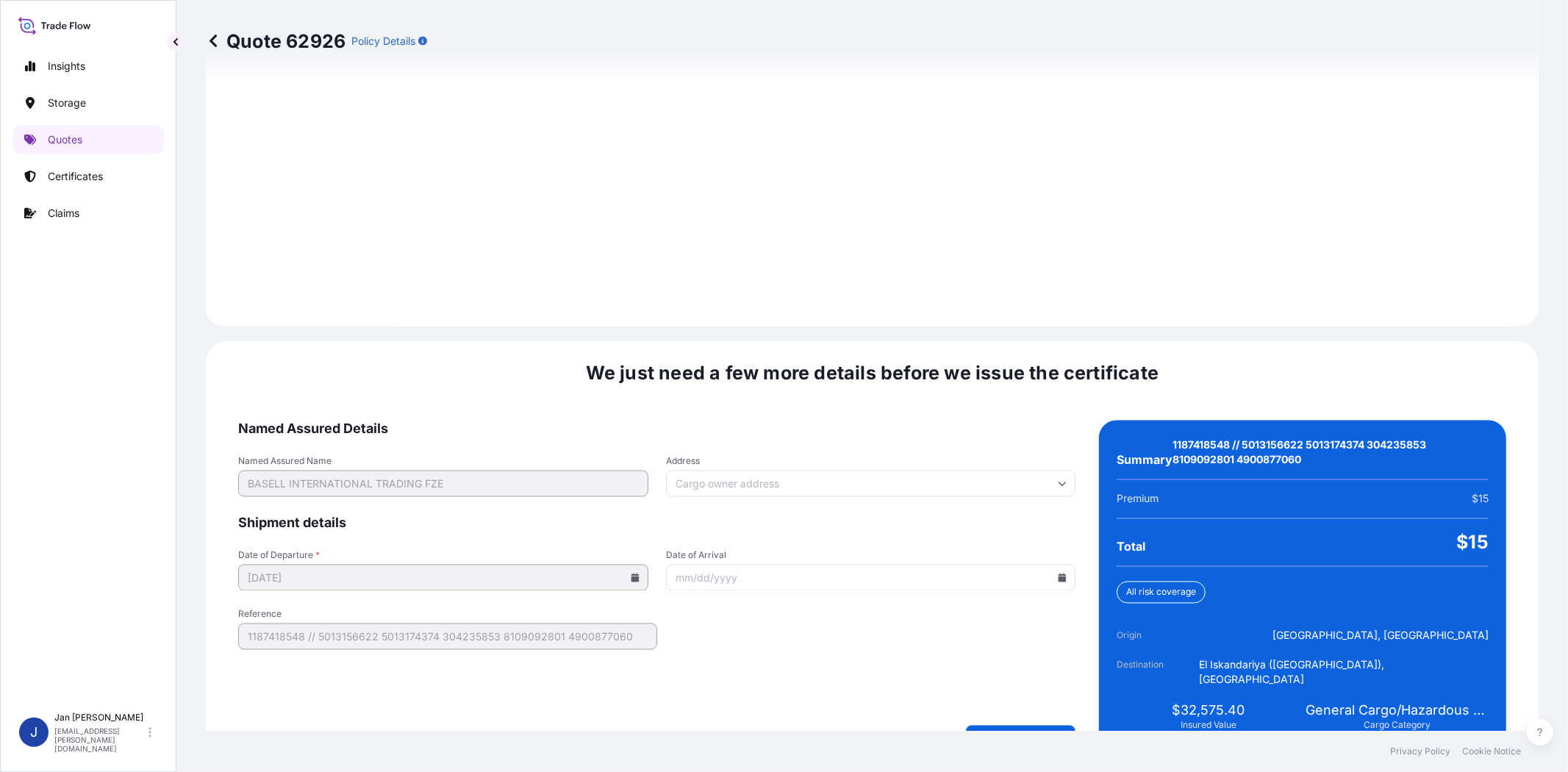
scroll to position [1983, 0]
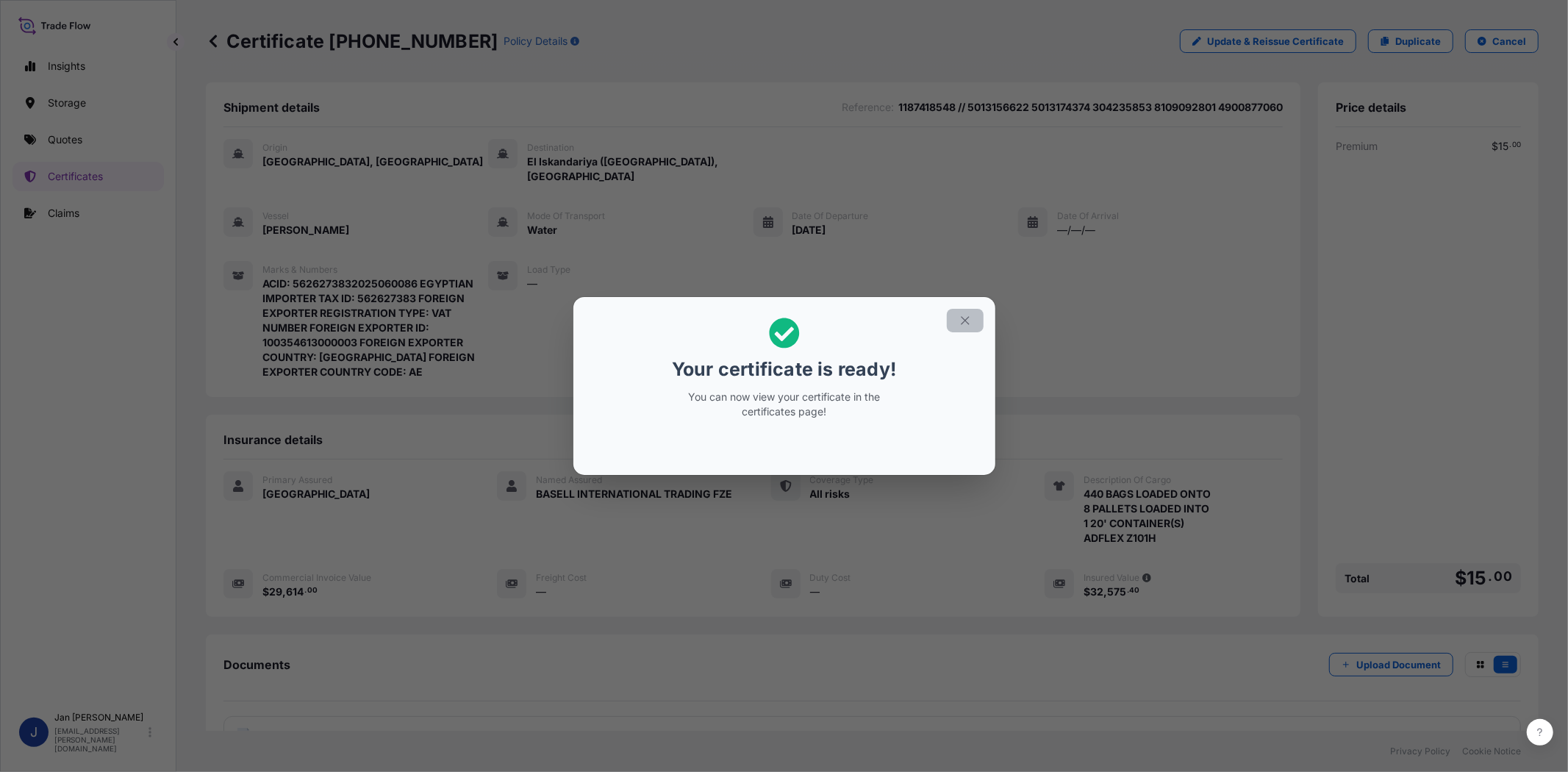
click at [956, 319] on button "button" at bounding box center [965, 321] width 37 height 24
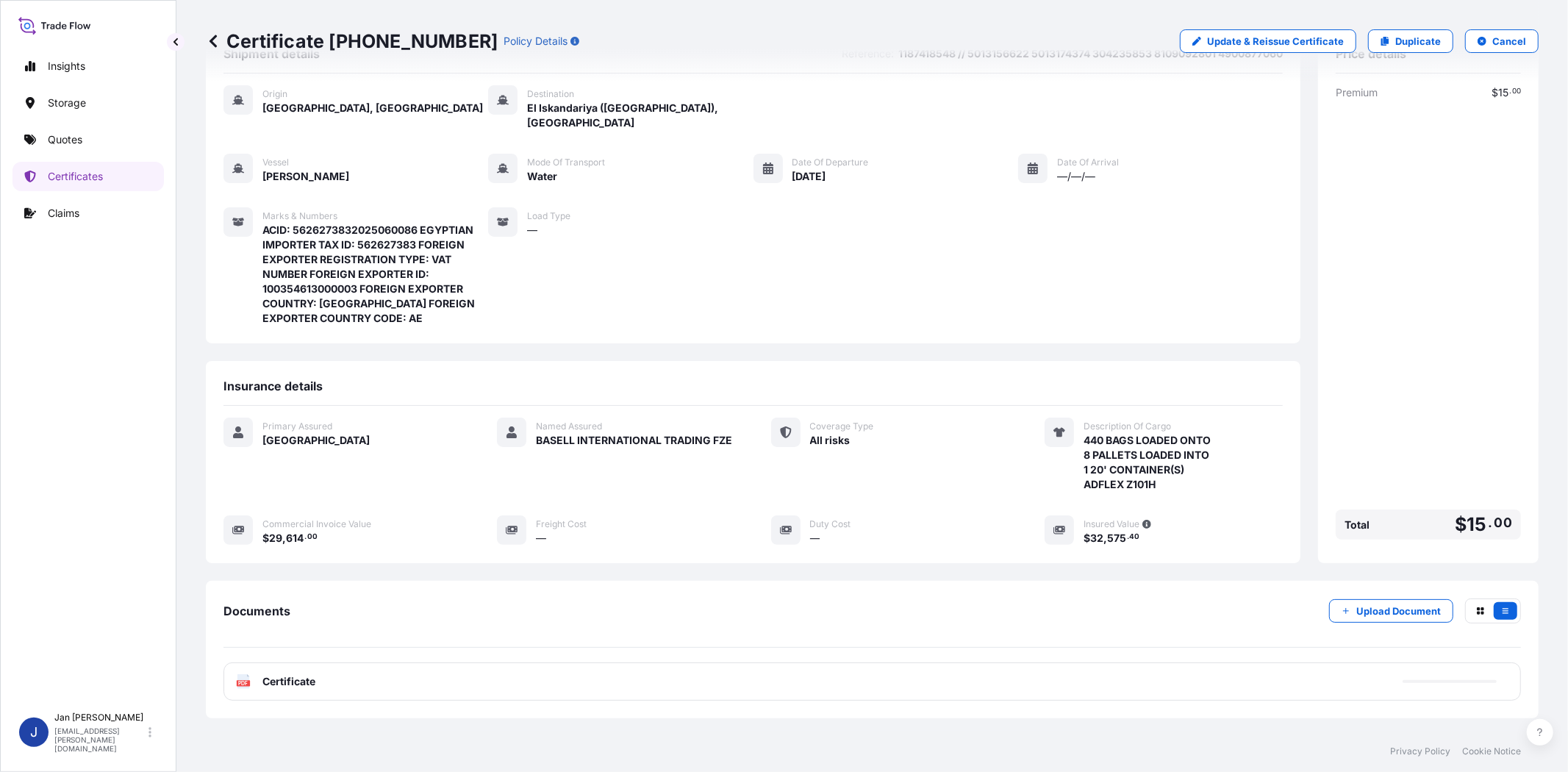
scroll to position [120, 0]
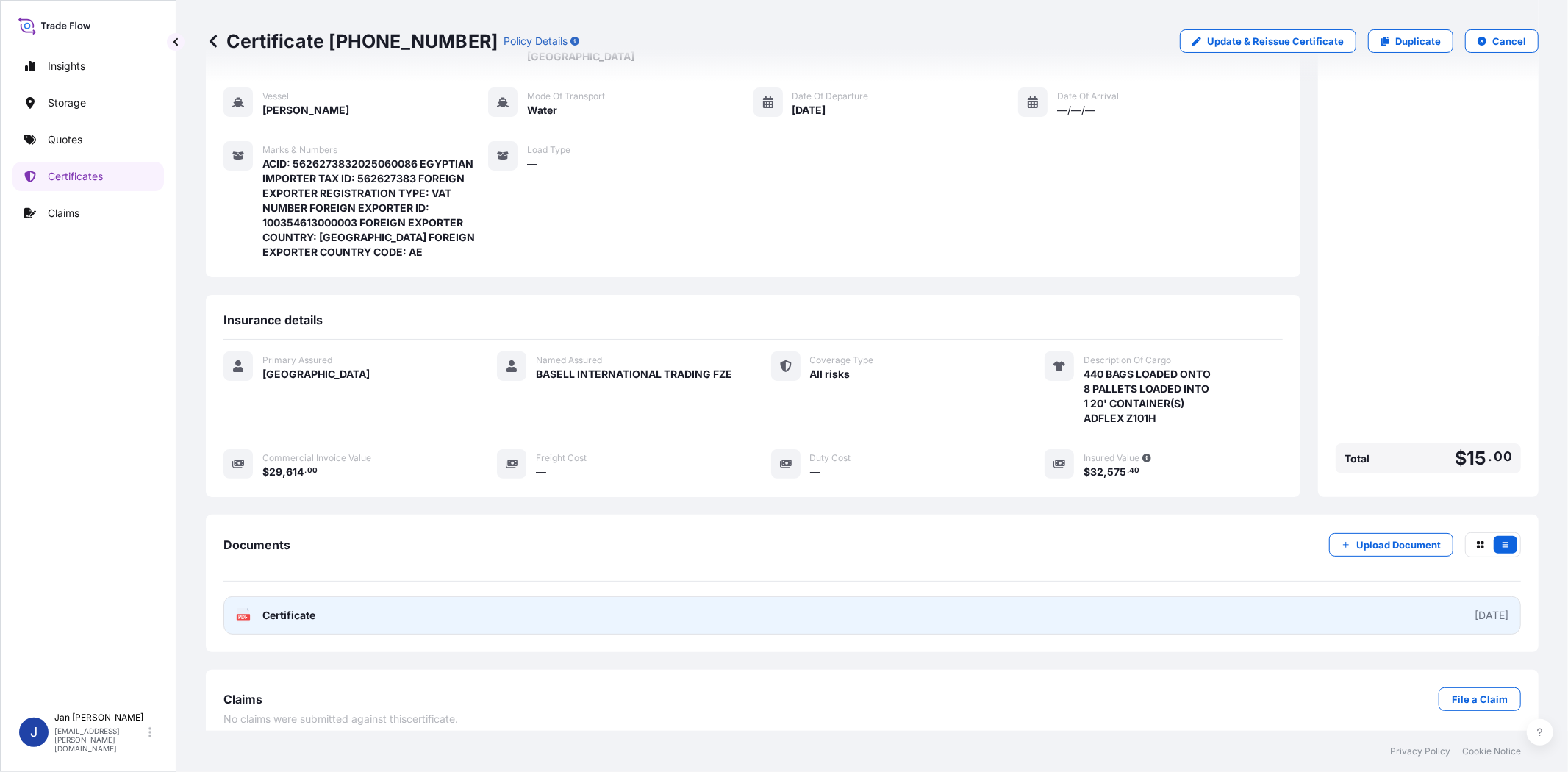
click at [244, 615] on text "PDF" at bounding box center [244, 617] width 9 height 6
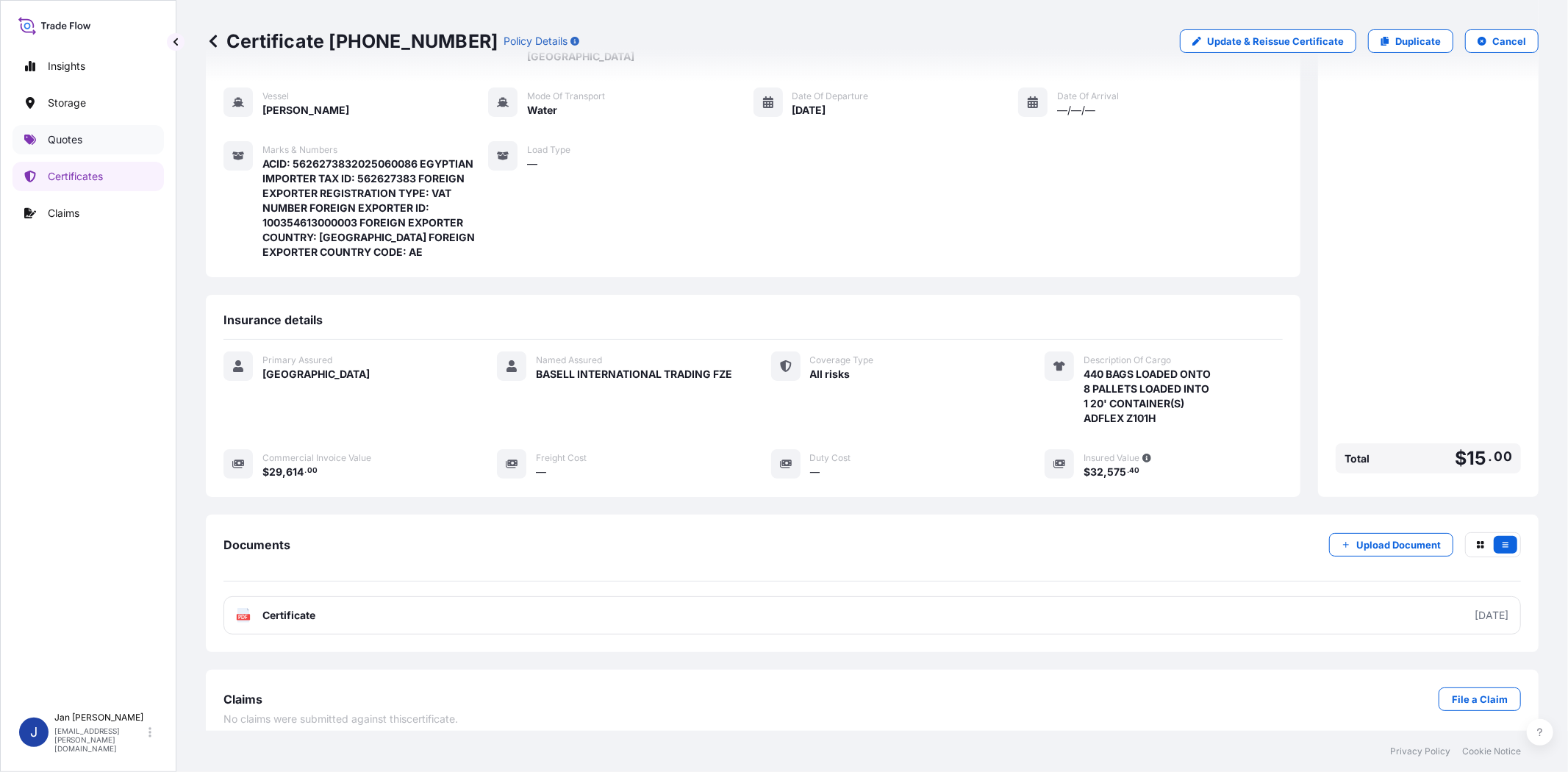
click at [61, 144] on p "Quotes" at bounding box center [65, 140] width 35 height 15
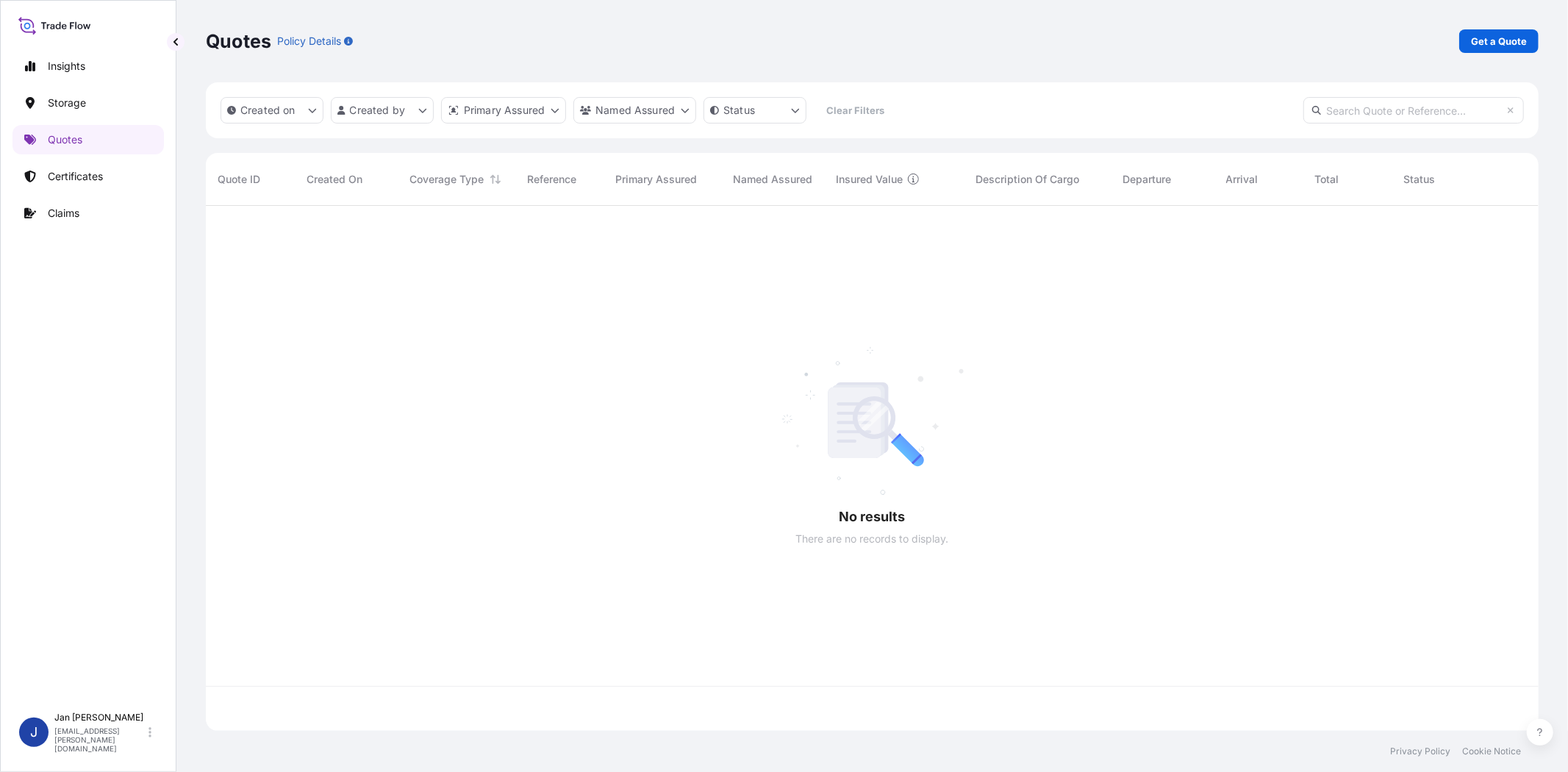
scroll to position [521, 1320]
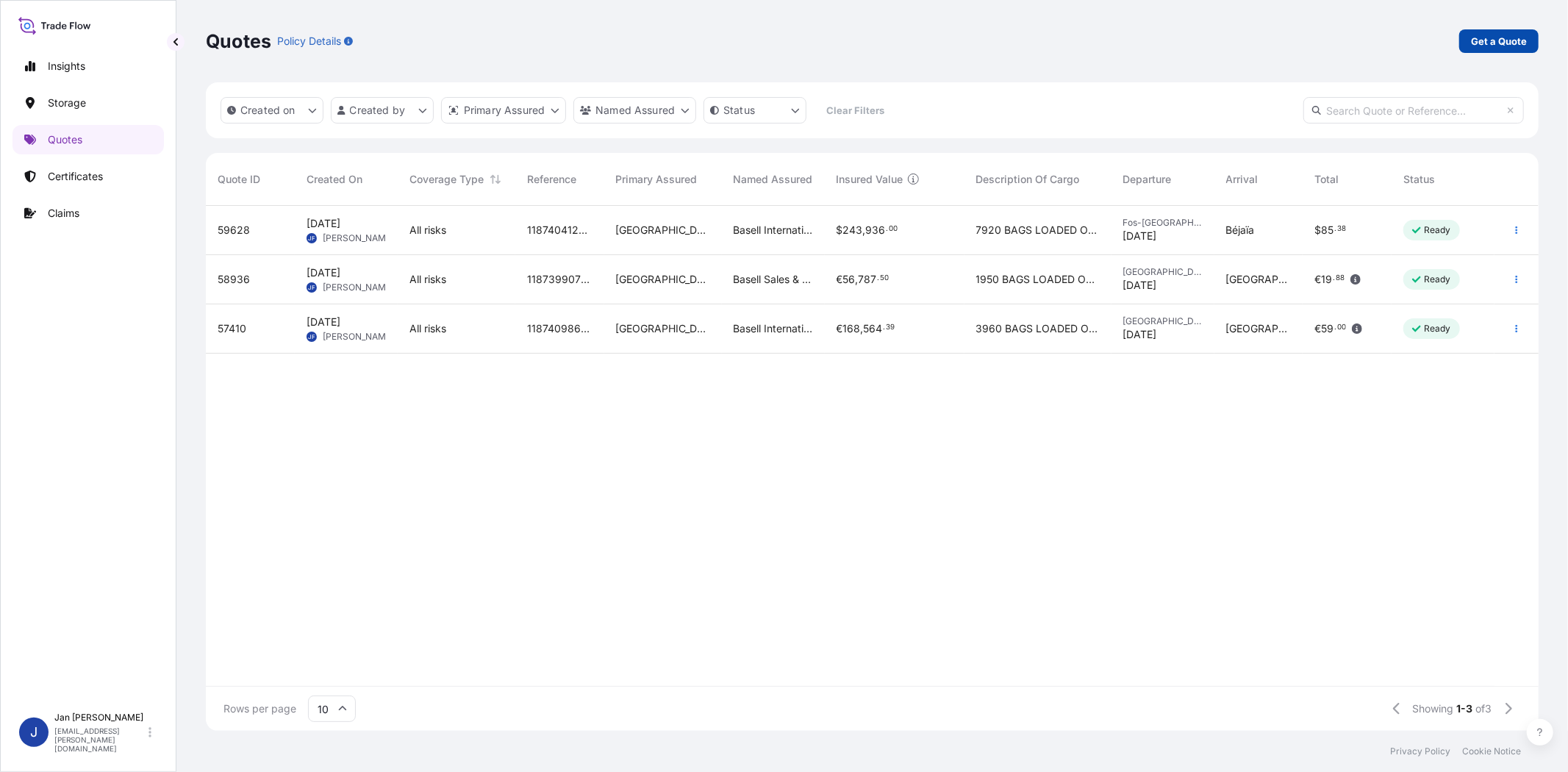
click at [1529, 40] on link "Get a Quote" at bounding box center [1498, 41] width 79 height 24
select select "Water"
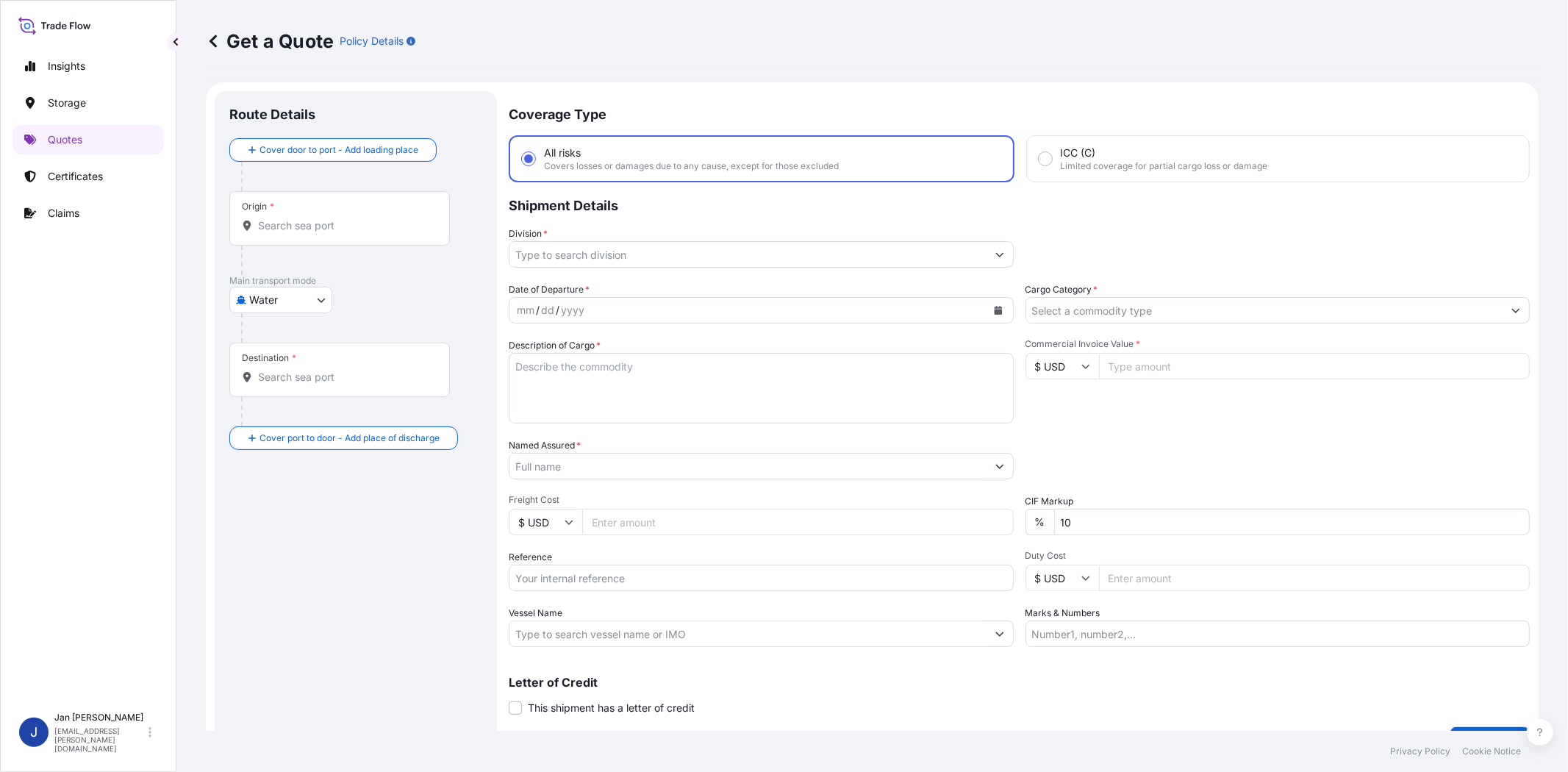
scroll to position [24, 0]
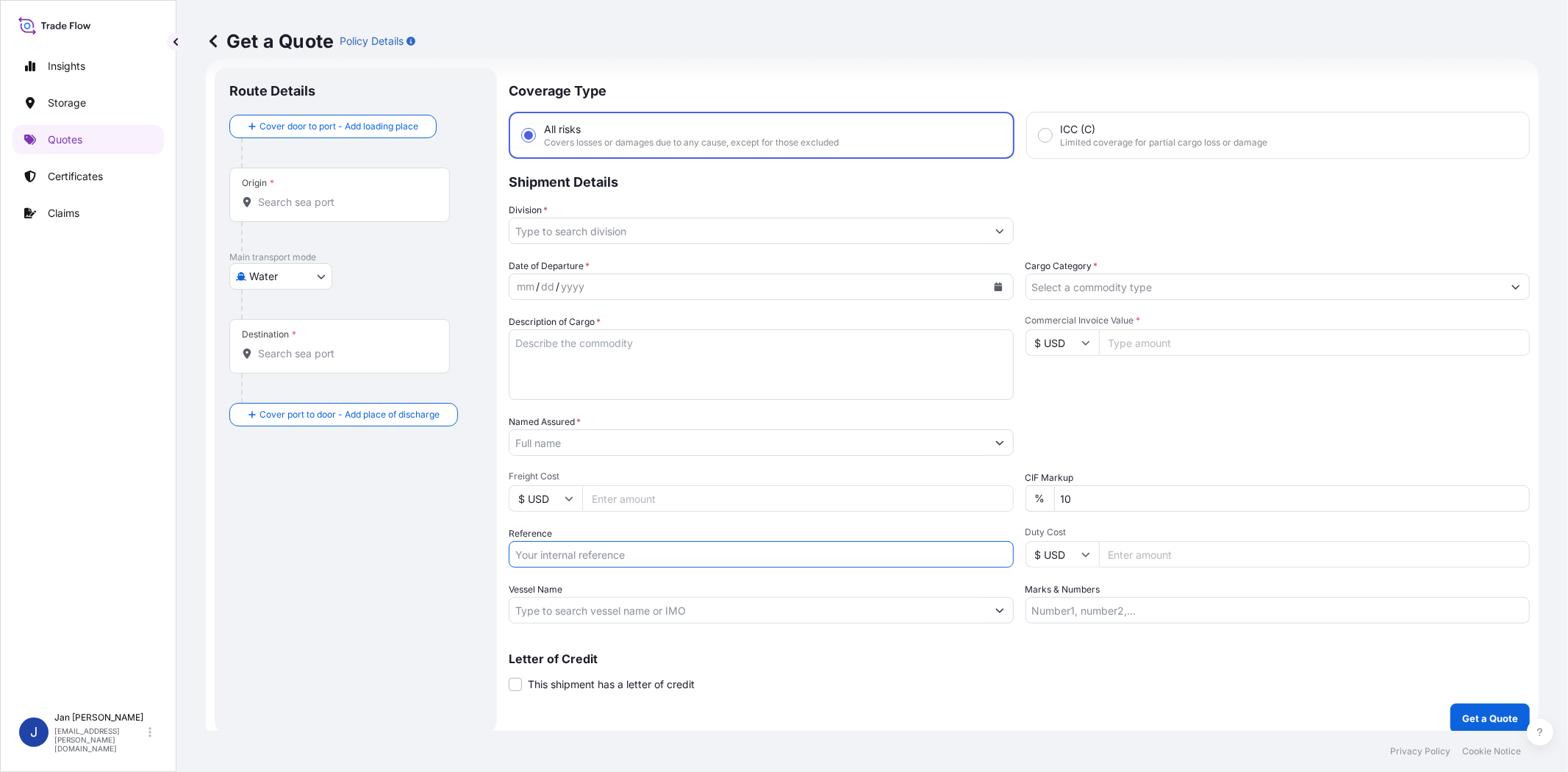
click at [620, 541] on input "Reference" at bounding box center [761, 554] width 505 height 27
paste input "1187417806 // 5013175431 5013177063 304234652 4900875748"
click at [542, 555] on input "1187417806 // 5013175431 5013177063 304234652 4900875748" at bounding box center [761, 554] width 505 height 27
type input "1187417806 // 5013175431 5013177063 304234652 4900875748"
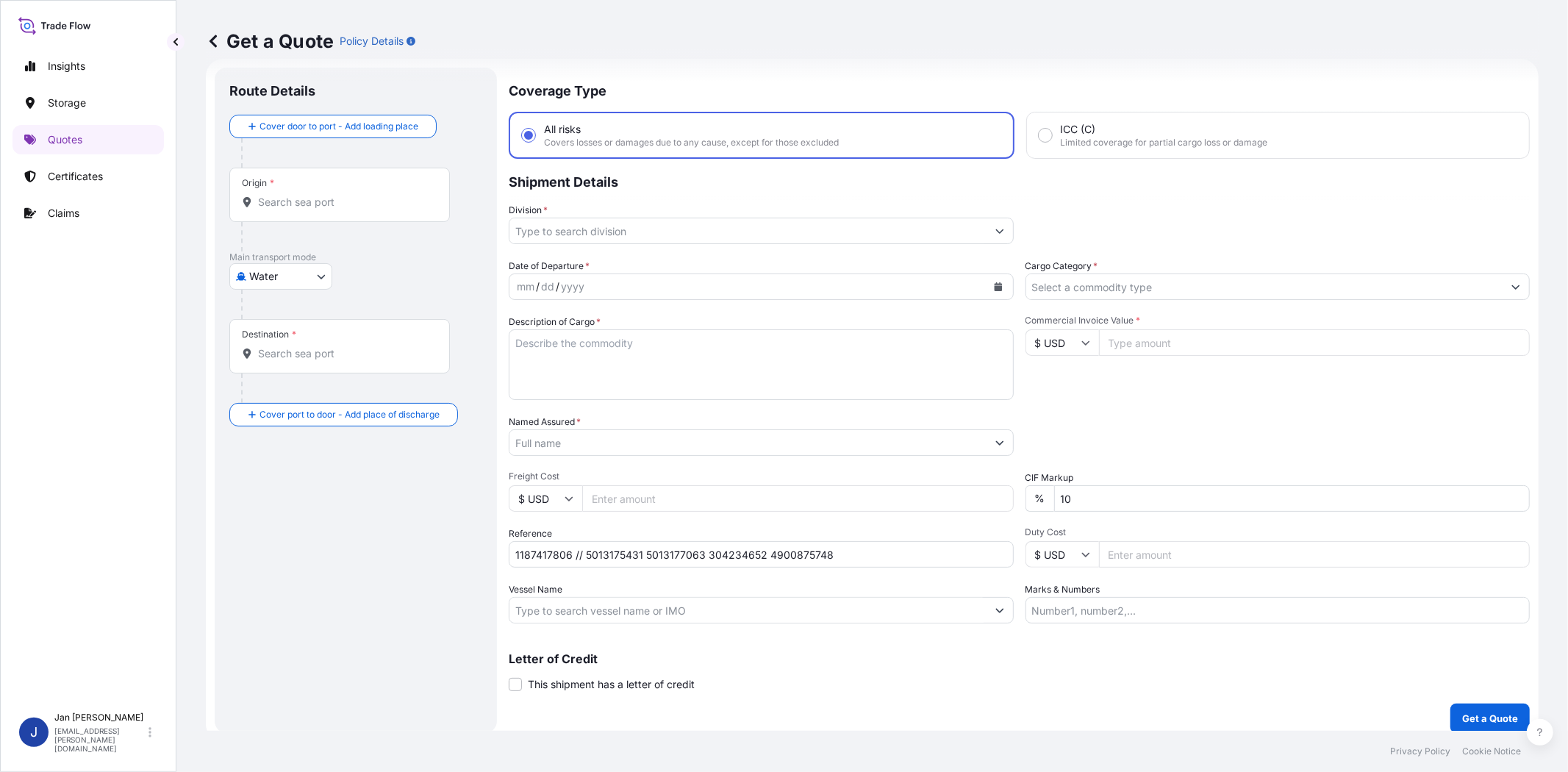
drag, startPoint x: 613, startPoint y: 584, endPoint x: 620, endPoint y: 604, distance: 21.2
click at [614, 587] on div "Vessel Name" at bounding box center [761, 603] width 505 height 41
click at [620, 610] on input "Vessel Name" at bounding box center [748, 610] width 477 height 27
paste input "[PERSON_NAME]"
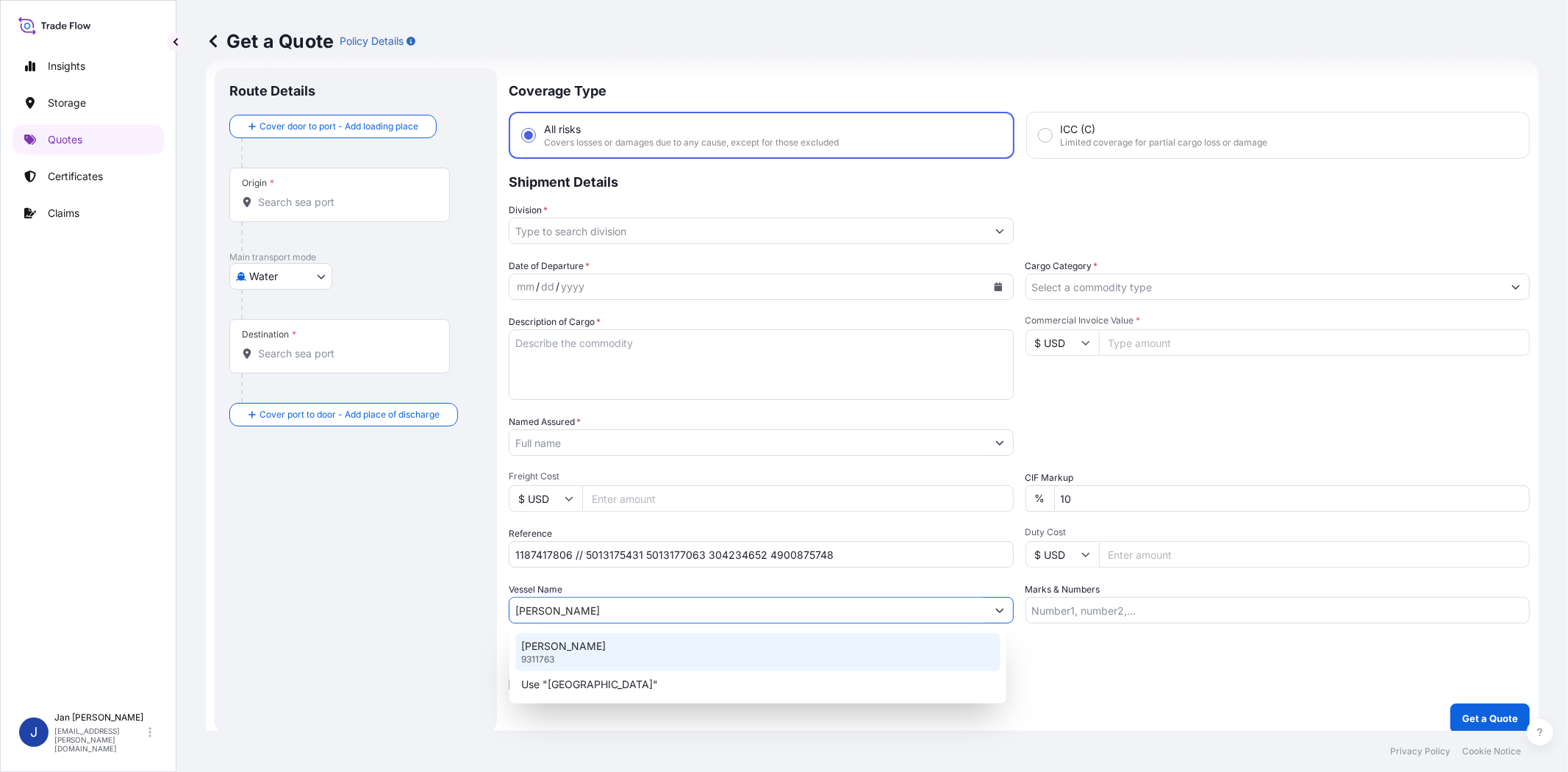
click at [620, 646] on div "[PERSON_NAME] 9311763" at bounding box center [757, 652] width 485 height 39
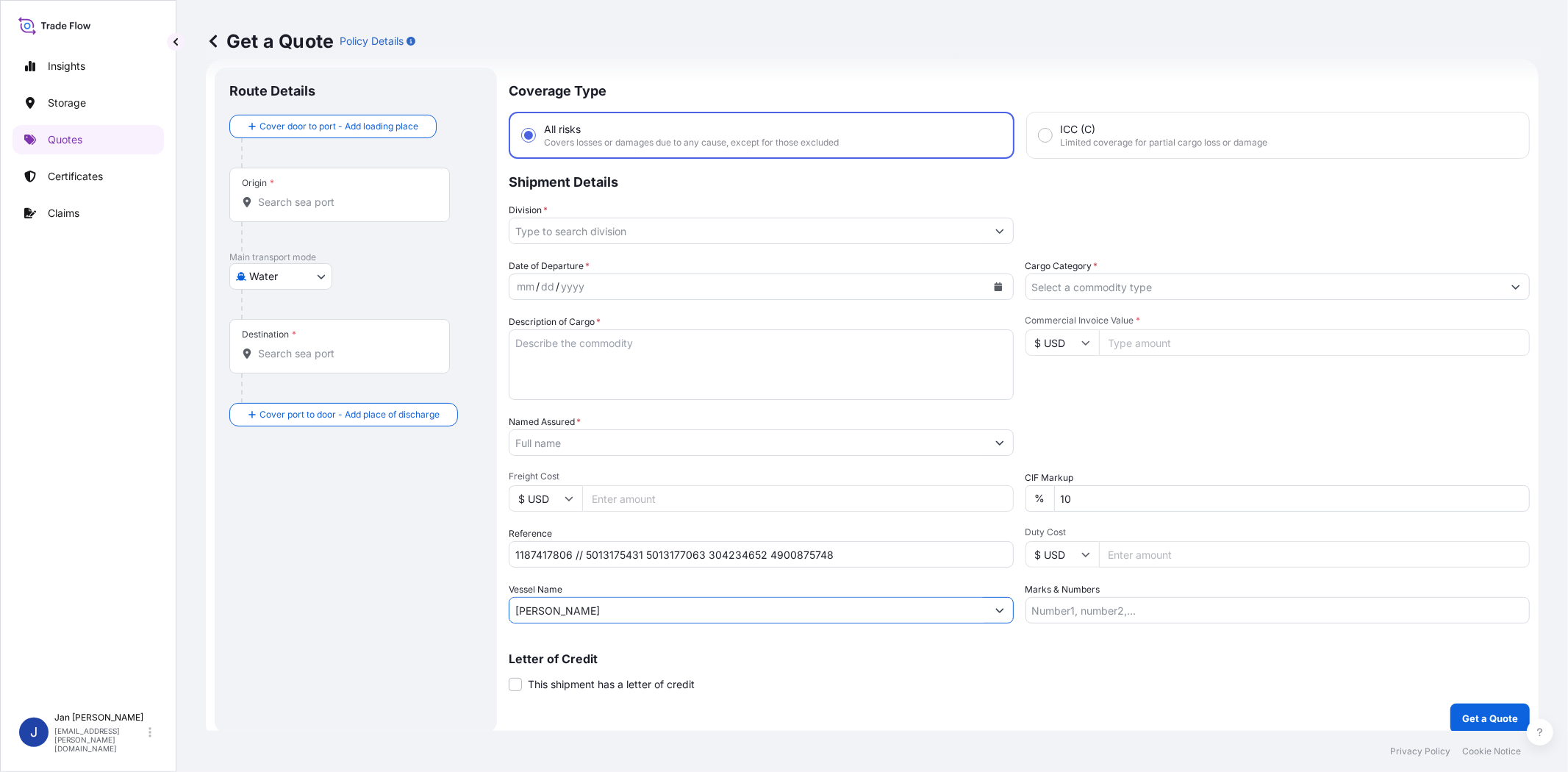
type input "[PERSON_NAME]"
click at [355, 207] on input "Origin *" at bounding box center [345, 202] width 174 height 15
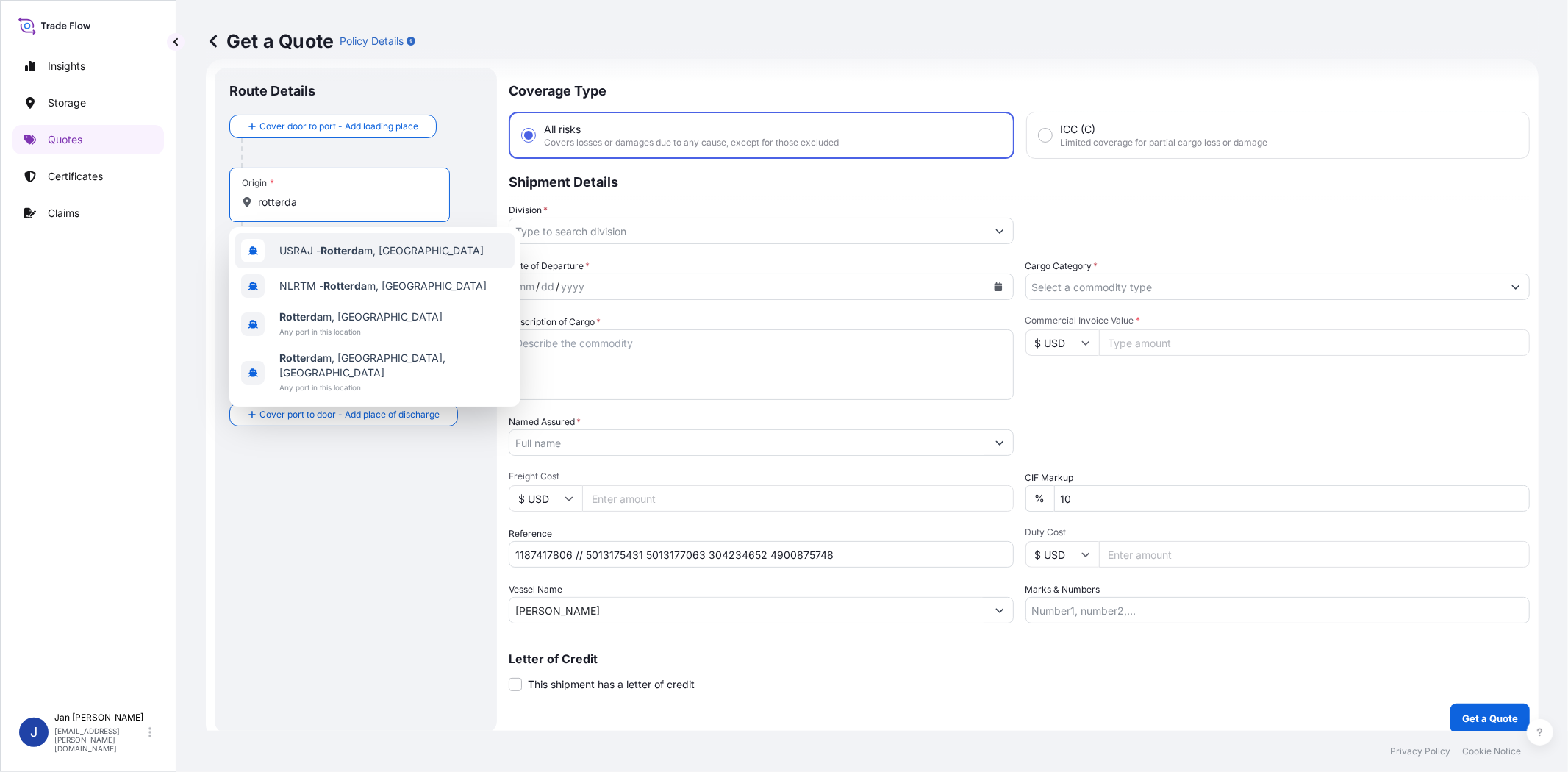
click at [338, 259] on div "USRAJ - Rotterda m, [GEOGRAPHIC_DATA]" at bounding box center [375, 250] width 280 height 35
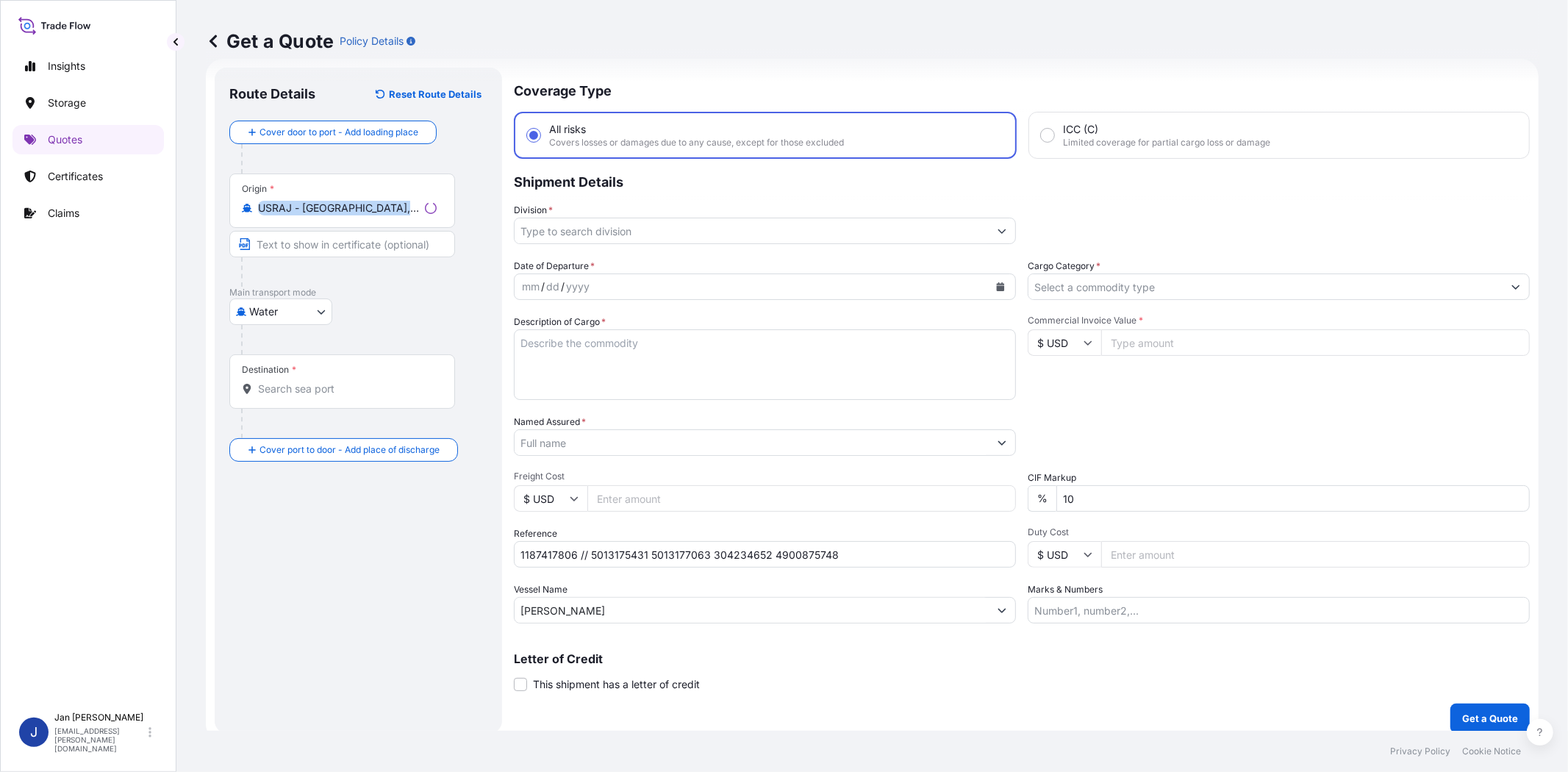
drag, startPoint x: 435, startPoint y: 214, endPoint x: 380, endPoint y: 213, distance: 55.0
click at [380, 213] on div "USRAJ - [GEOGRAPHIC_DATA], [GEOGRAPHIC_DATA]" at bounding box center [342, 208] width 200 height 15
drag, startPoint x: 422, startPoint y: 206, endPoint x: 255, endPoint y: 191, distance: 167.7
click at [255, 191] on div "Origin * [GEOGRAPHIC_DATA] - [GEOGRAPHIC_DATA], [GEOGRAPHIC_DATA]" at bounding box center [339, 201] width 221 height 54
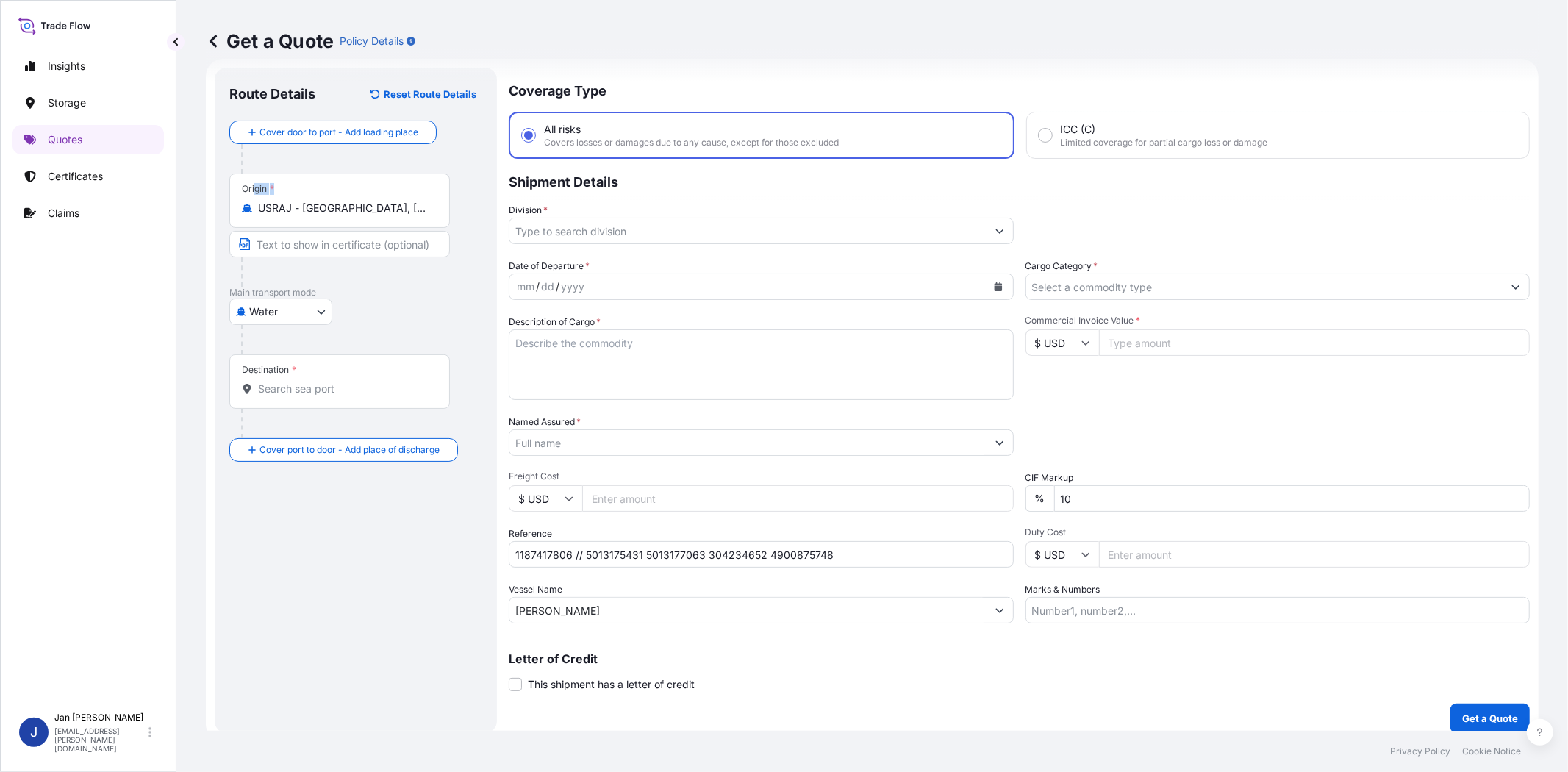
click at [349, 226] on div "Origin * [GEOGRAPHIC_DATA] - [GEOGRAPHIC_DATA], [GEOGRAPHIC_DATA]" at bounding box center [339, 201] width 221 height 54
click at [349, 215] on input "USRAJ - [GEOGRAPHIC_DATA], [GEOGRAPHIC_DATA]" at bounding box center [345, 208] width 174 height 15
drag, startPoint x: 427, startPoint y: 206, endPoint x: 255, endPoint y: 206, distance: 172.0
click at [255, 206] on div "Origin * [GEOGRAPHIC_DATA] - [GEOGRAPHIC_DATA], [GEOGRAPHIC_DATA]" at bounding box center [339, 201] width 221 height 54
click at [305, 207] on input "USRAJ - [GEOGRAPHIC_DATA], [GEOGRAPHIC_DATA]" at bounding box center [345, 208] width 174 height 15
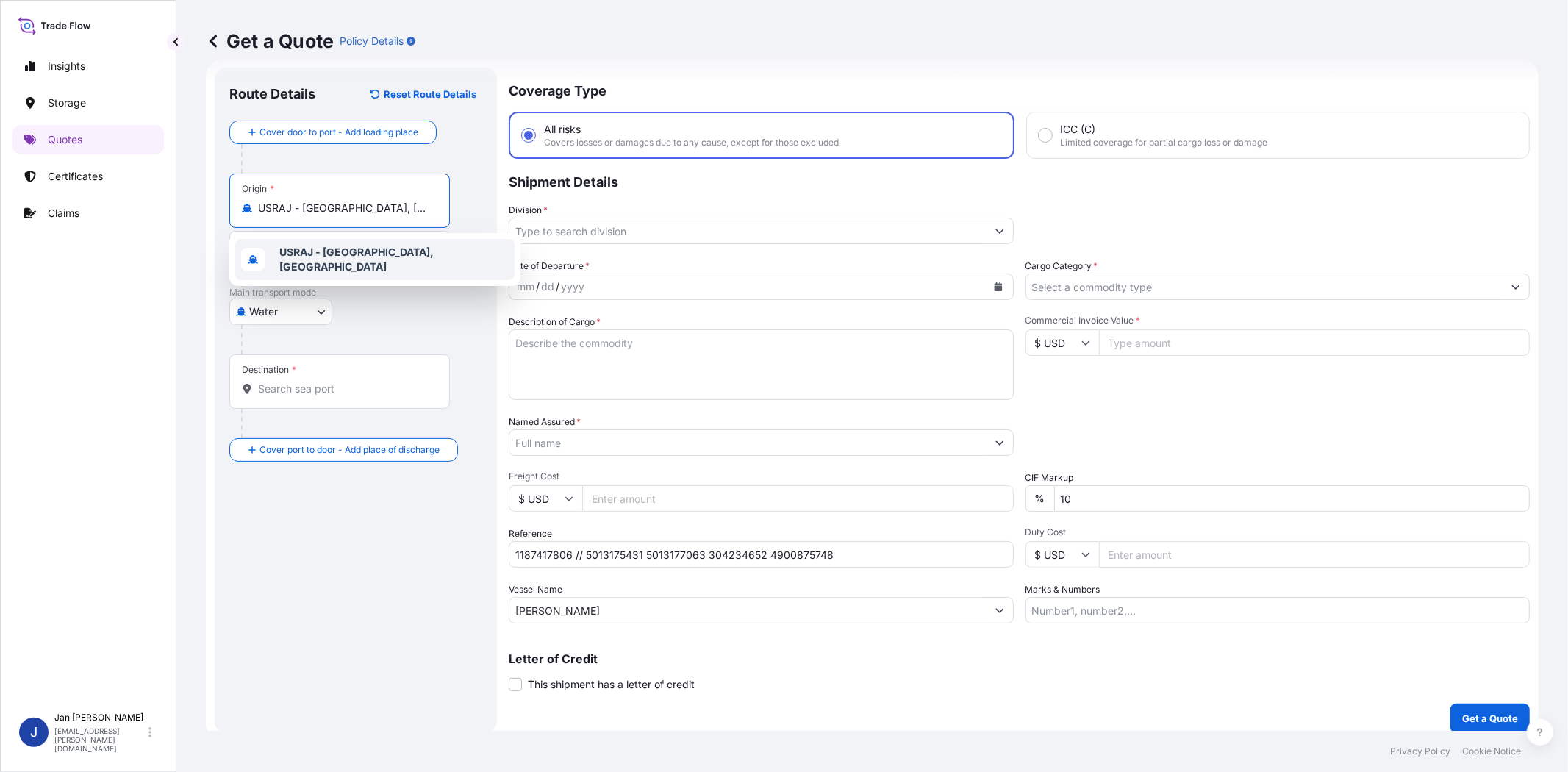
click at [350, 317] on div "Water Air Water Inland" at bounding box center [355, 311] width 253 height 27
click at [272, 229] on div "Origin * [GEOGRAPHIC_DATA] - [GEOGRAPHIC_DATA], [GEOGRAPHIC_DATA]" at bounding box center [355, 230] width 253 height 113
click at [283, 217] on div "Origin * [GEOGRAPHIC_DATA] - [GEOGRAPHIC_DATA], [GEOGRAPHIC_DATA]" at bounding box center [339, 201] width 221 height 54
click at [283, 215] on input "USRAJ - [GEOGRAPHIC_DATA], [GEOGRAPHIC_DATA]" at bounding box center [345, 208] width 174 height 15
drag, startPoint x: 280, startPoint y: 208, endPoint x: 419, endPoint y: 214, distance: 139.1
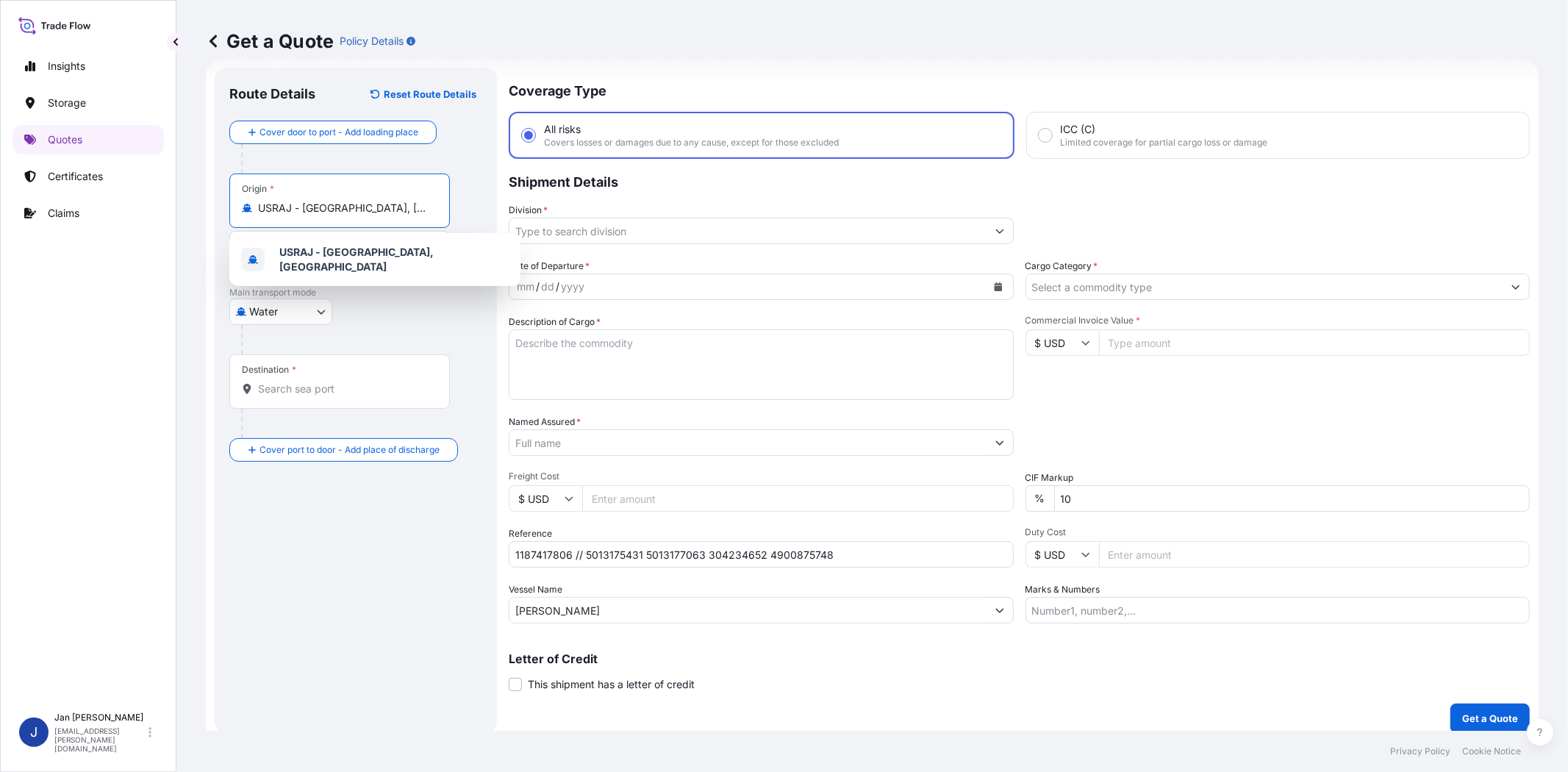
click at [419, 214] on input "USRAJ - [GEOGRAPHIC_DATA], [GEOGRAPHIC_DATA]" at bounding box center [345, 208] width 174 height 15
type input "s"
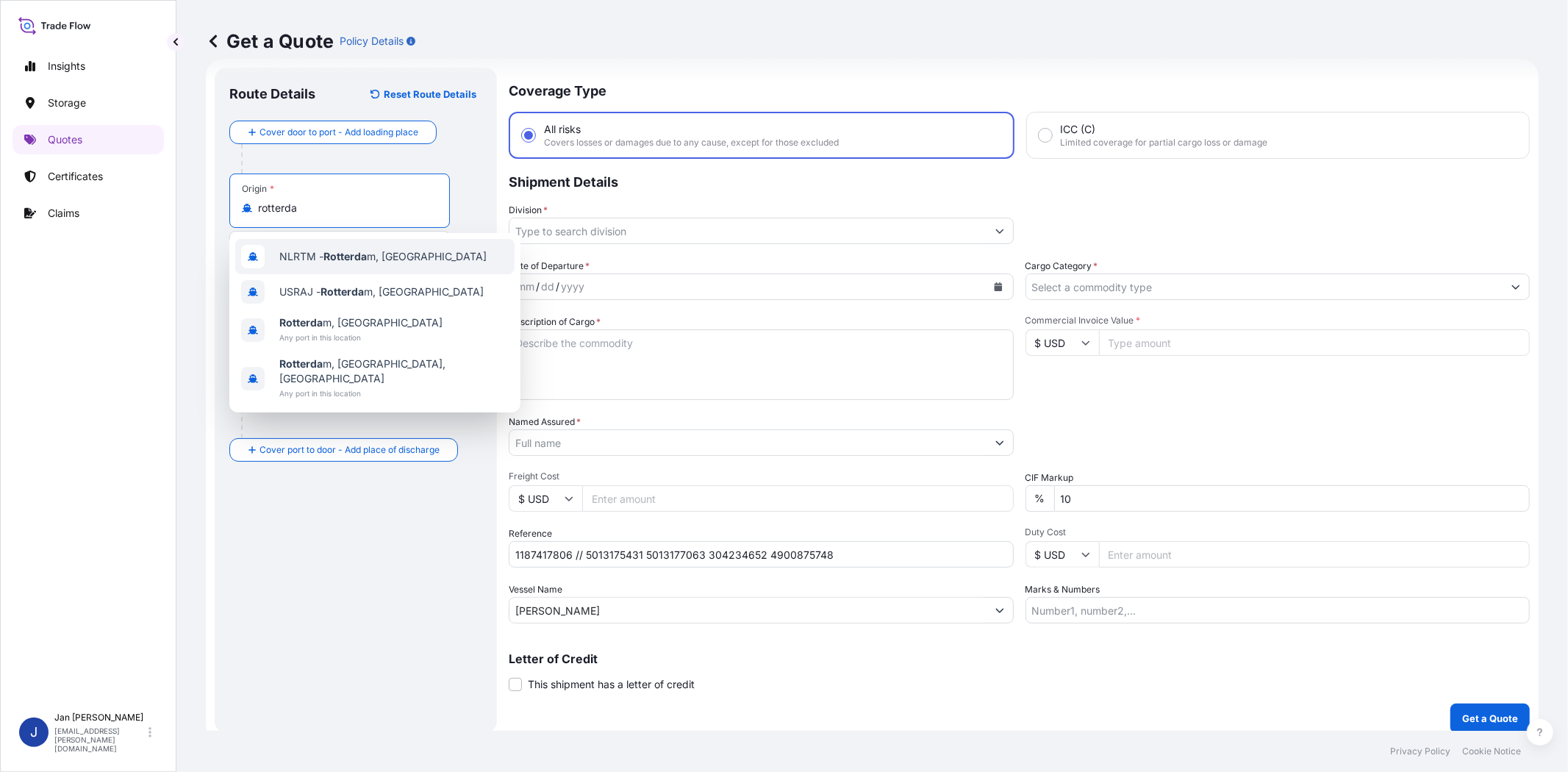
click at [375, 251] on span "NLRTM - Rotterda m, [GEOGRAPHIC_DATA]" at bounding box center [383, 257] width 207 height 15
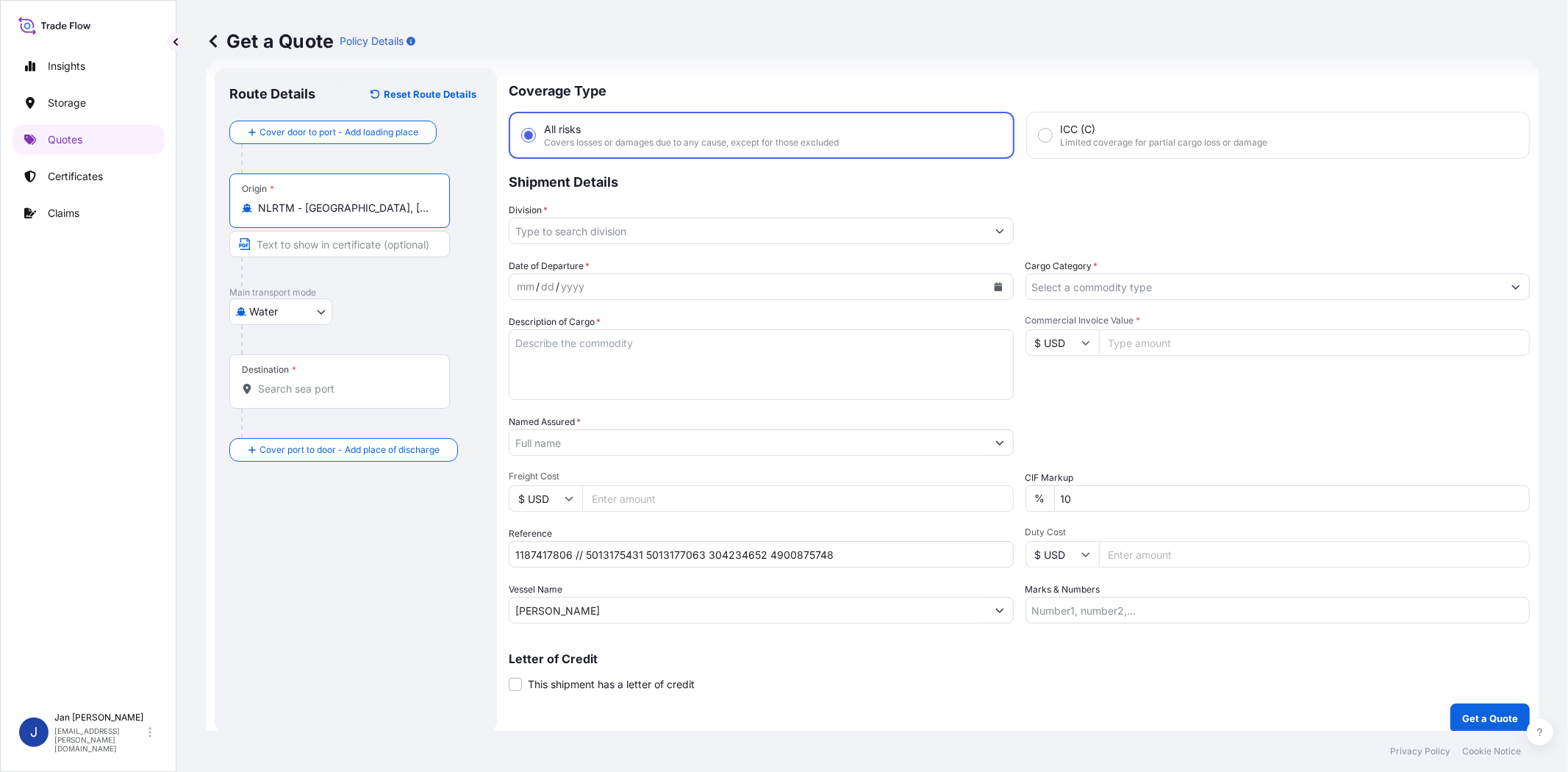
type input "NLRTM - [GEOGRAPHIC_DATA], [GEOGRAPHIC_DATA]"
click at [368, 380] on div "Destination *" at bounding box center [341, 381] width 225 height 54
click at [368, 382] on input "Destination *" at bounding box center [348, 389] width 178 height 15
type input "[PERSON_NAME] ([GEOGRAPHIC_DATA]), [GEOGRAPHIC_DATA]"
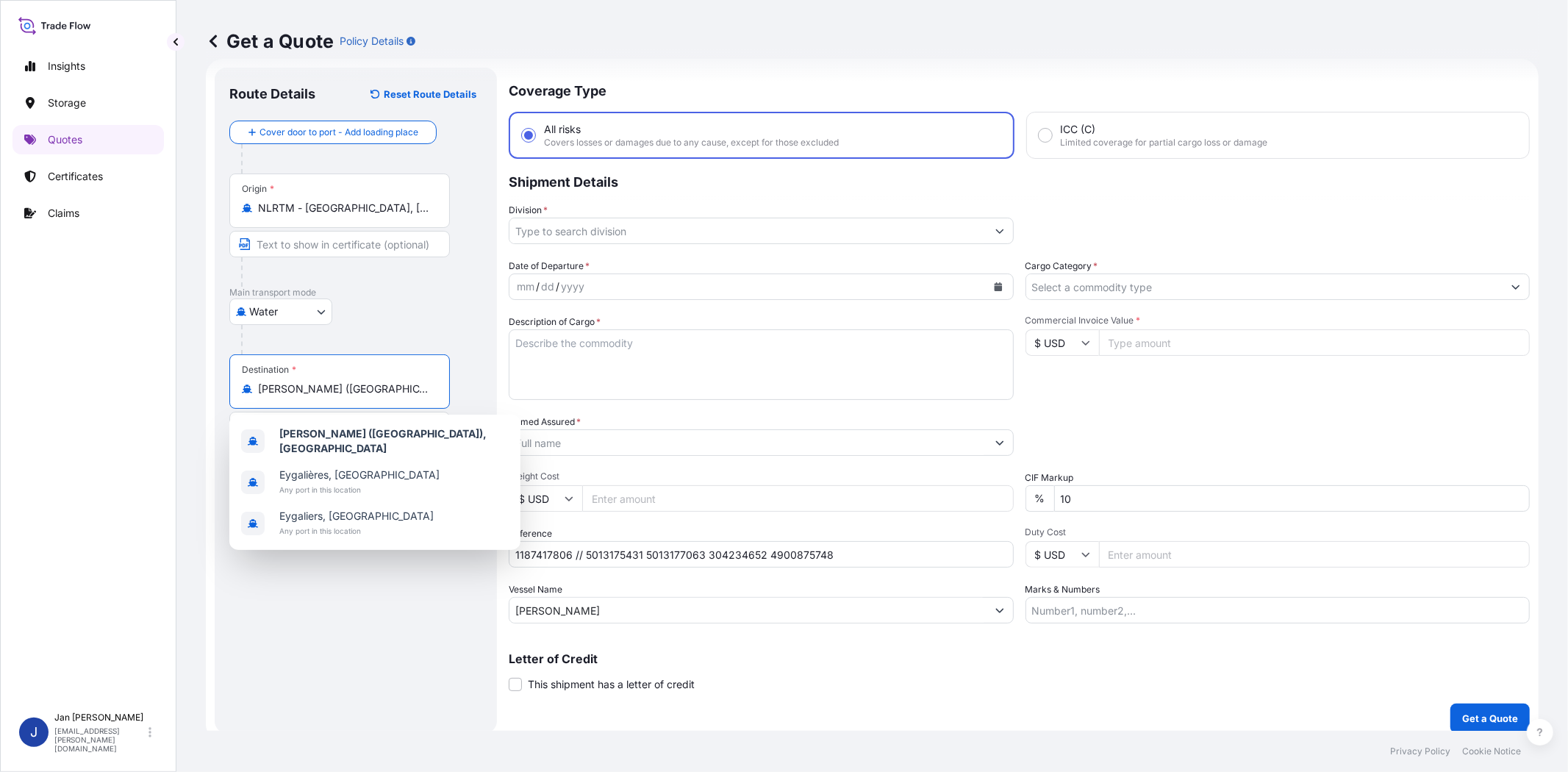
click at [397, 317] on div "Water Air Water Inland" at bounding box center [355, 311] width 253 height 27
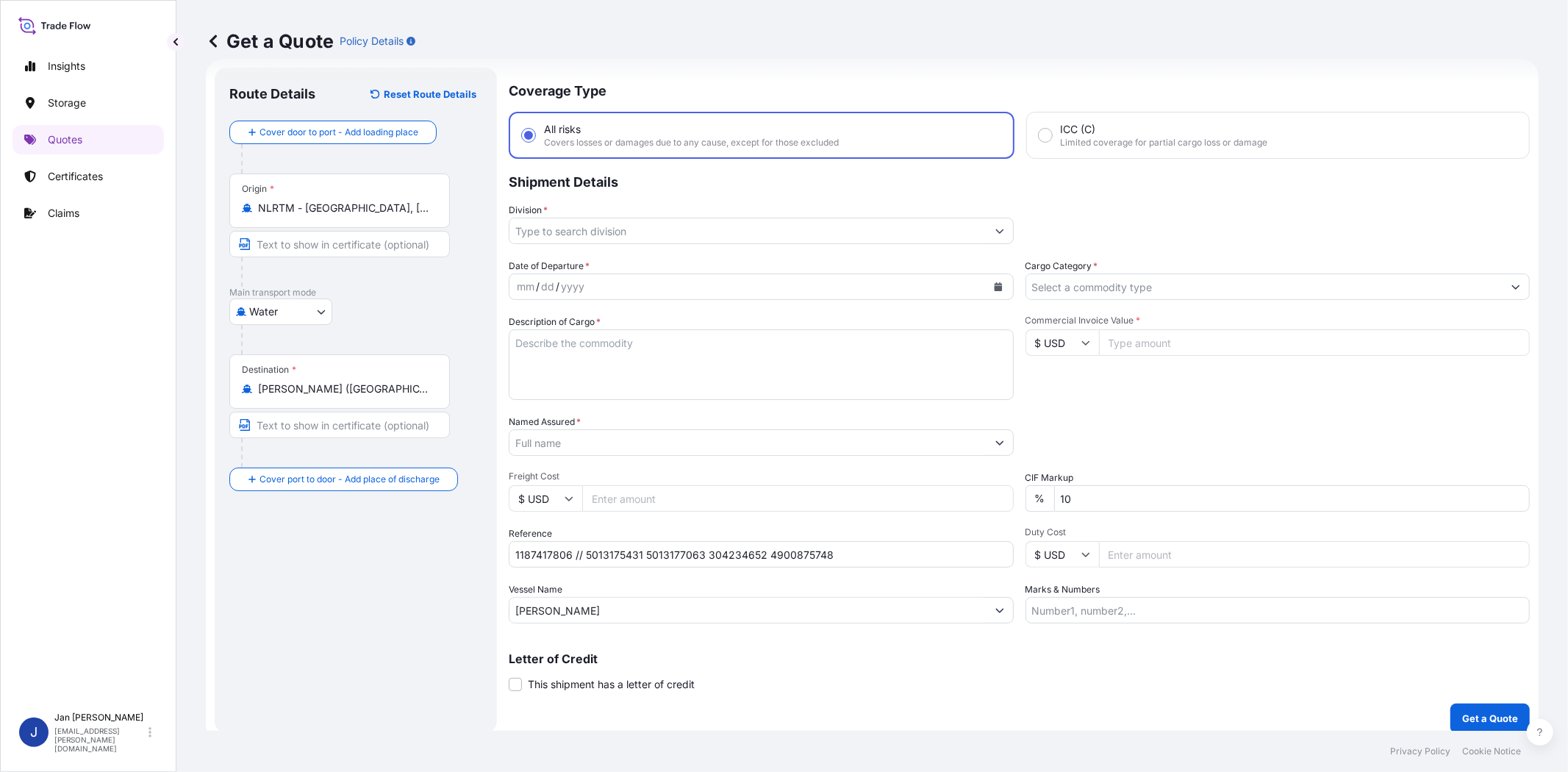
click at [993, 282] on icon "Calendar" at bounding box center [998, 287] width 9 height 9
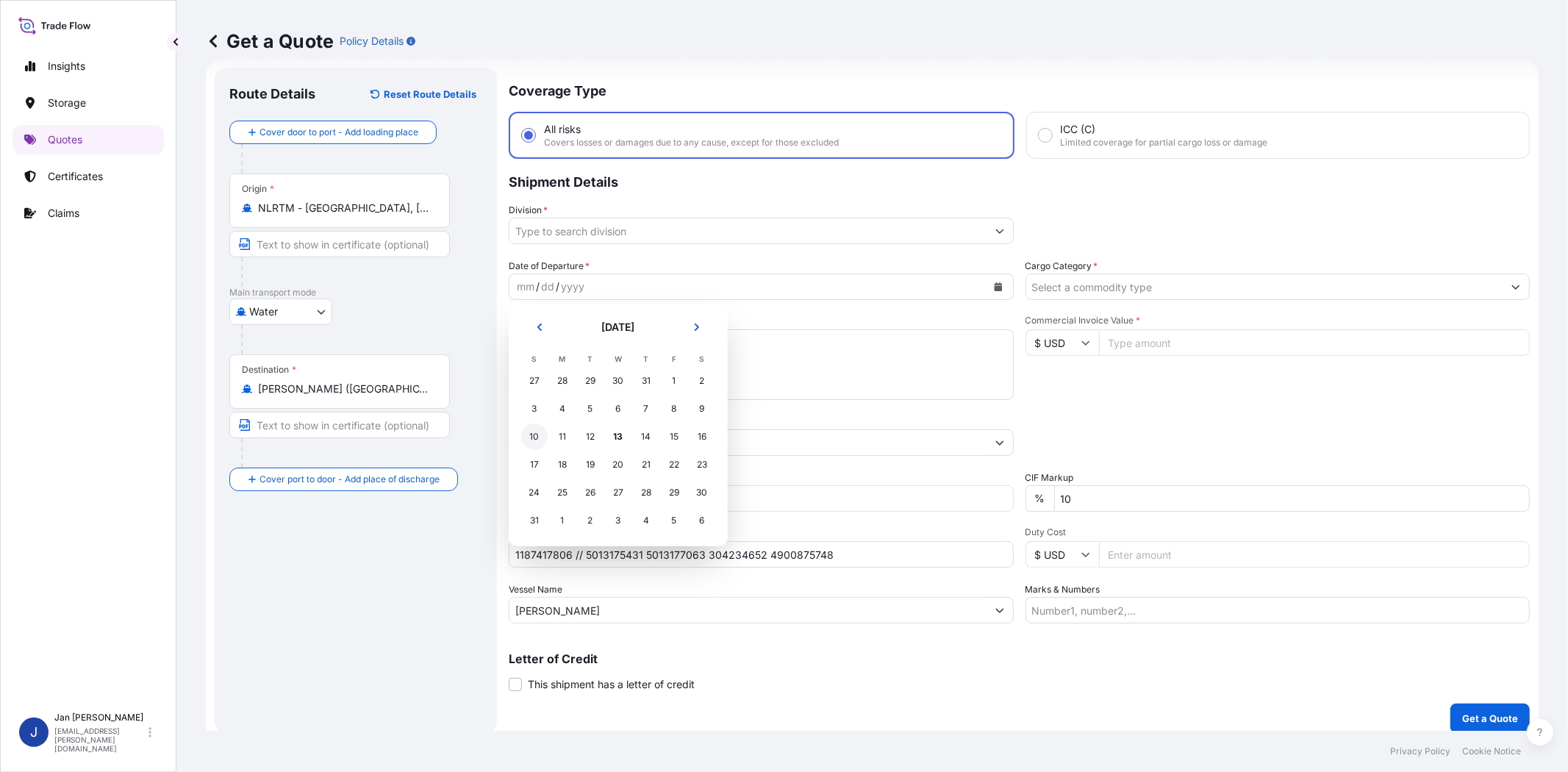
click at [543, 431] on div "10" at bounding box center [534, 436] width 27 height 27
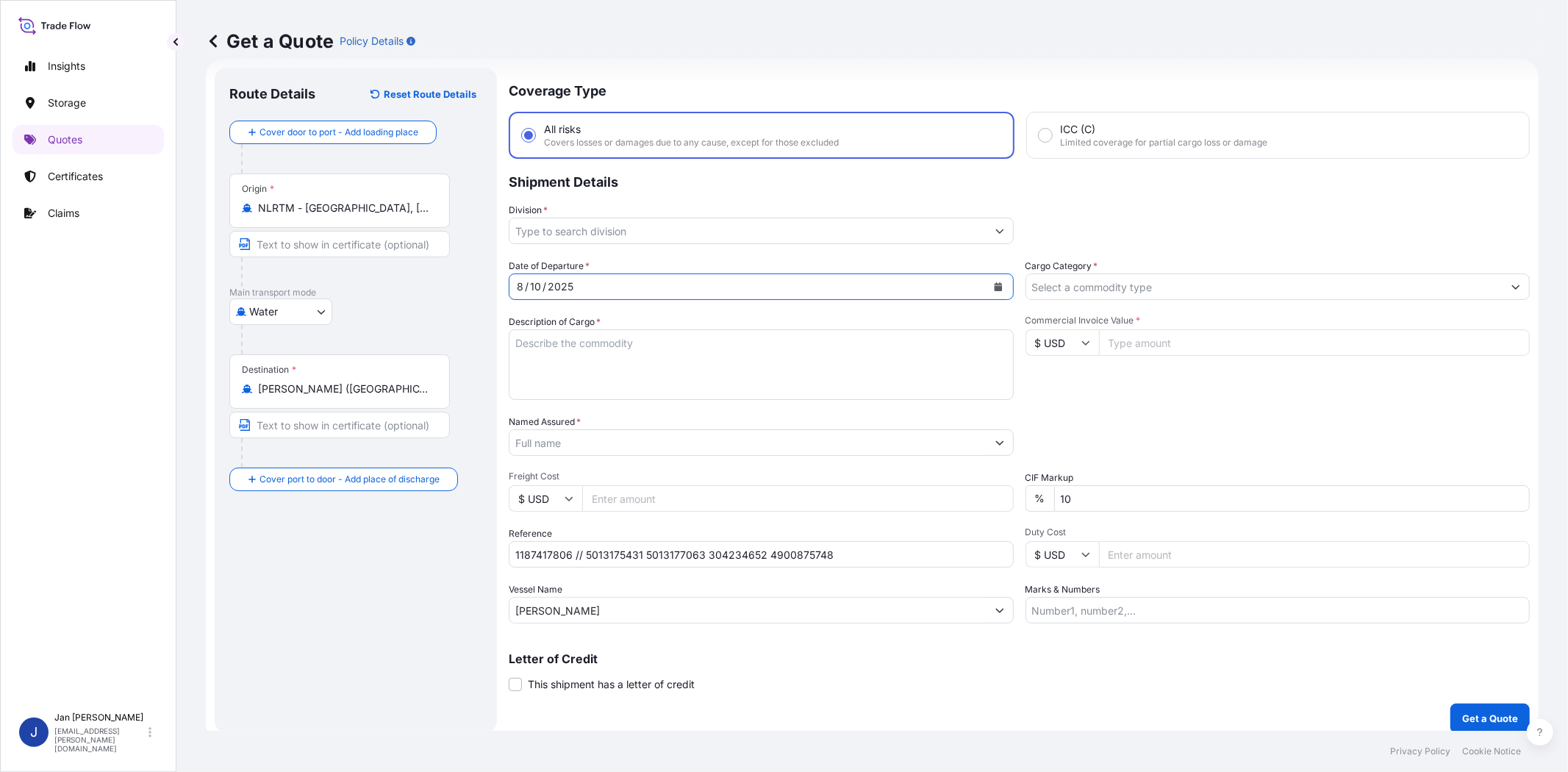
click at [1118, 283] on input "Cargo Category *" at bounding box center [1265, 286] width 477 height 27
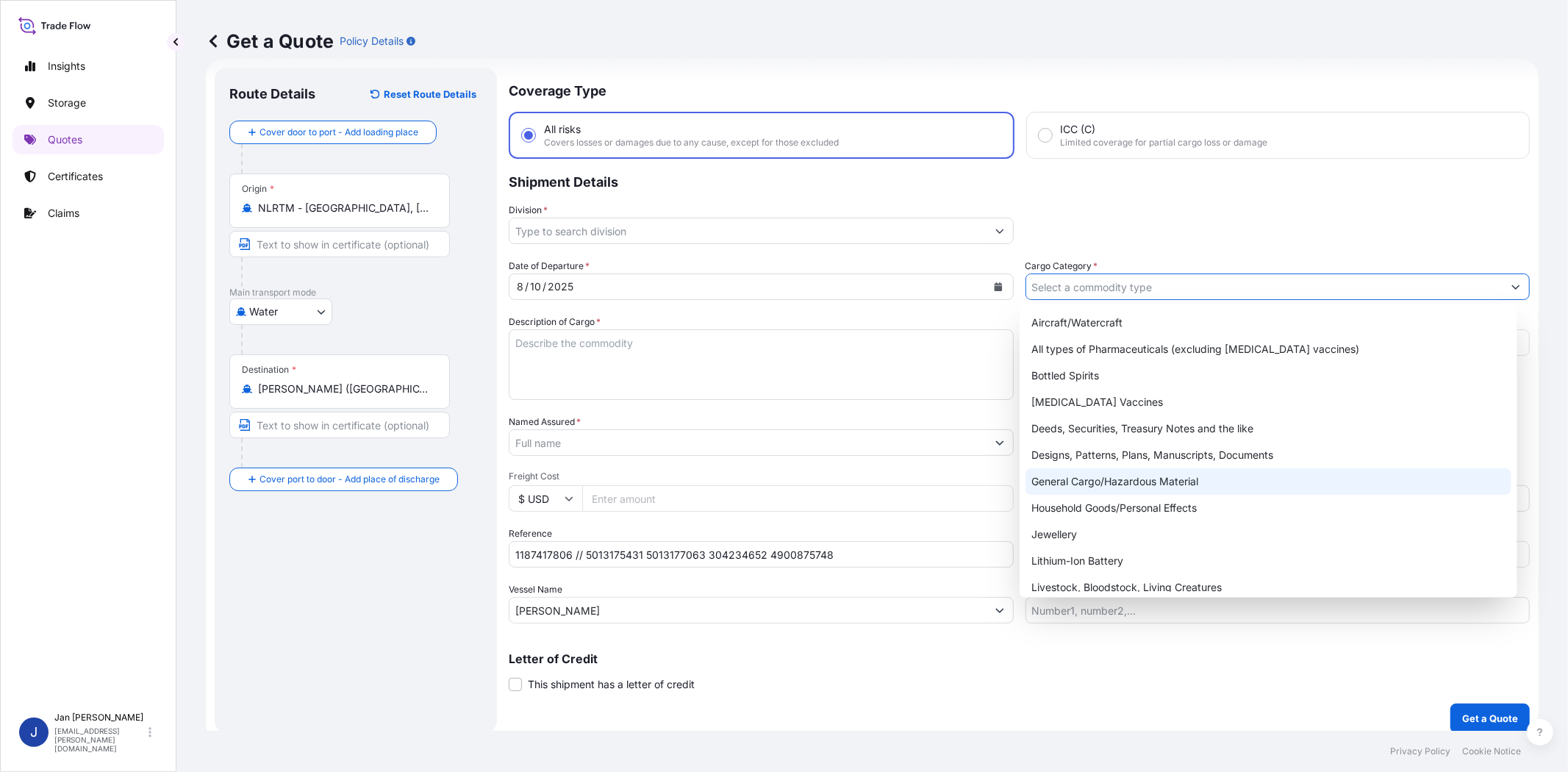
click at [1105, 483] on div "General Cargo/Hazardous Material" at bounding box center [1267, 481] width 485 height 27
type input "General Cargo/Hazardous Material"
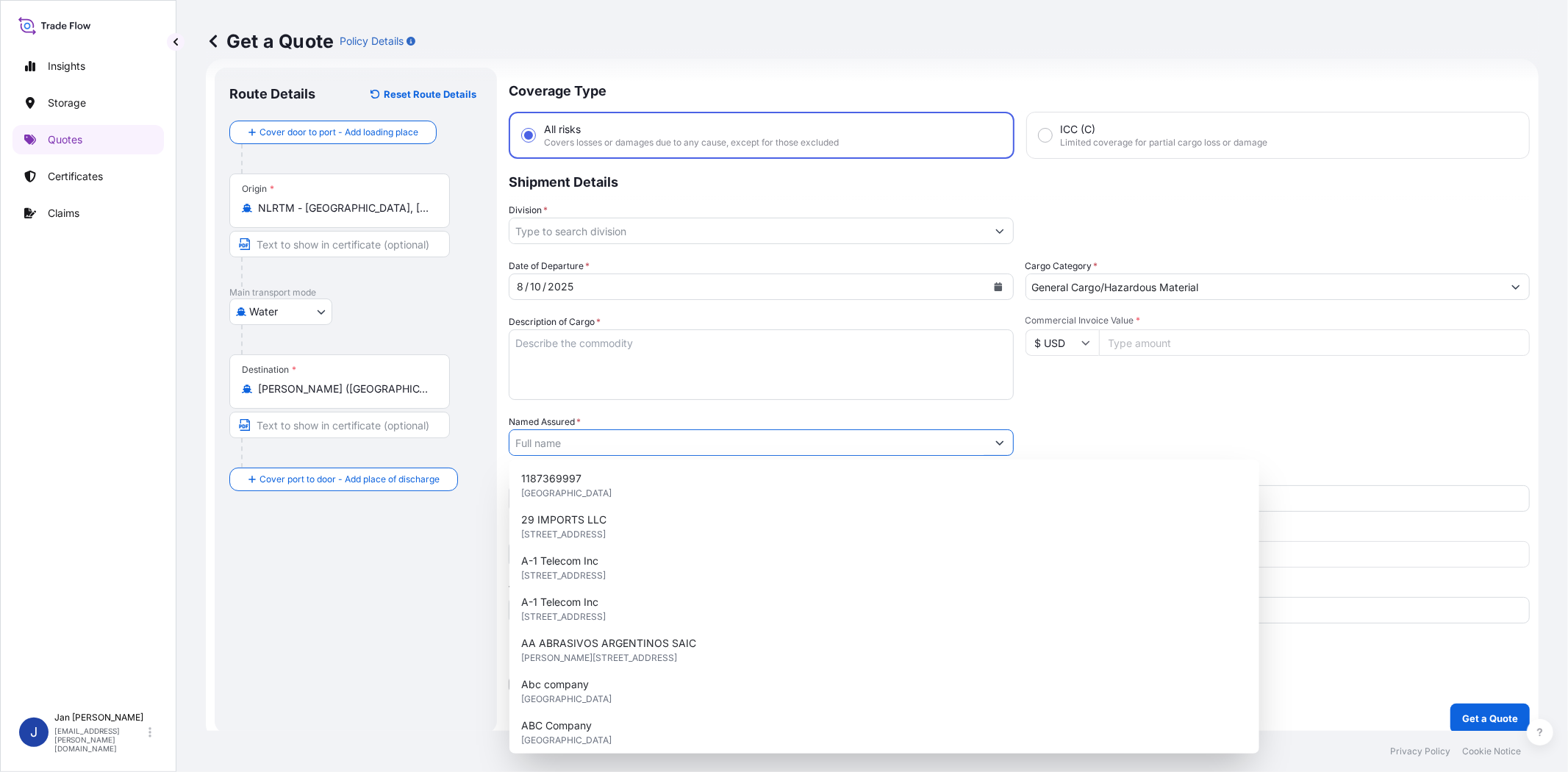
click at [711, 453] on input "Named Assured *" at bounding box center [748, 443] width 477 height 27
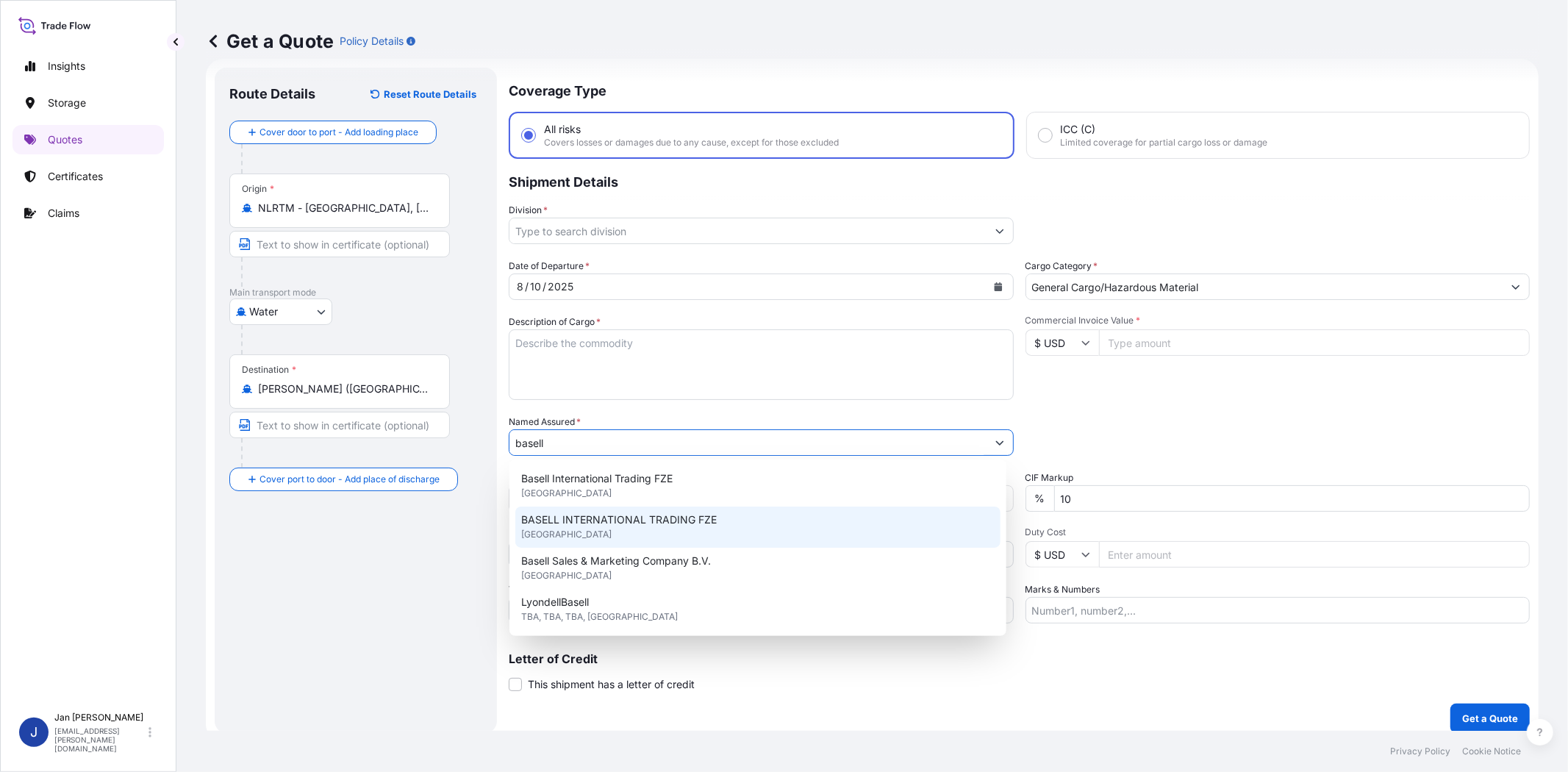
click at [693, 524] on span "BASELL INTERNATIONAL TRADING FZE" at bounding box center [619, 520] width 196 height 15
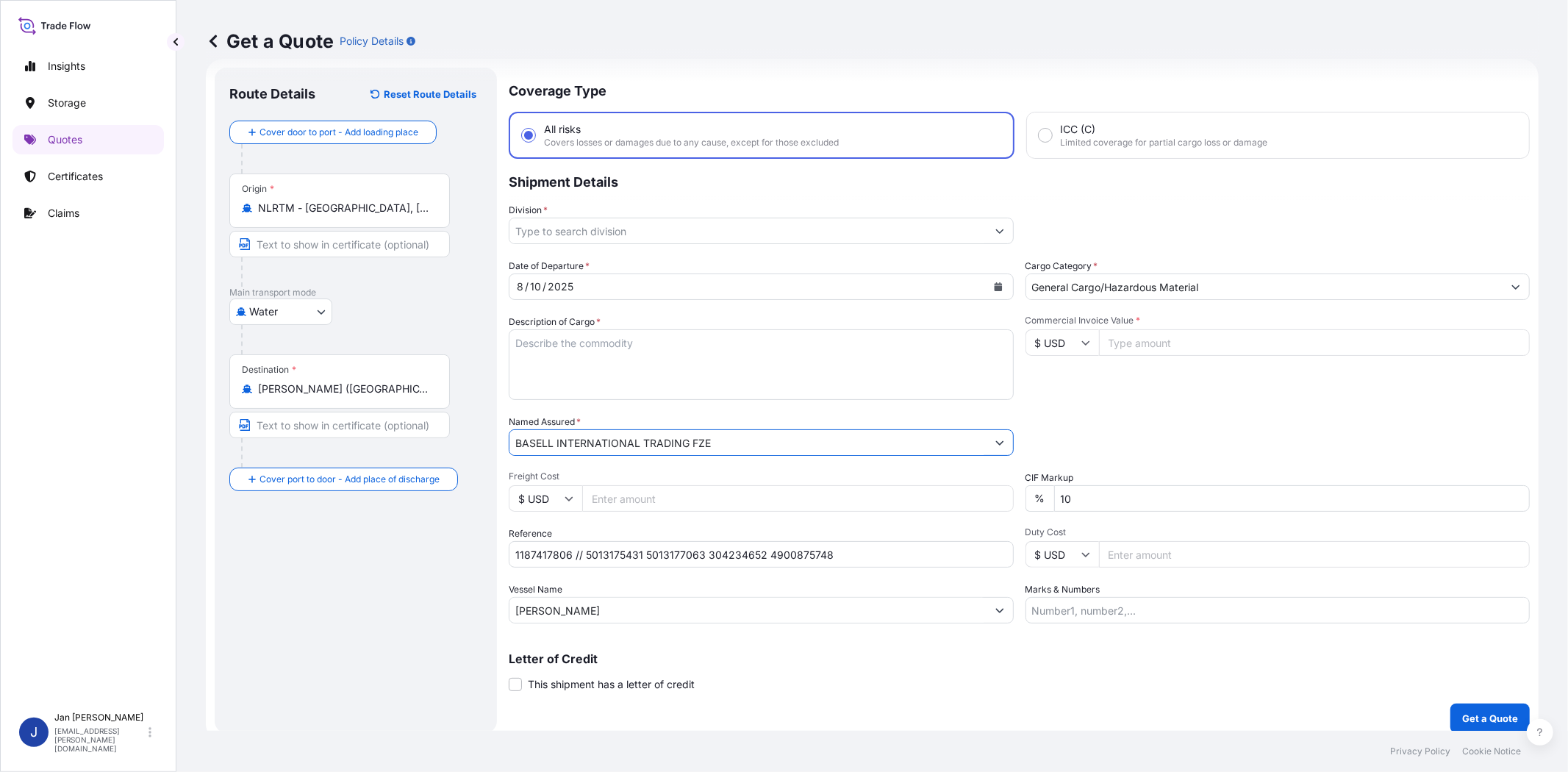
type input "BASELL INTERNATIONAL TRADING FZE"
click at [1177, 381] on div "Commercial Invoice Value * $ USD" at bounding box center [1277, 357] width 505 height 86
click at [1132, 339] on input "Commercial Invoice Value *" at bounding box center [1314, 342] width 431 height 27
paste input "159769.96"
type input "159769.96"
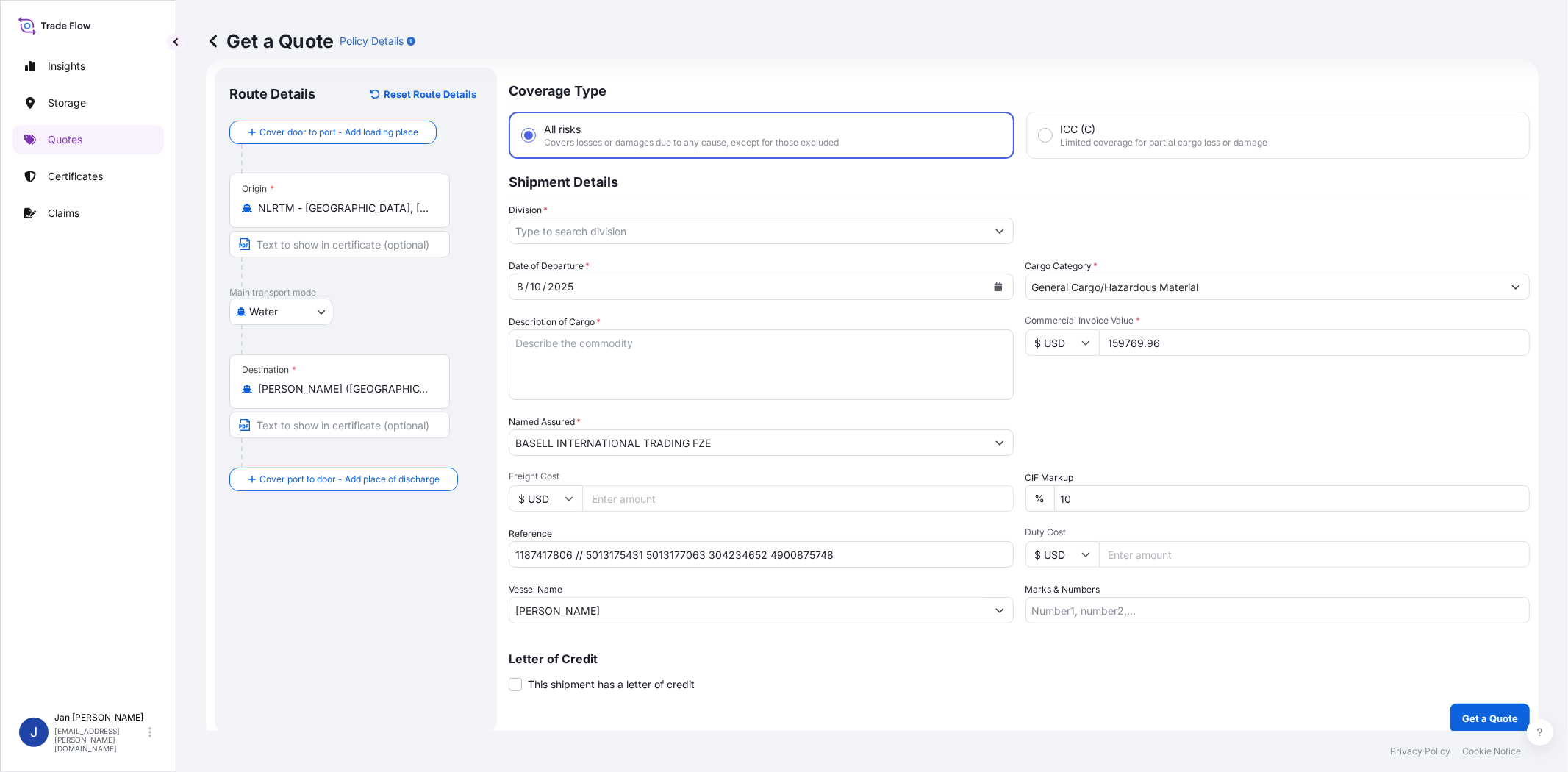
click at [1055, 344] on input "$ USD" at bounding box center [1062, 342] width 74 height 27
click at [1059, 373] on div "€ EUR" at bounding box center [1055, 382] width 62 height 28
type input "€ EUR"
click at [1141, 390] on div "Commercial Invoice Value * € EUR 159769.96" at bounding box center [1277, 357] width 505 height 86
click at [869, 341] on textarea "Description of Cargo *" at bounding box center [761, 364] width 505 height 71
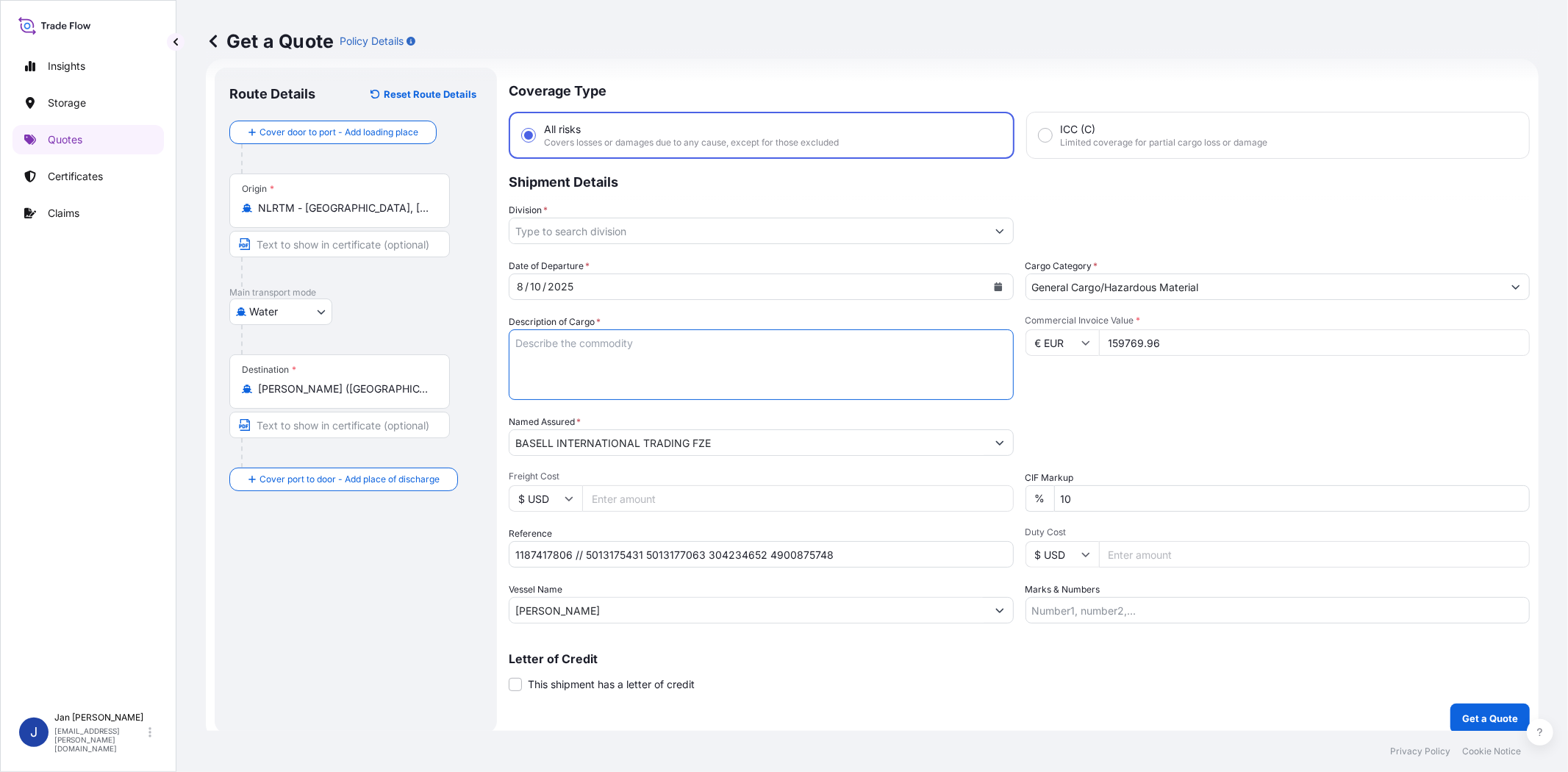
paste textarea "BAGS LOADED ONTO 72 PALLETS LOADED INTO 4 40' HIGH CUBE CONTAINER ADSYL 3 C 30 …"
click at [515, 339] on textarea "BAGS LOADED ONTO 72 PALLETS LOADED INTO 4 40' HIGH CUBE CONTAINER ADSYL 3 C 30 …" at bounding box center [761, 364] width 505 height 71
click at [529, 342] on textarea "3690 BAGS LOADED ONTO 72 PALLETS LOADED INTO 4 40' HIGH CUBE CONTAINER ADSYL 3 …" at bounding box center [761, 364] width 505 height 71
click at [593, 355] on textarea "3960 BAGS LOADED ONTO 72 PALLETS LOADED INTO 4 40' HIGH CUBE CONTAINER ADSYL 3 …" at bounding box center [761, 364] width 505 height 71
type textarea "3960 BAGS LOADED ONTO 72 PALLETS LOADED INTO 4 40' HIGH CUBE CONTAINER ADSYL 3 …"
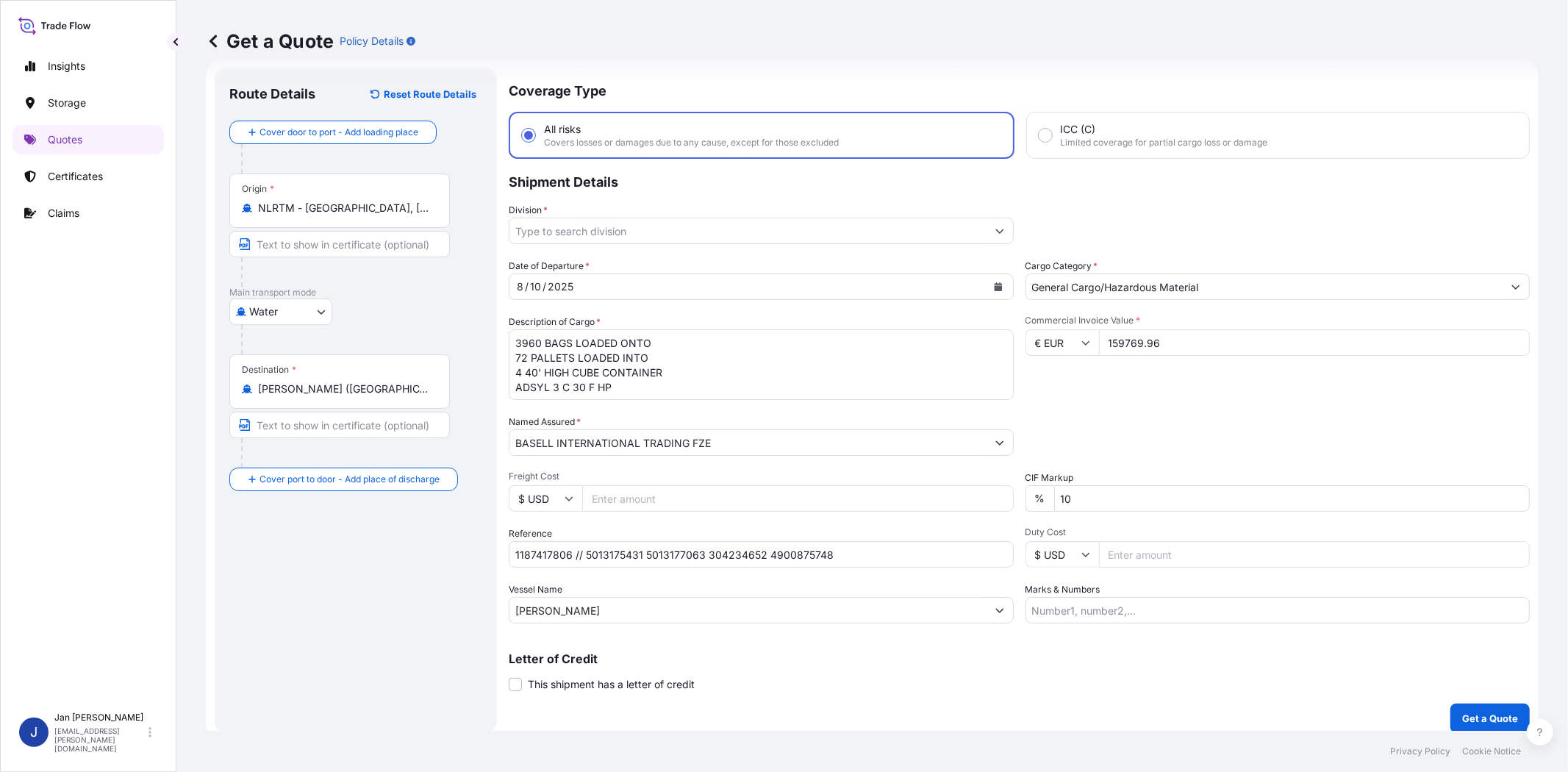
click at [1068, 610] on input "Marks & Numbers" at bounding box center [1277, 610] width 505 height 27
paste input "FLEX P FILMS - [DATE] CITY ADSYL 3 C 30 F HP, BG25HT MADE IN E.C. ACID: 3156660…"
type input "FLEX P FILMS - [DATE] CITY ADSYL 3 C 30 F HP, BG25HT MADE IN E.C. ACID: 3156660…"
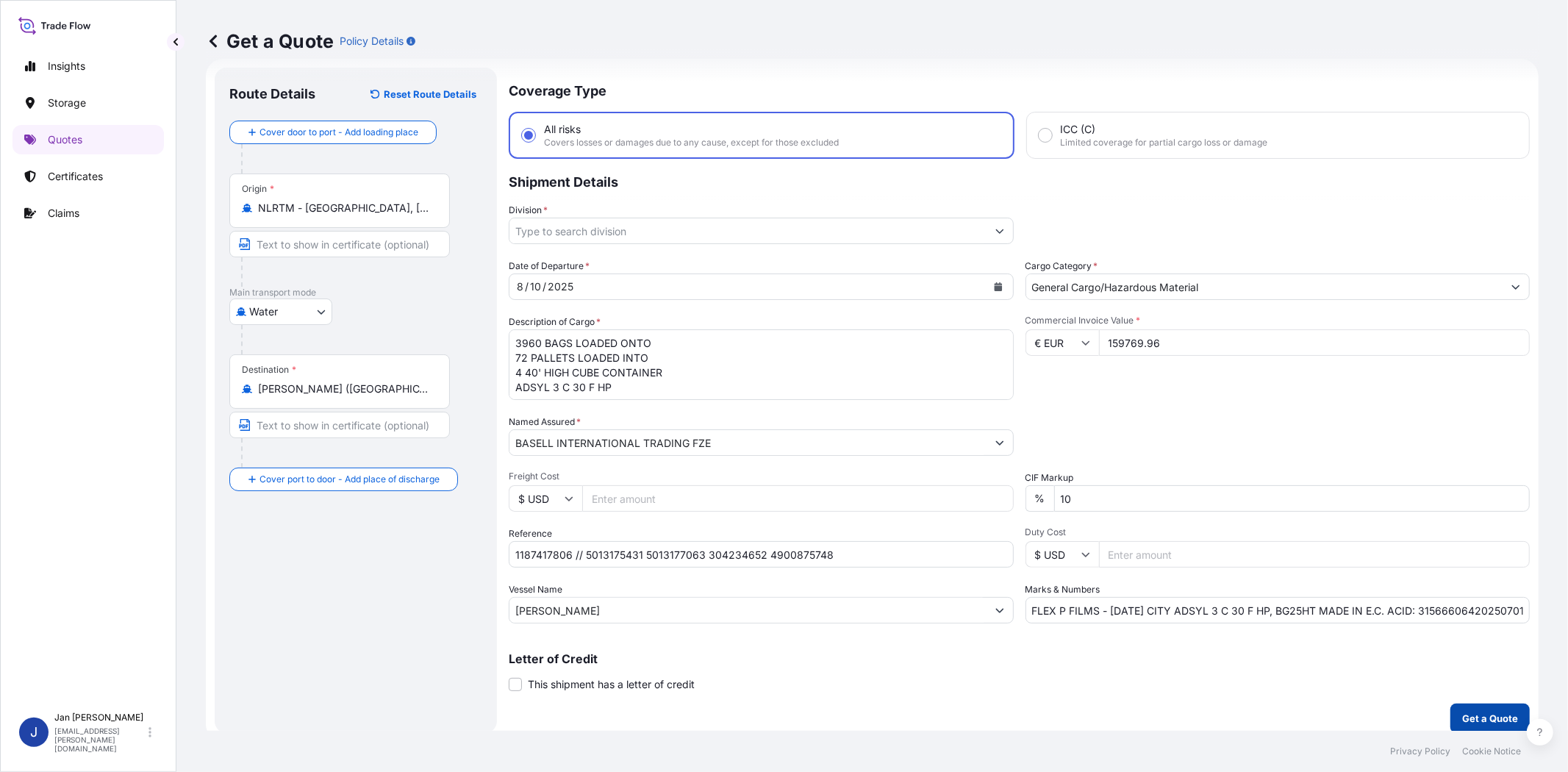
click at [1496, 719] on p "Get a Quote" at bounding box center [1490, 719] width 56 height 15
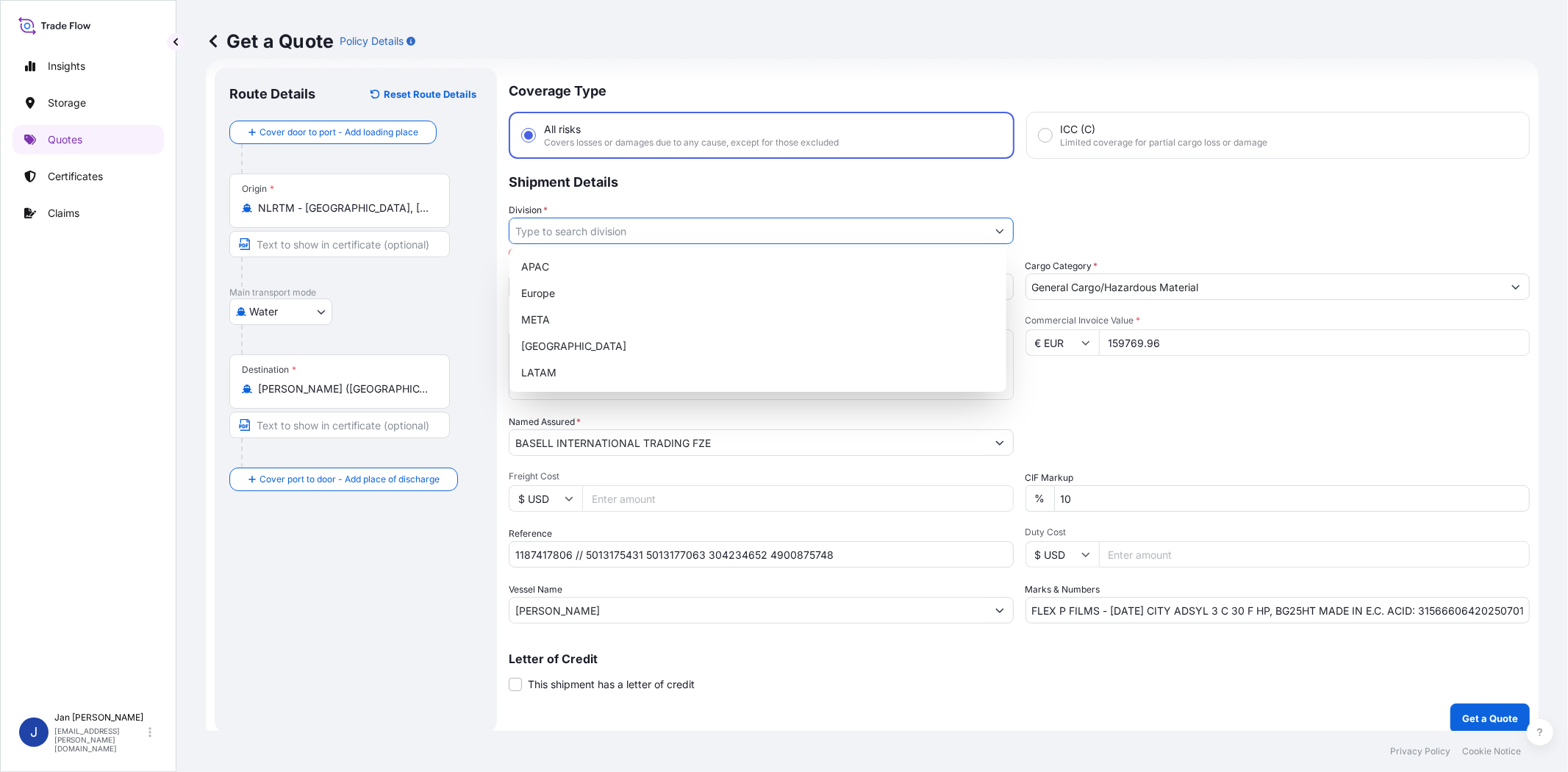
click at [704, 231] on input "Division *" at bounding box center [748, 231] width 477 height 27
click at [679, 289] on div "Europe" at bounding box center [757, 293] width 485 height 27
type input "Europe"
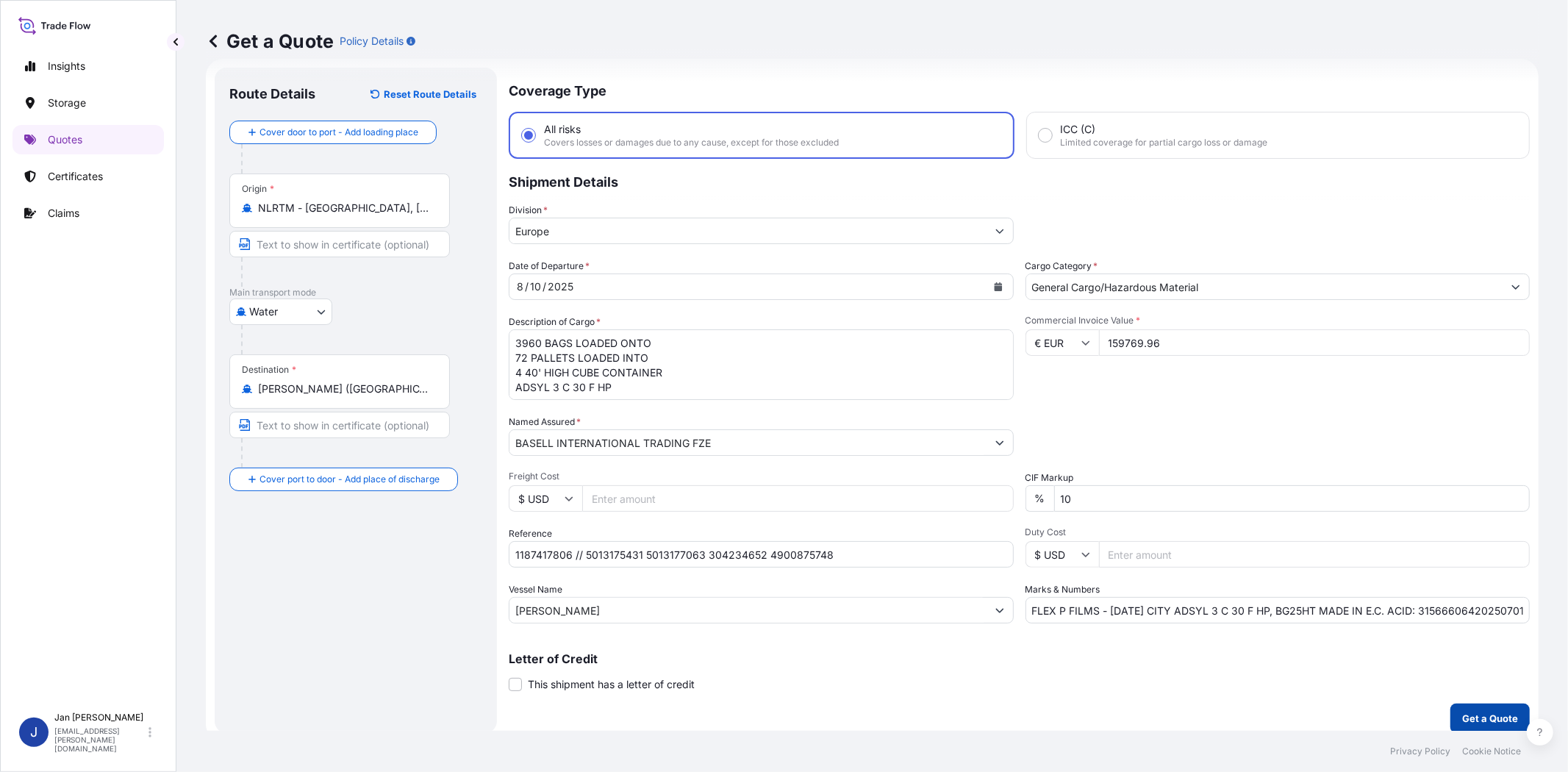
click at [1487, 713] on p "Get a Quote" at bounding box center [1490, 719] width 56 height 15
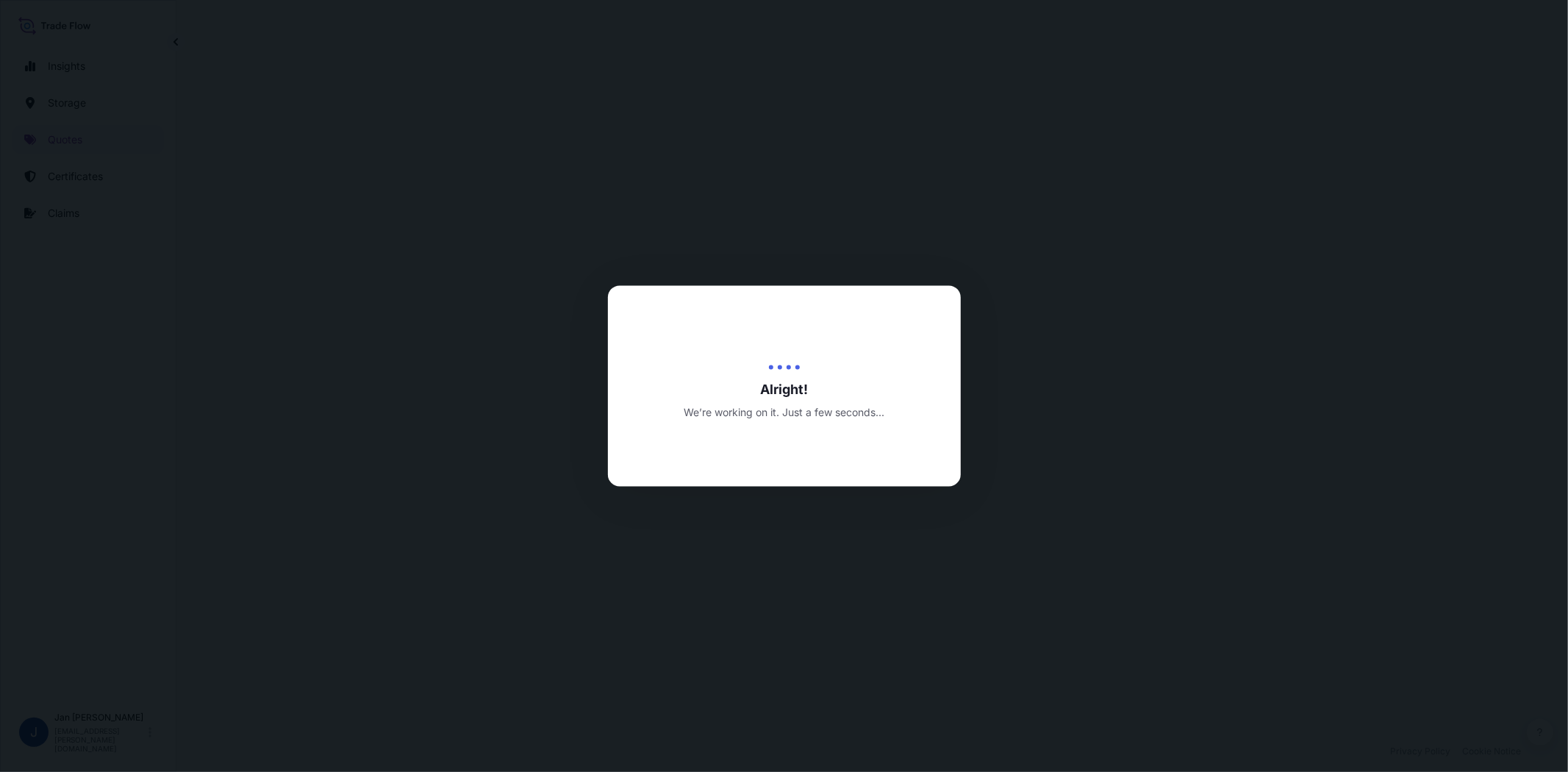
select select "Water"
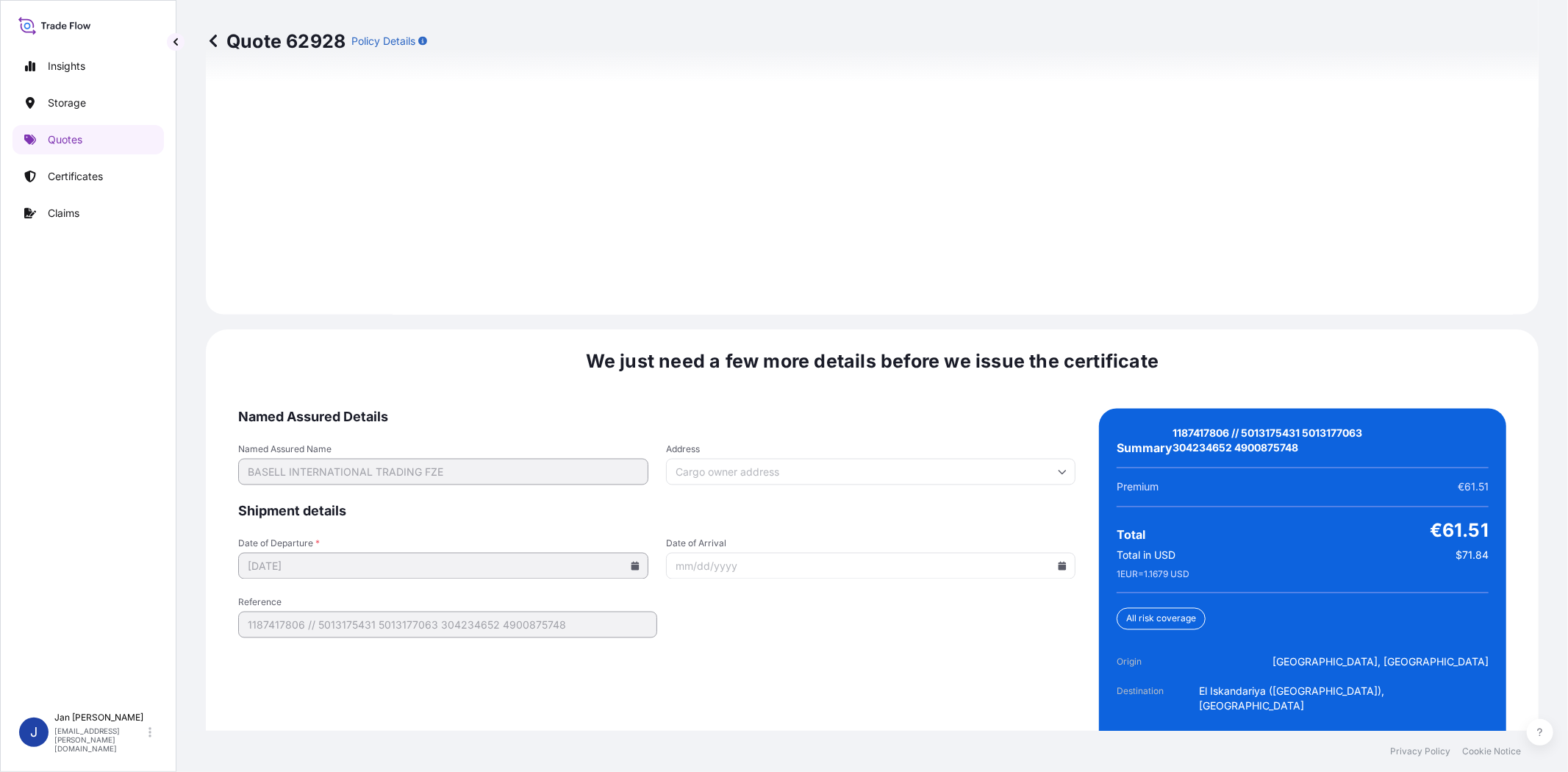
scroll to position [2059, 0]
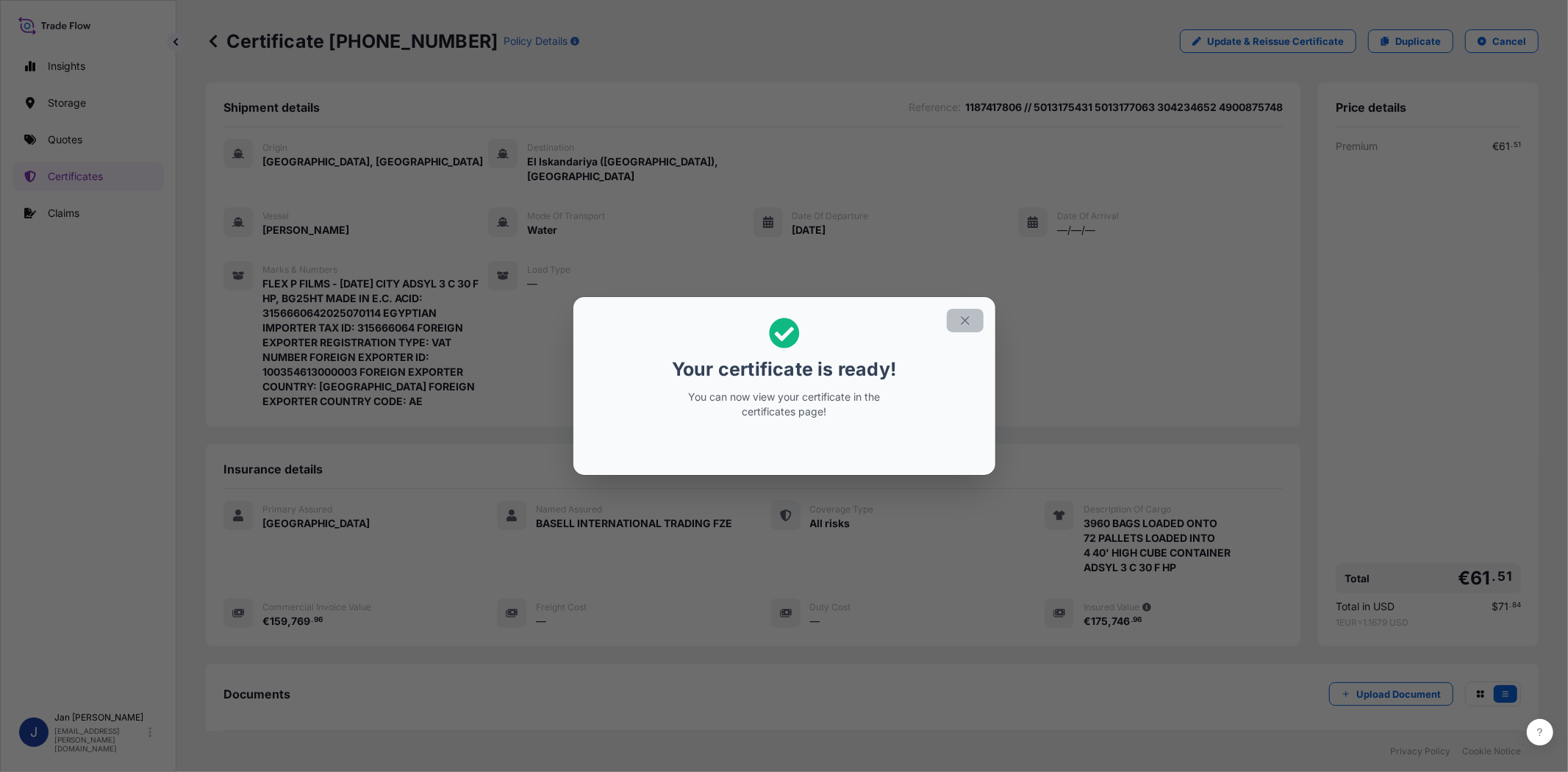
click at [967, 317] on icon "button" at bounding box center [965, 320] width 13 height 13
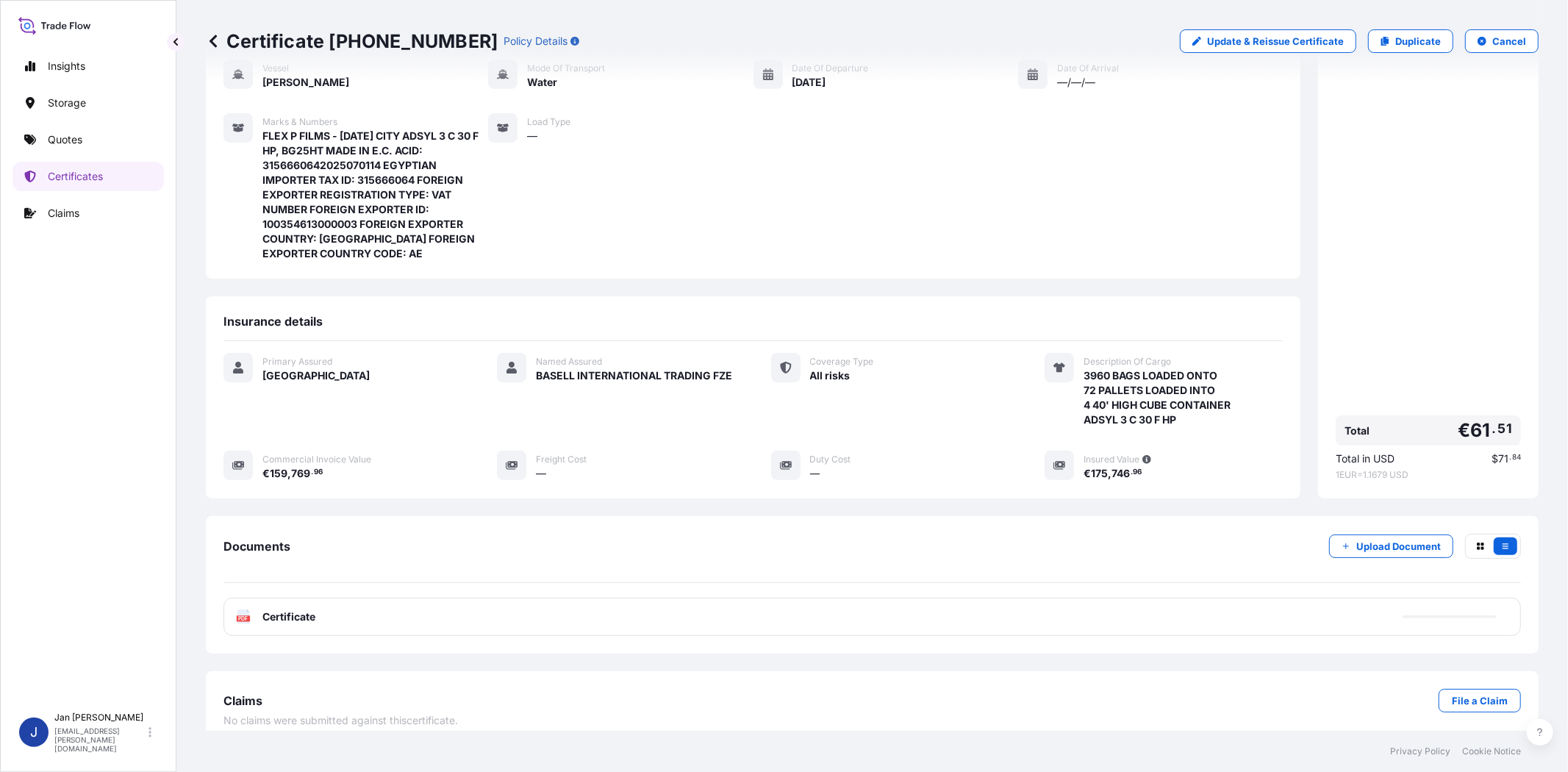
scroll to position [149, 0]
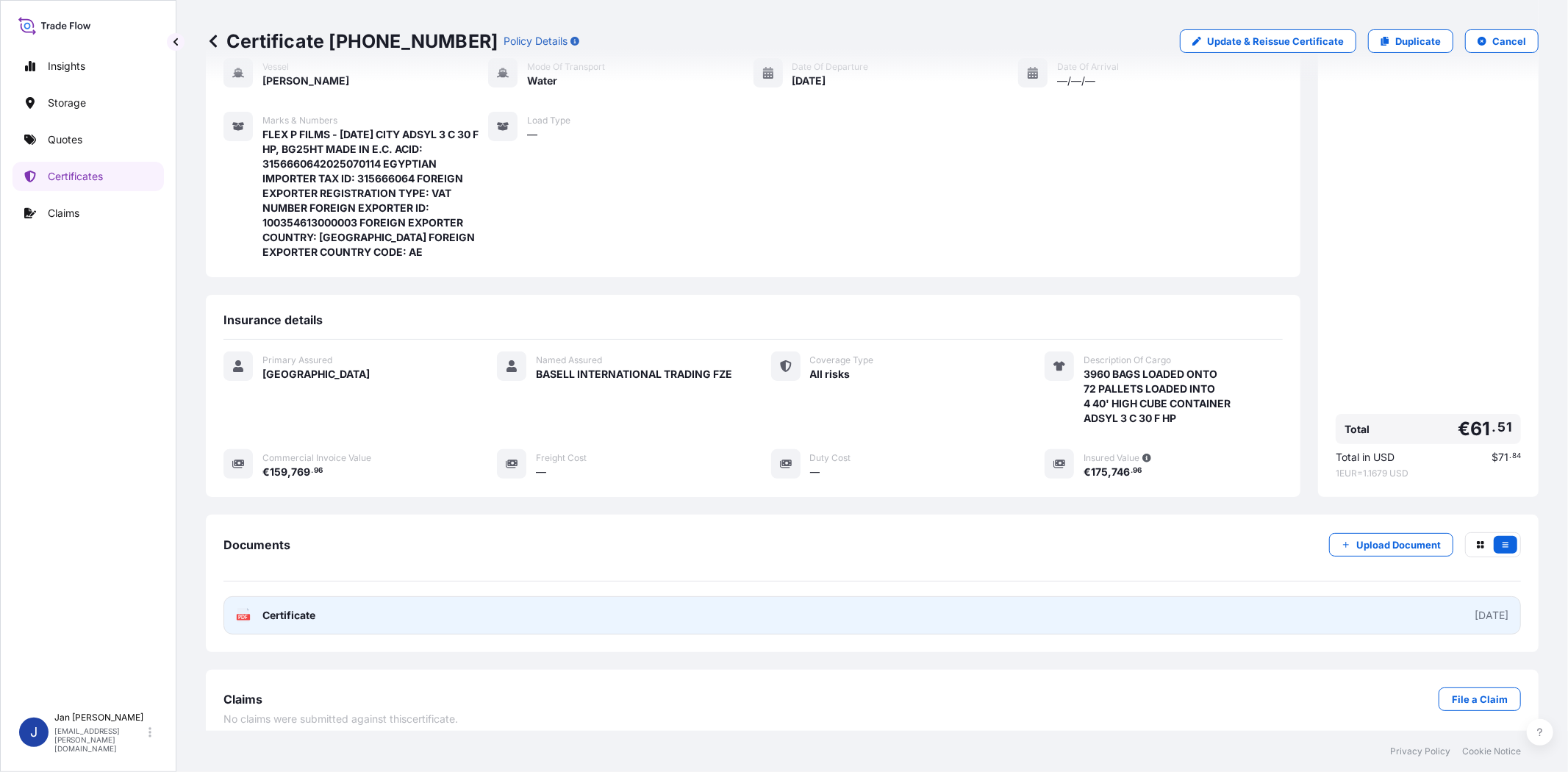
click at [245, 615] on text "PDF" at bounding box center [244, 617] width 9 height 6
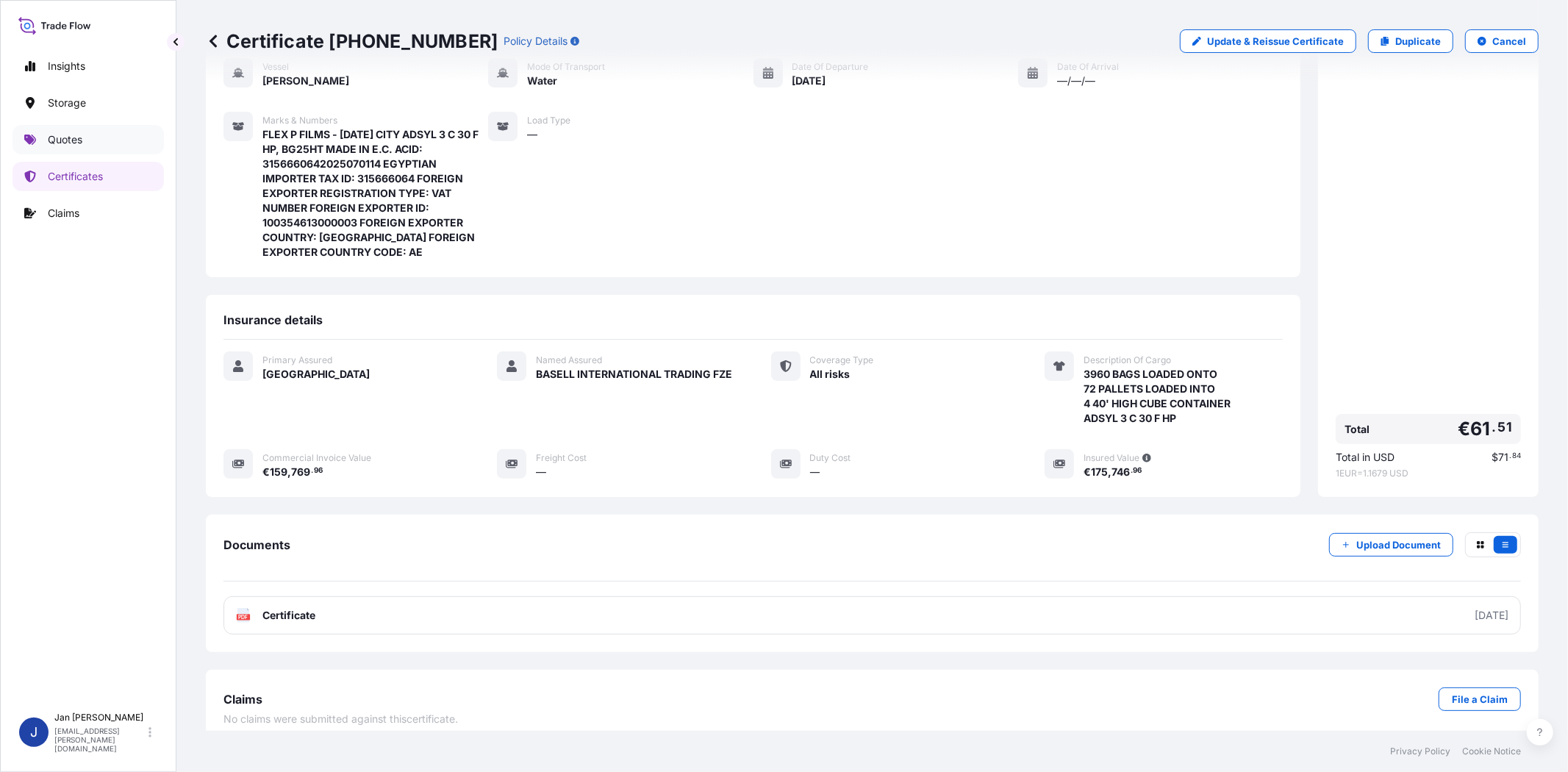
click at [126, 133] on link "Quotes" at bounding box center [88, 140] width 152 height 29
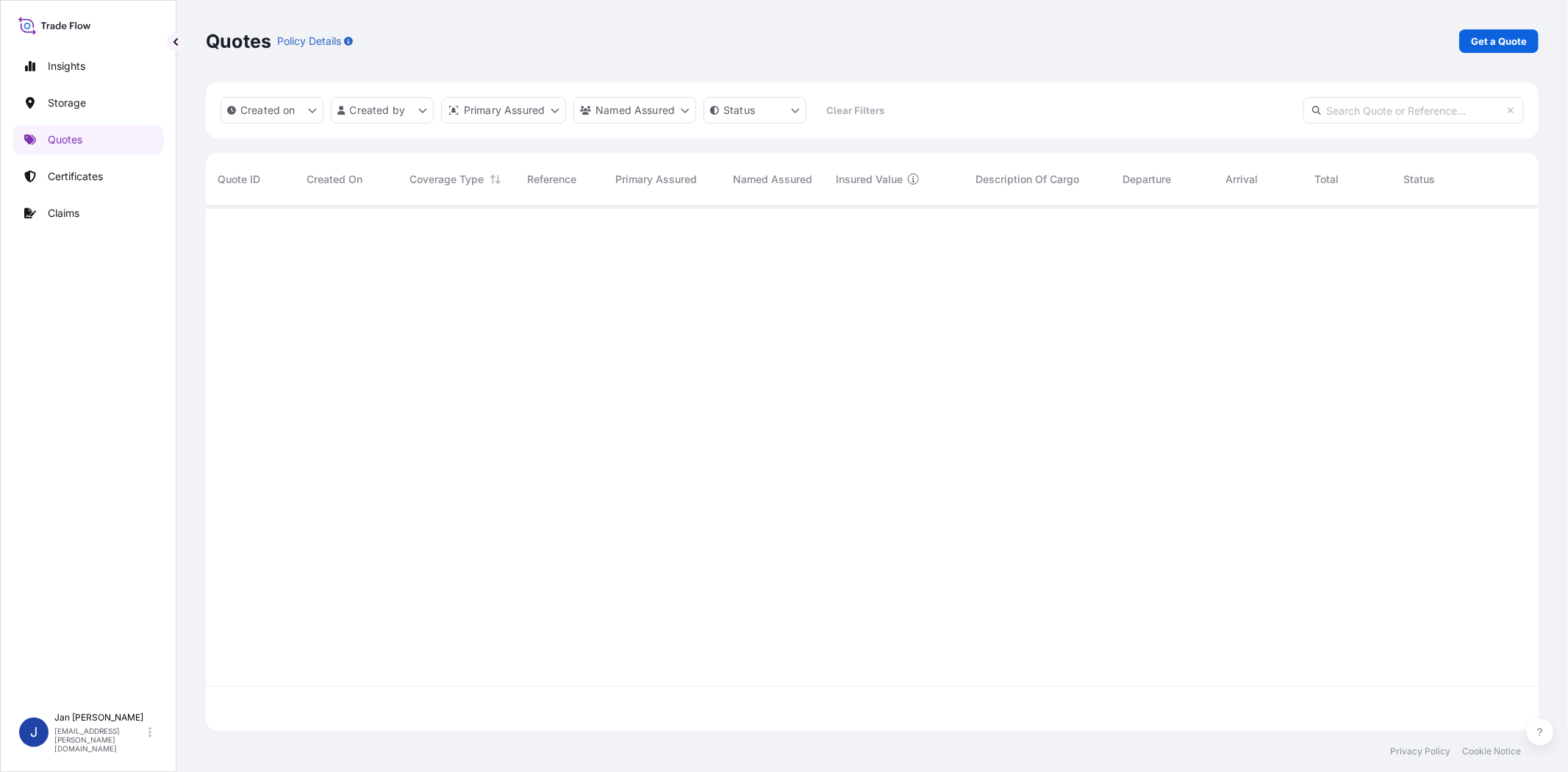
scroll to position [521, 1320]
